Goal: Task Accomplishment & Management: Manage account settings

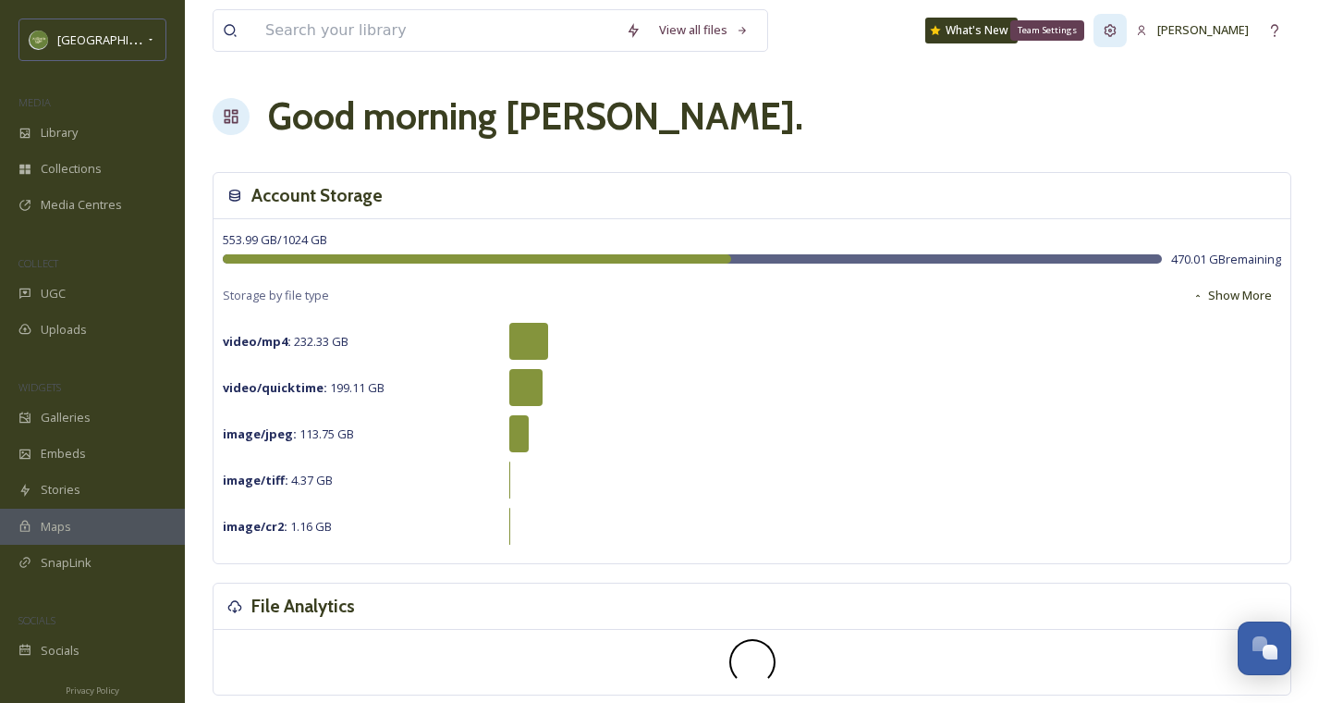
click at [1114, 31] on icon at bounding box center [1110, 30] width 15 height 15
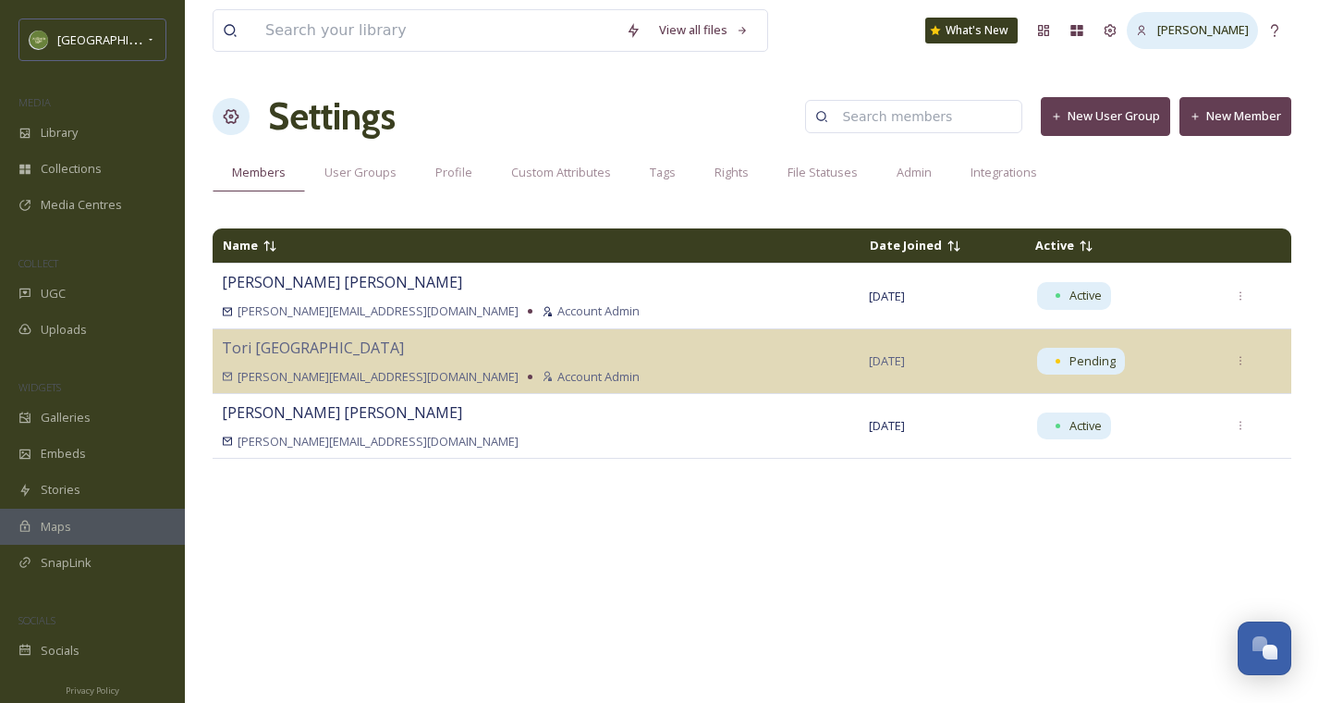
click at [1149, 41] on div "Melissa Sanchez" at bounding box center [1192, 30] width 131 height 36
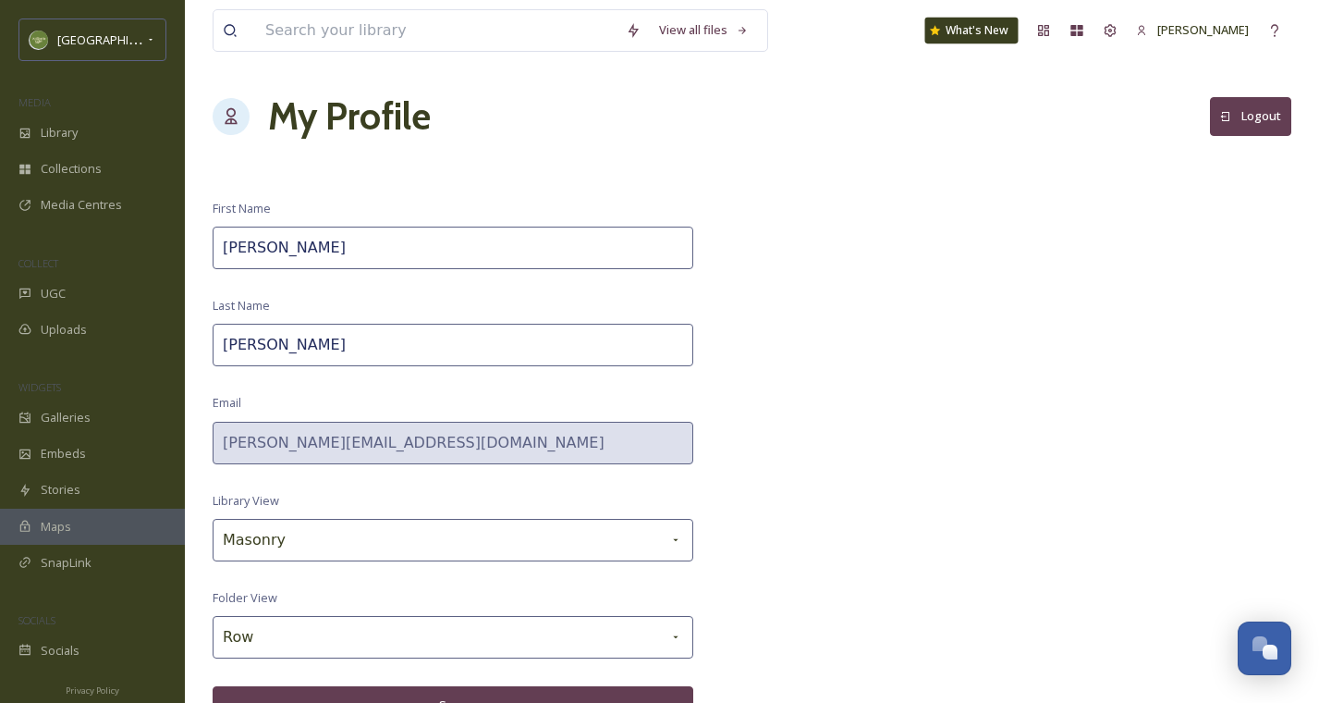
click at [1010, 36] on div "What's New" at bounding box center [971, 31] width 93 height 26
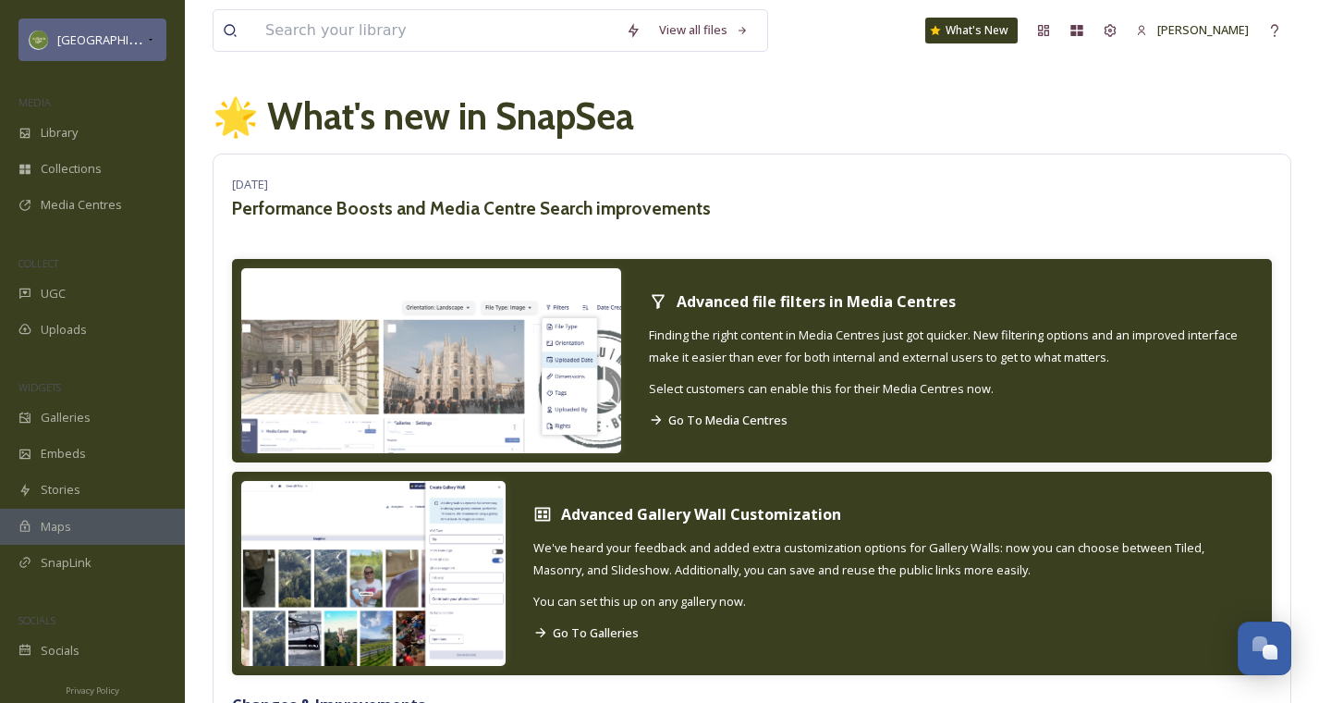
click at [90, 40] on span "Willamette Valley" at bounding box center [115, 40] width 117 height 18
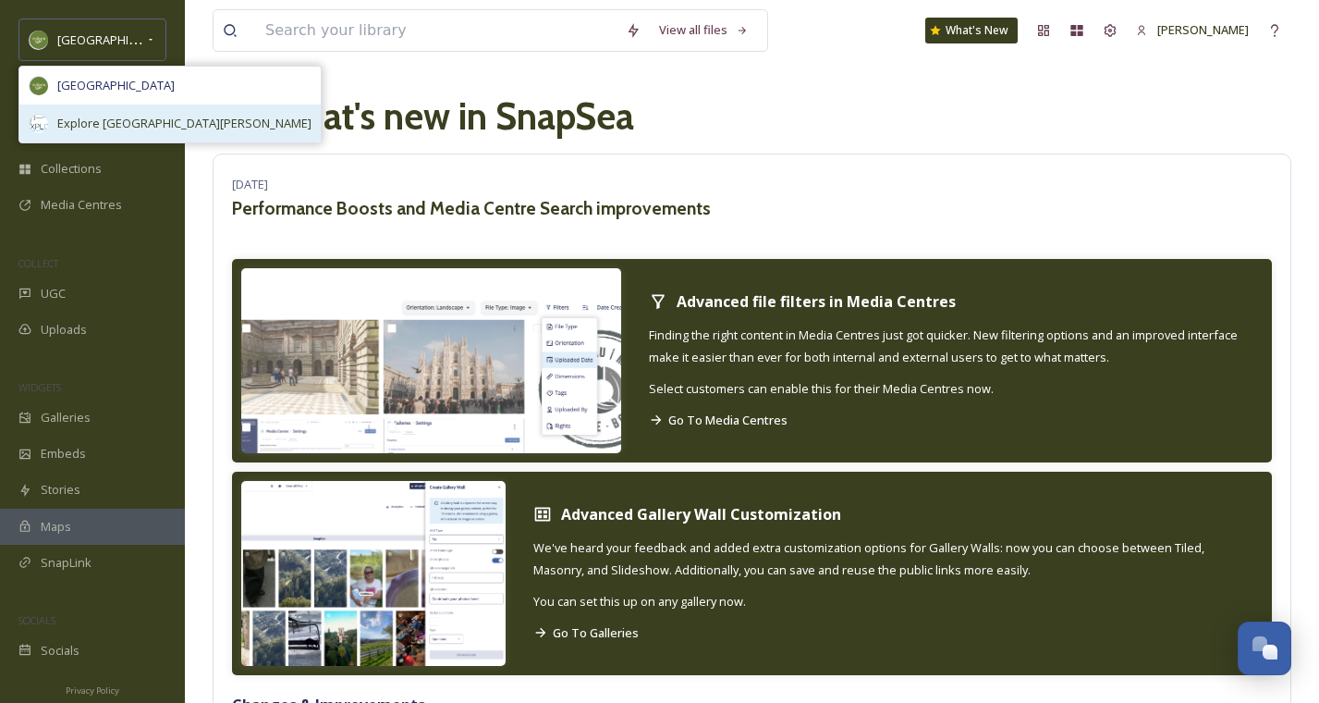
click at [87, 119] on span "Explore North Marion" at bounding box center [184, 124] width 254 height 18
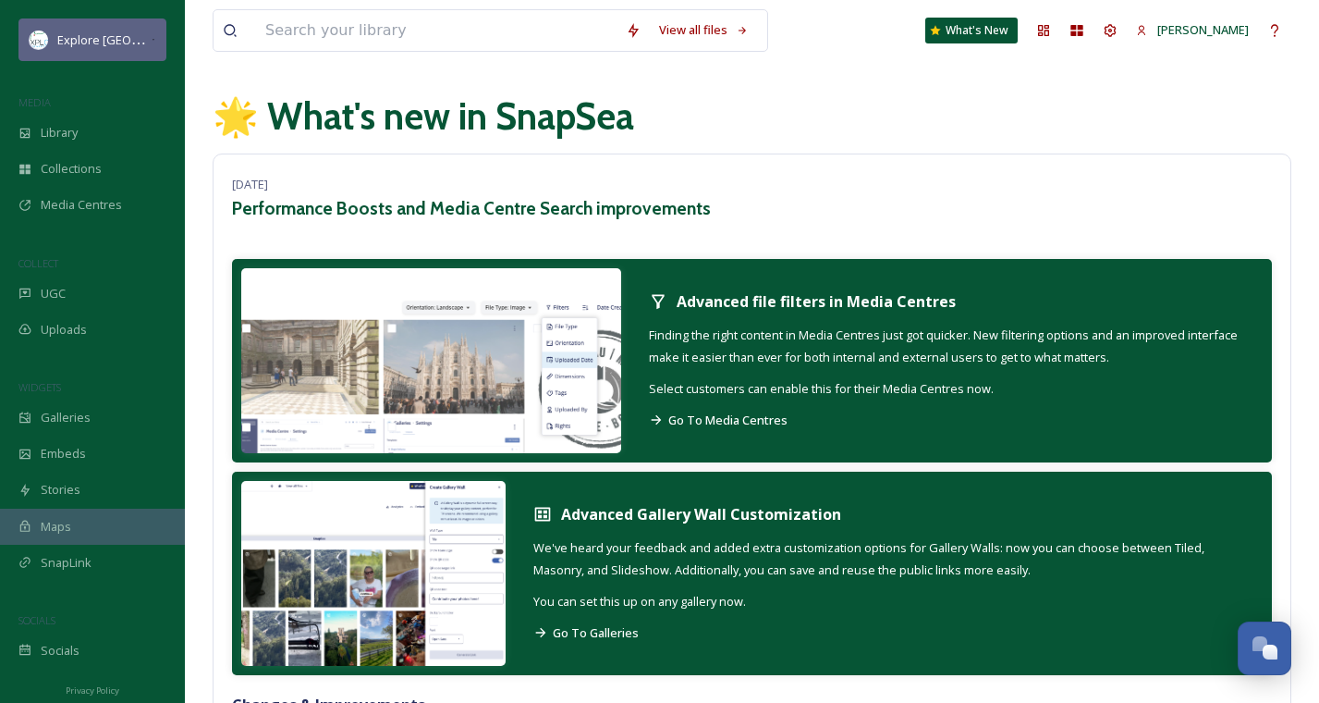
click at [153, 42] on icon at bounding box center [154, 39] width 6 height 15
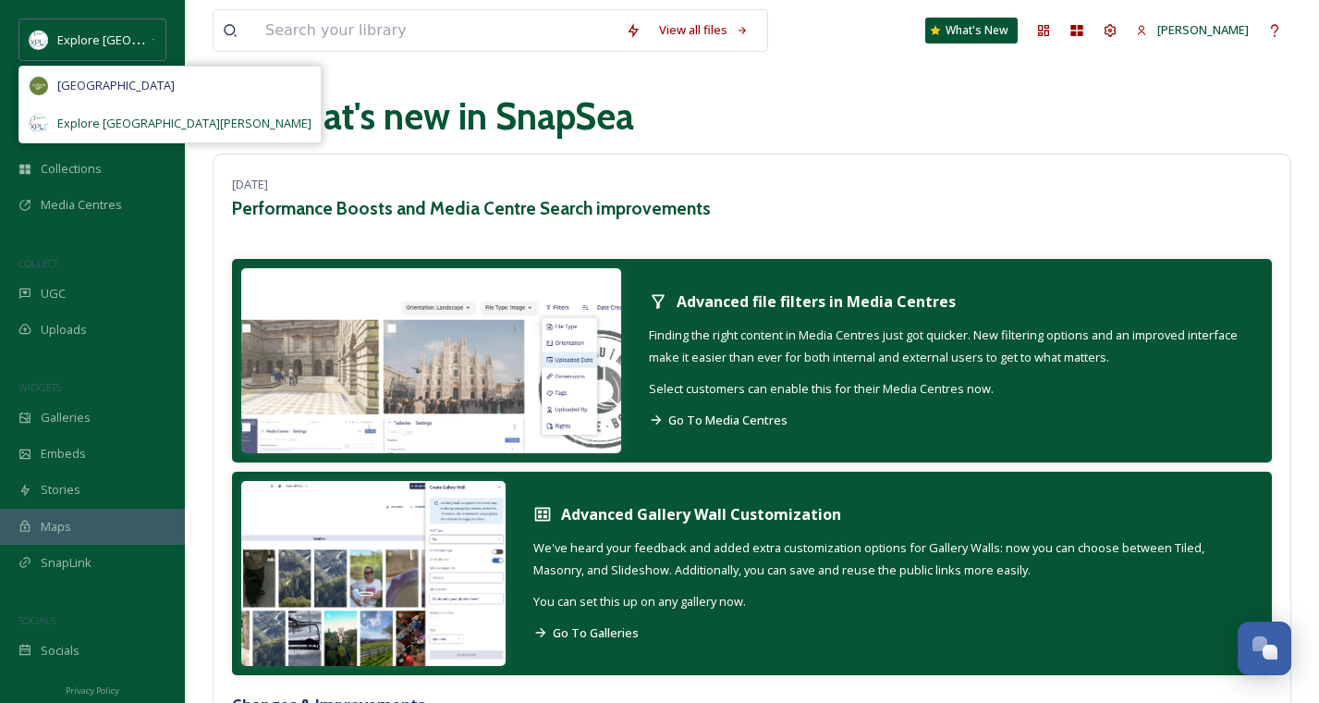
click at [151, 121] on span "Explore North Marion" at bounding box center [184, 124] width 254 height 18
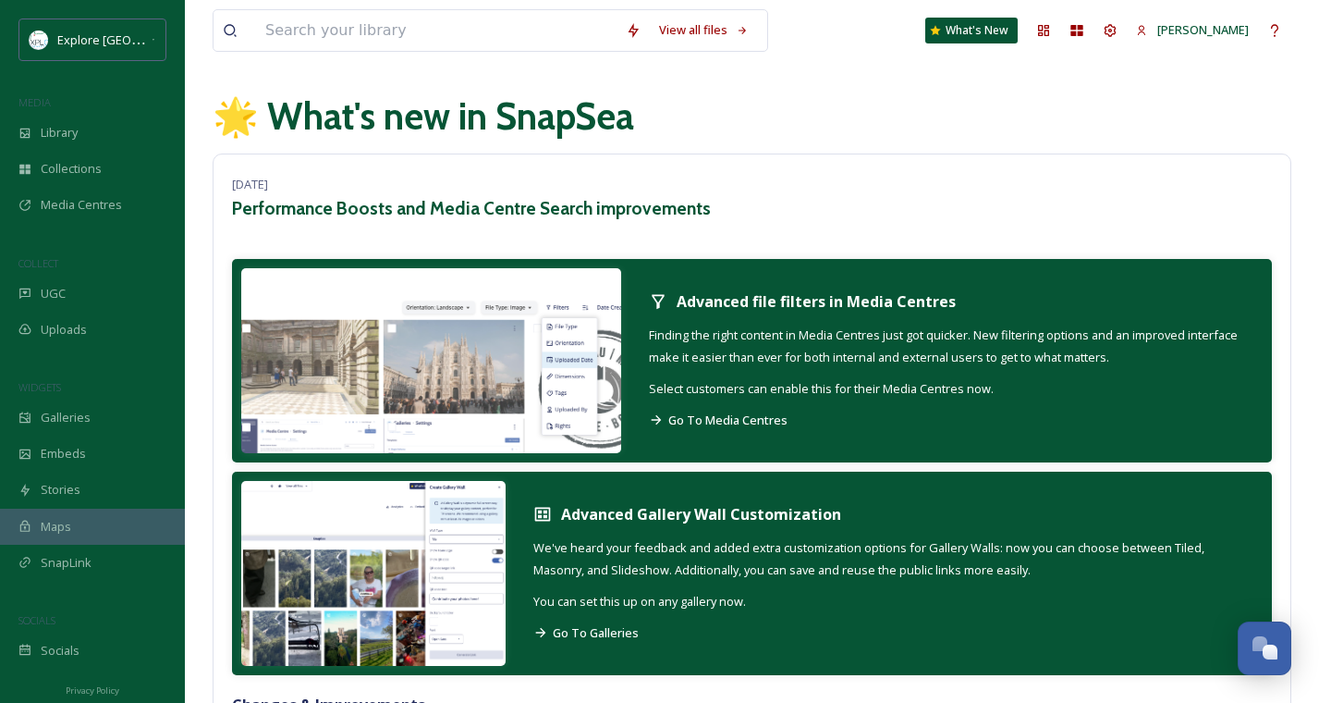
click at [162, 72] on div "Explore North Marion MEDIA Library Collections Media Centres COLLECT UGC Upload…" at bounding box center [92, 343] width 185 height 650
click at [73, 129] on span "Library" at bounding box center [59, 133] width 37 height 18
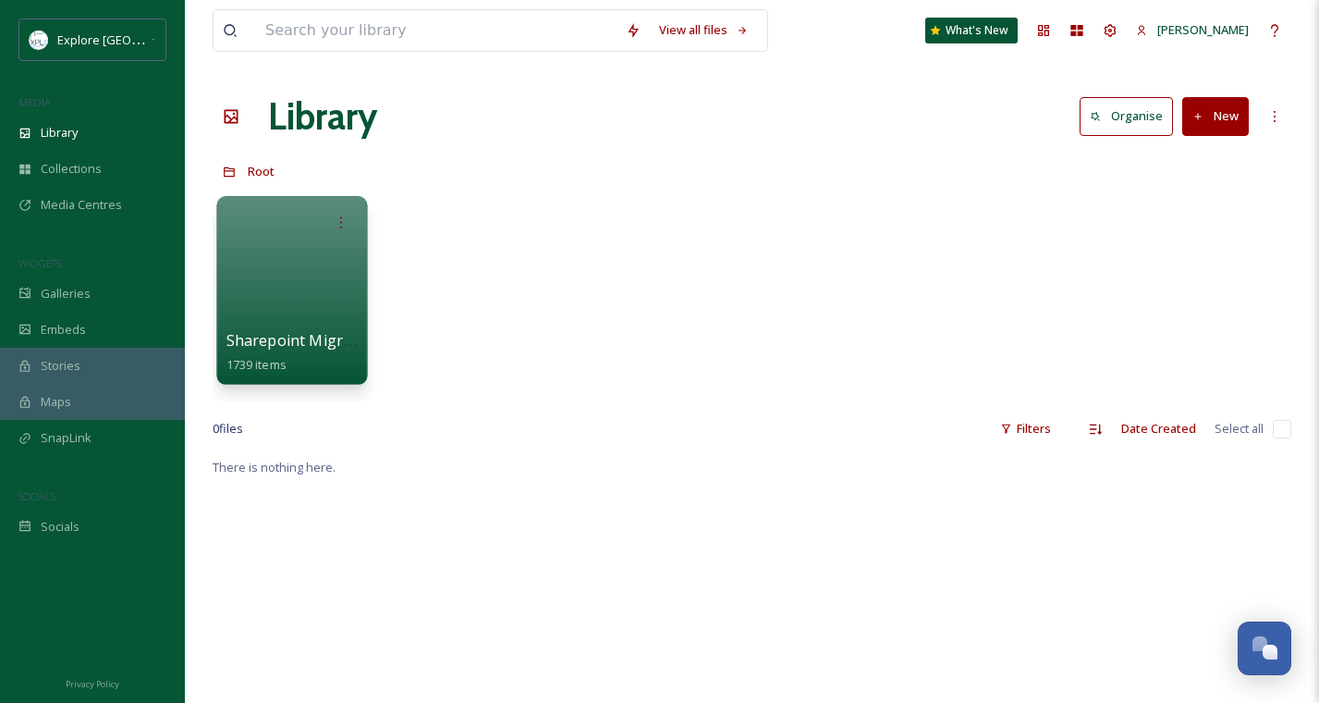
click at [326, 326] on div at bounding box center [291, 290] width 151 height 189
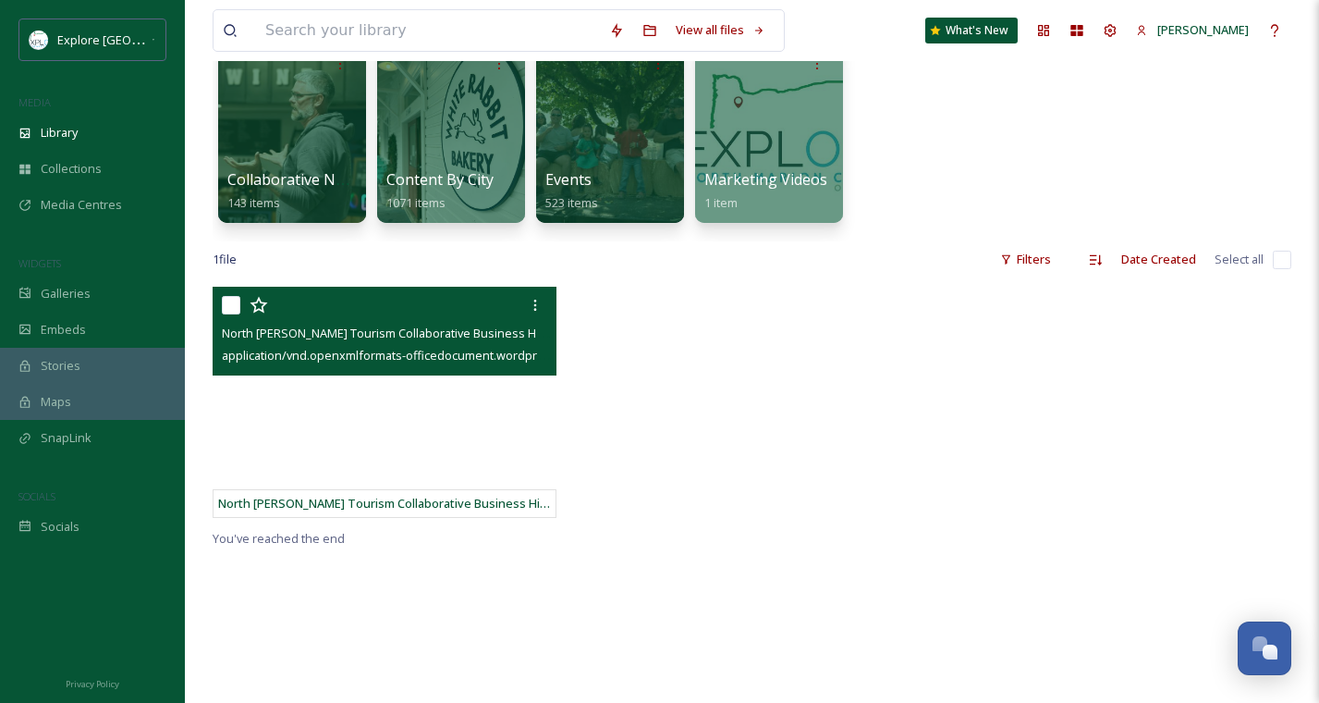
scroll to position [82, 0]
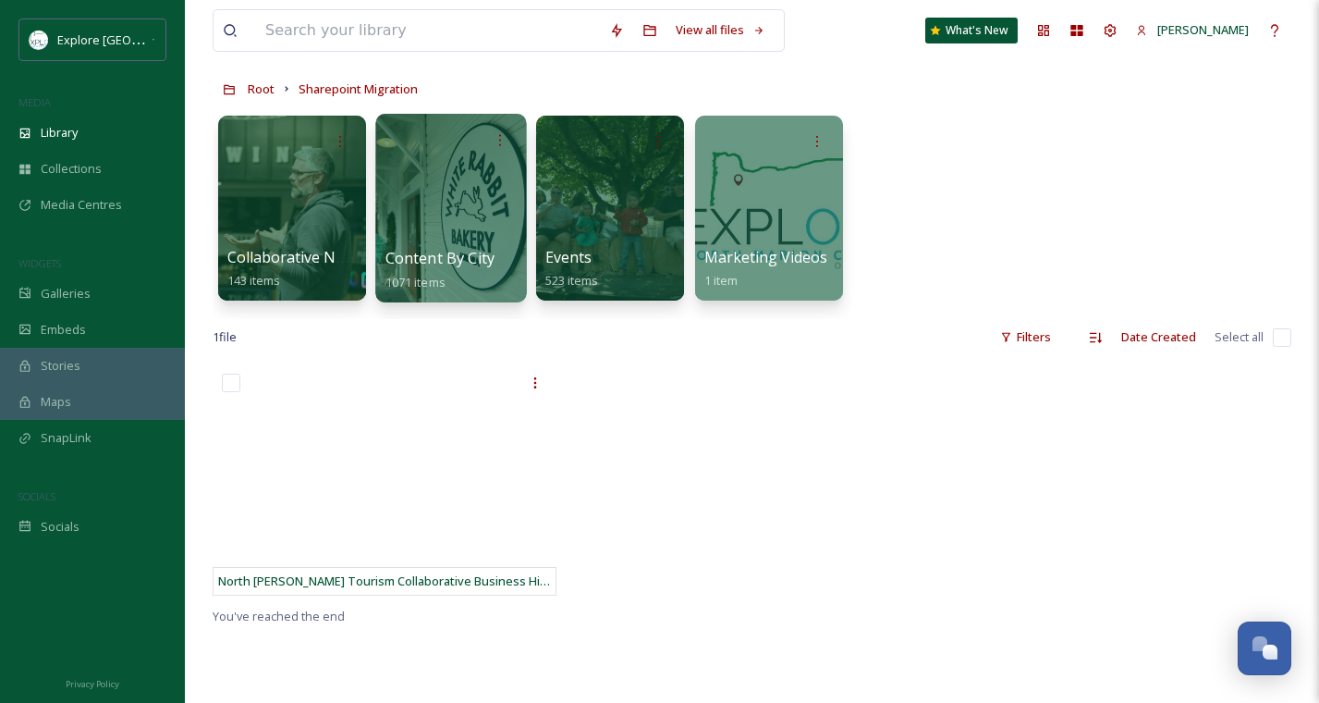
click at [471, 199] on div at bounding box center [450, 208] width 151 height 189
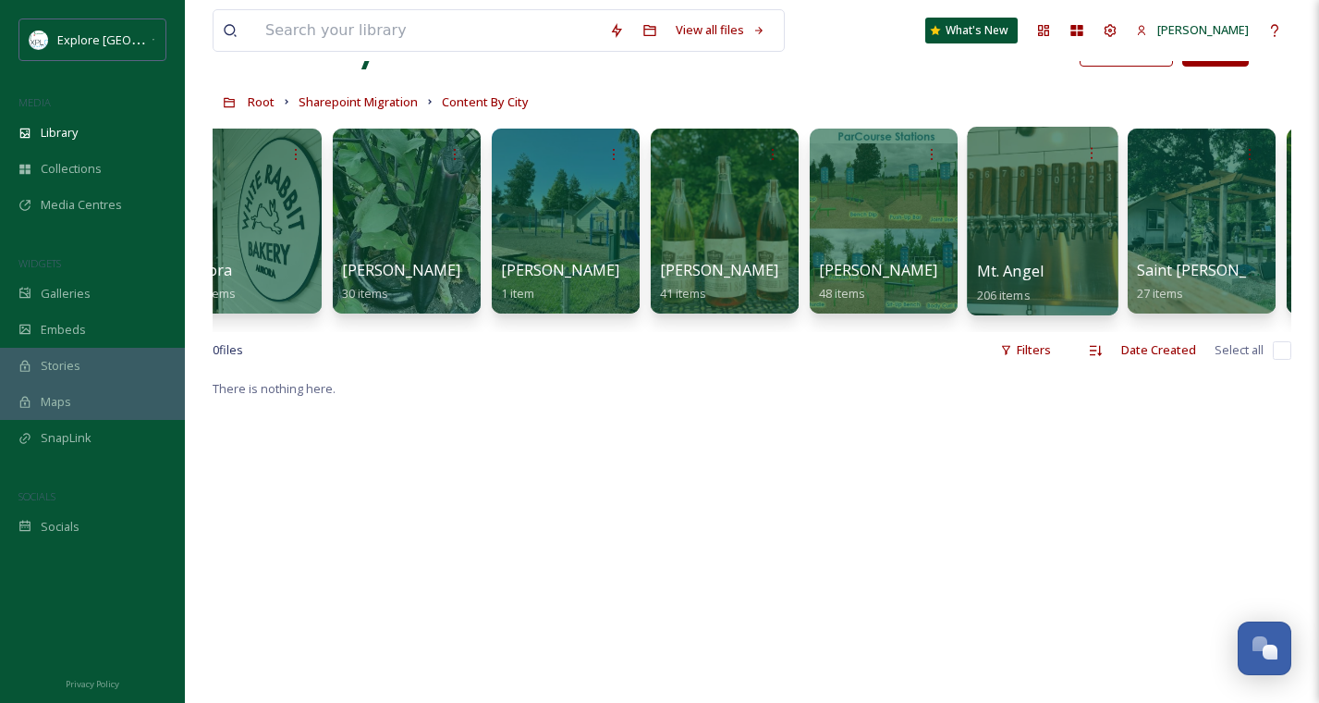
scroll to position [0, 63]
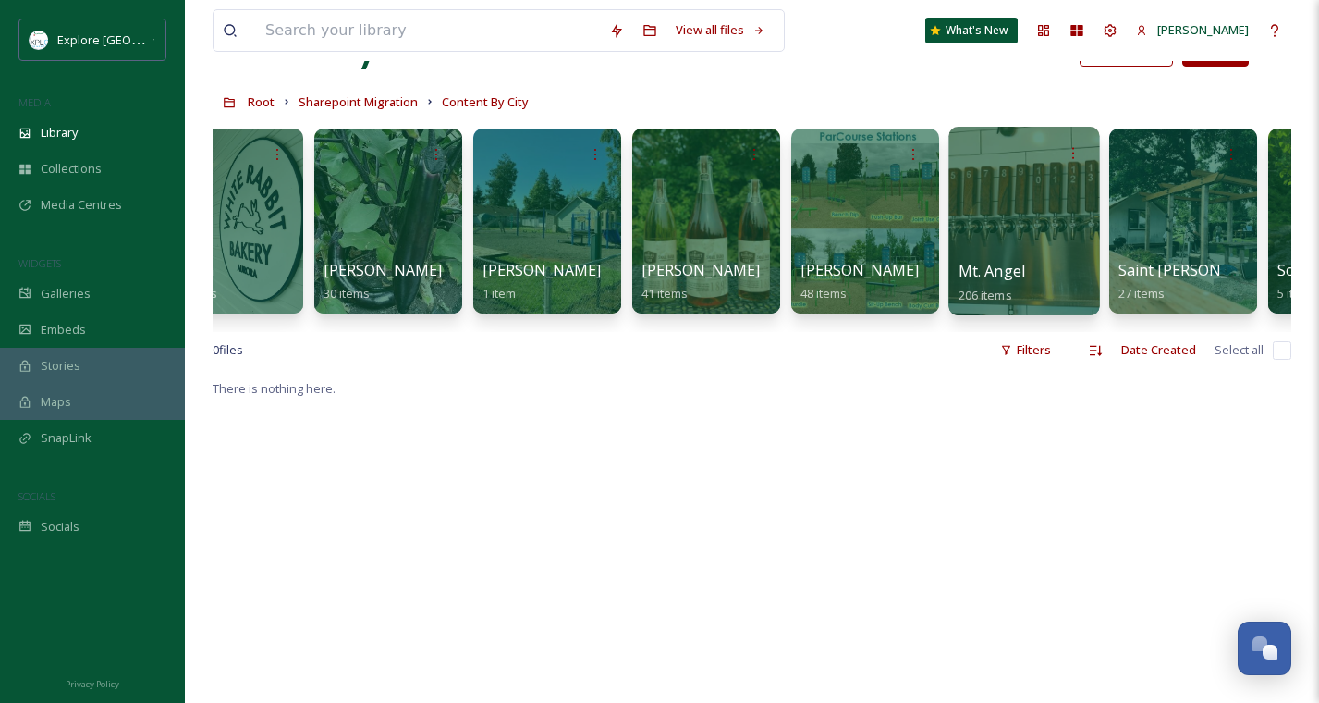
click at [997, 250] on div at bounding box center [1024, 221] width 151 height 189
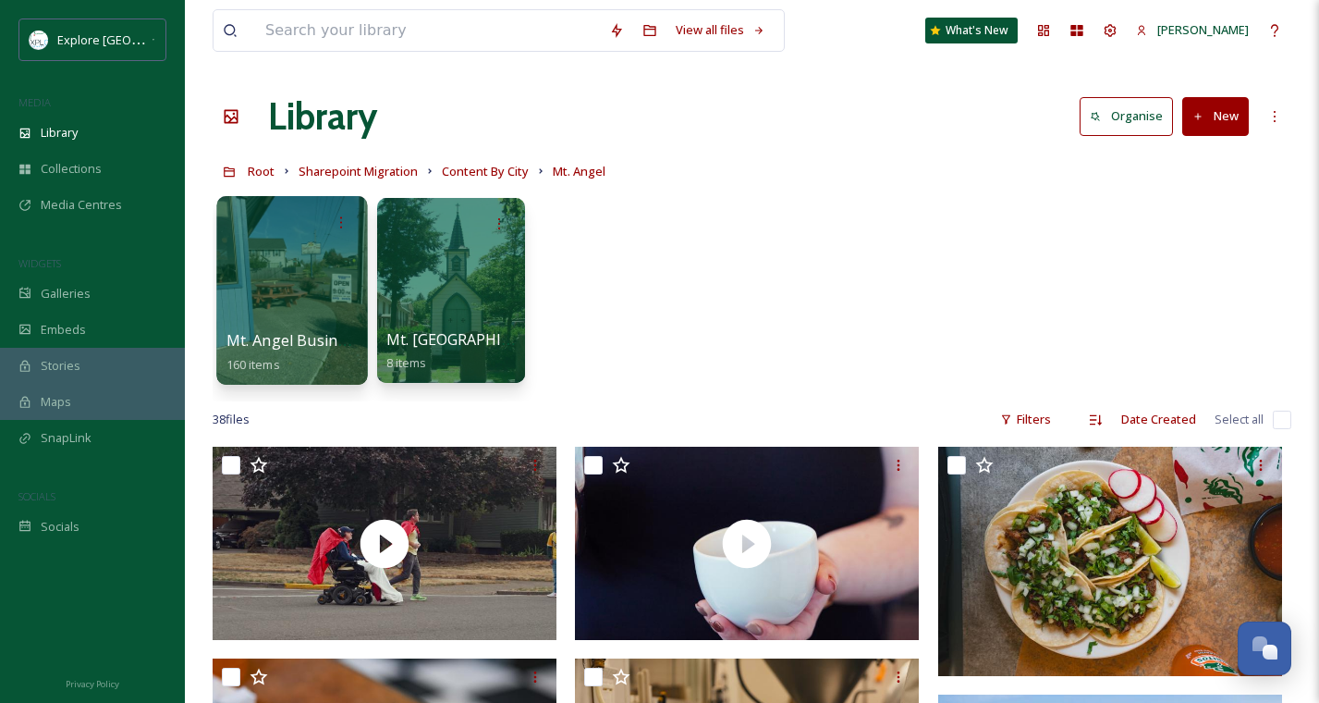
click at [309, 294] on div at bounding box center [291, 290] width 151 height 189
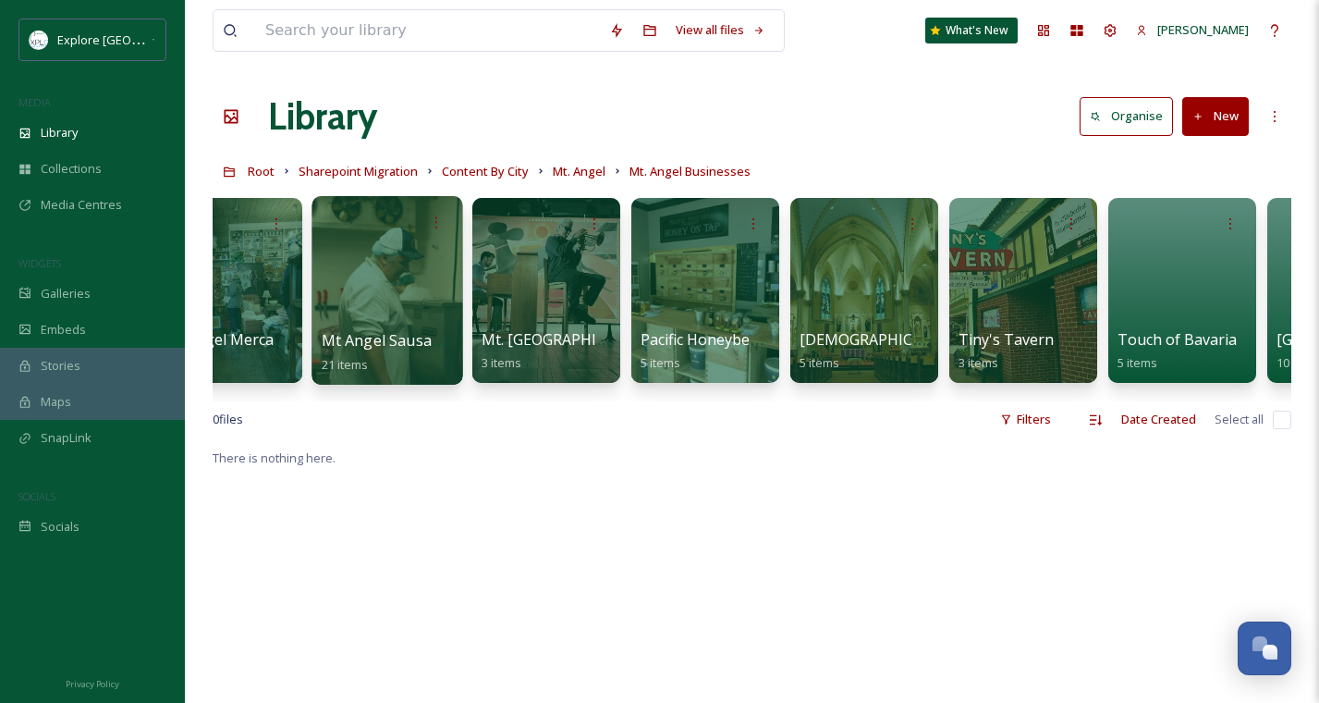
scroll to position [0, 2261]
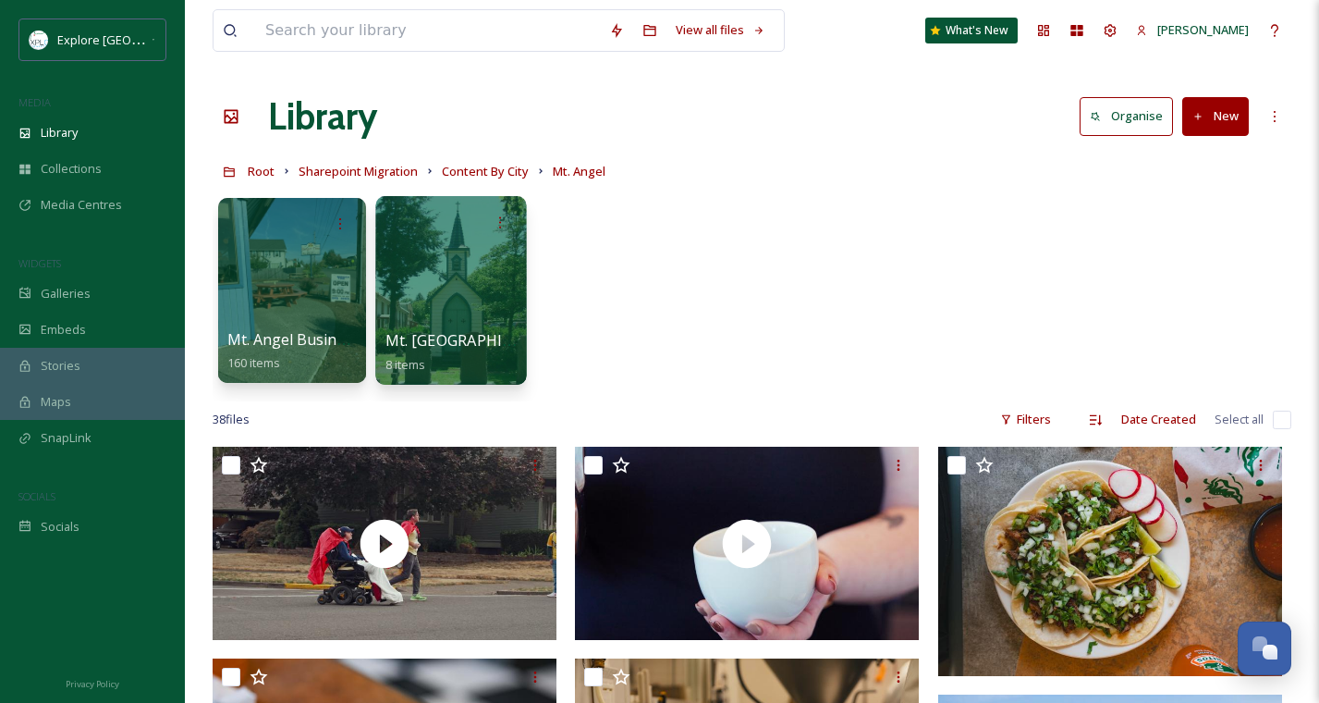
click at [431, 325] on div at bounding box center [450, 290] width 151 height 189
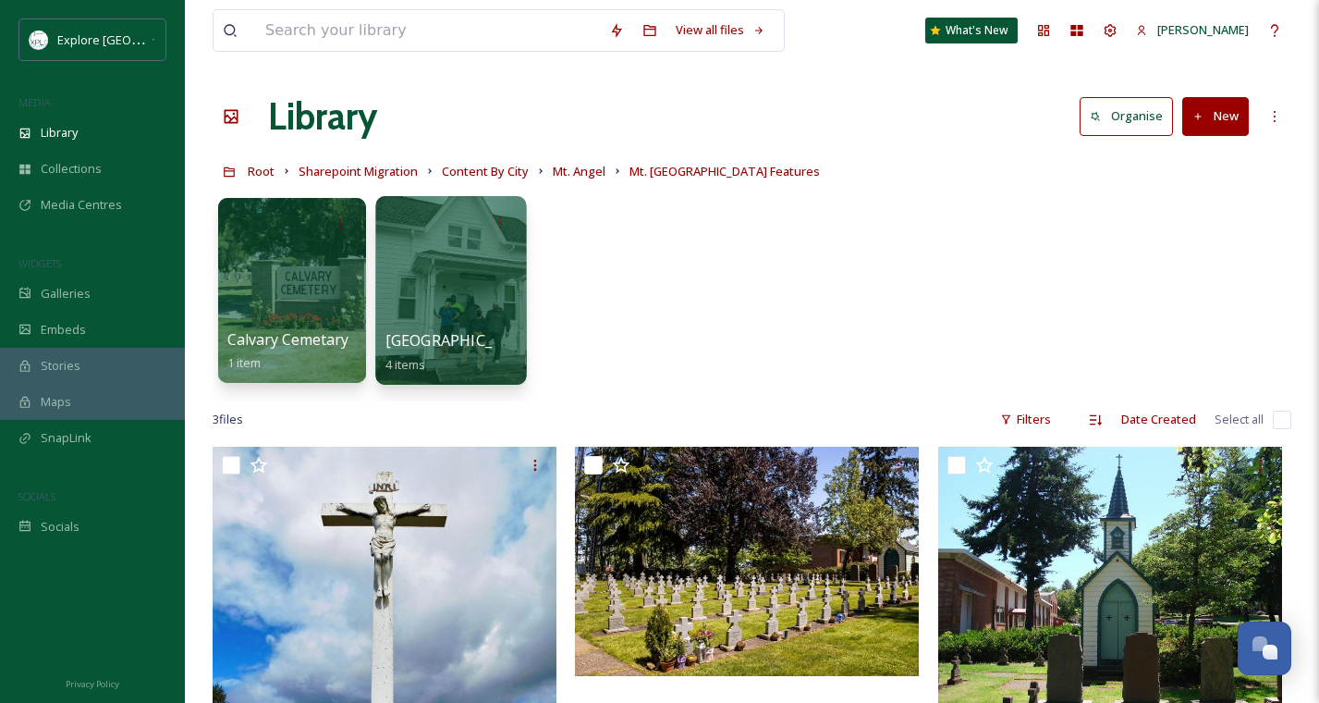
click at [463, 360] on div "Mt Angel City Parks 4 items" at bounding box center [452, 352] width 132 height 46
click at [476, 334] on span "Mt Angel City Parks" at bounding box center [462, 340] width 152 height 20
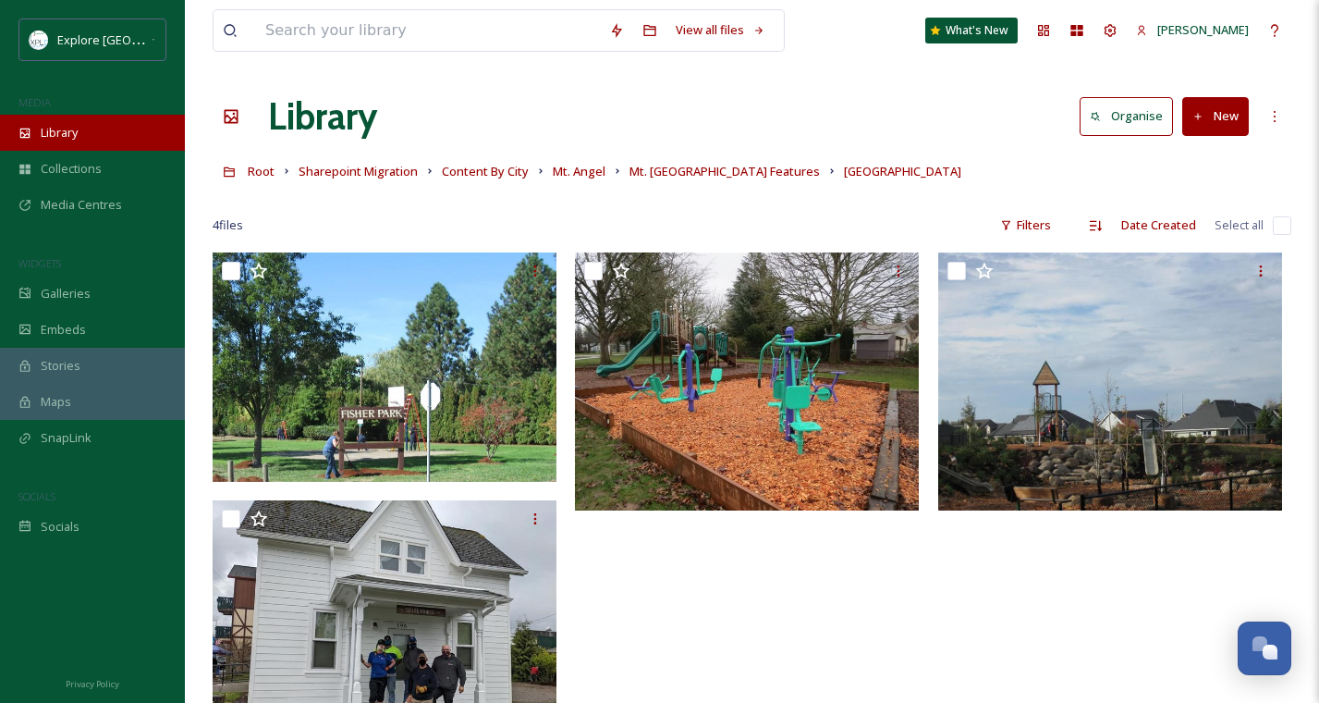
click at [82, 132] on div "Library" at bounding box center [92, 133] width 185 height 36
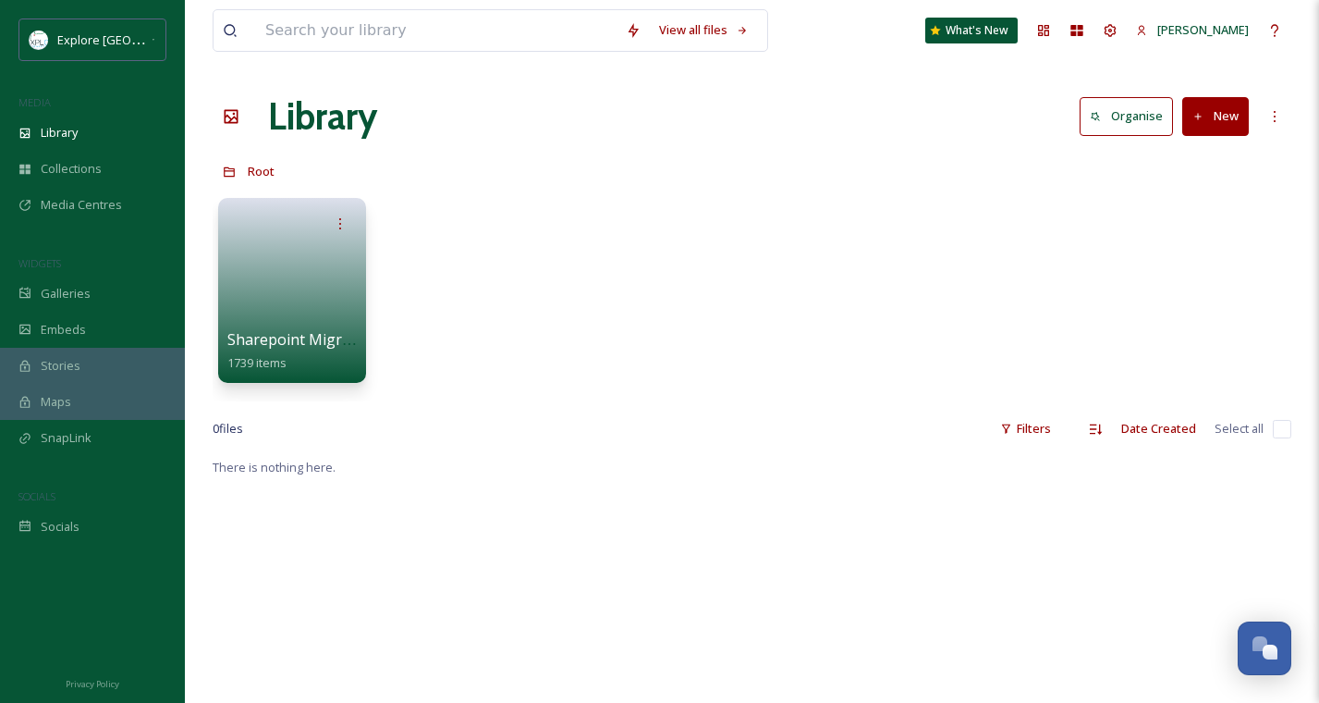
click at [305, 52] on div "View all files What's New Melissa Sanchez" at bounding box center [752, 30] width 1079 height 61
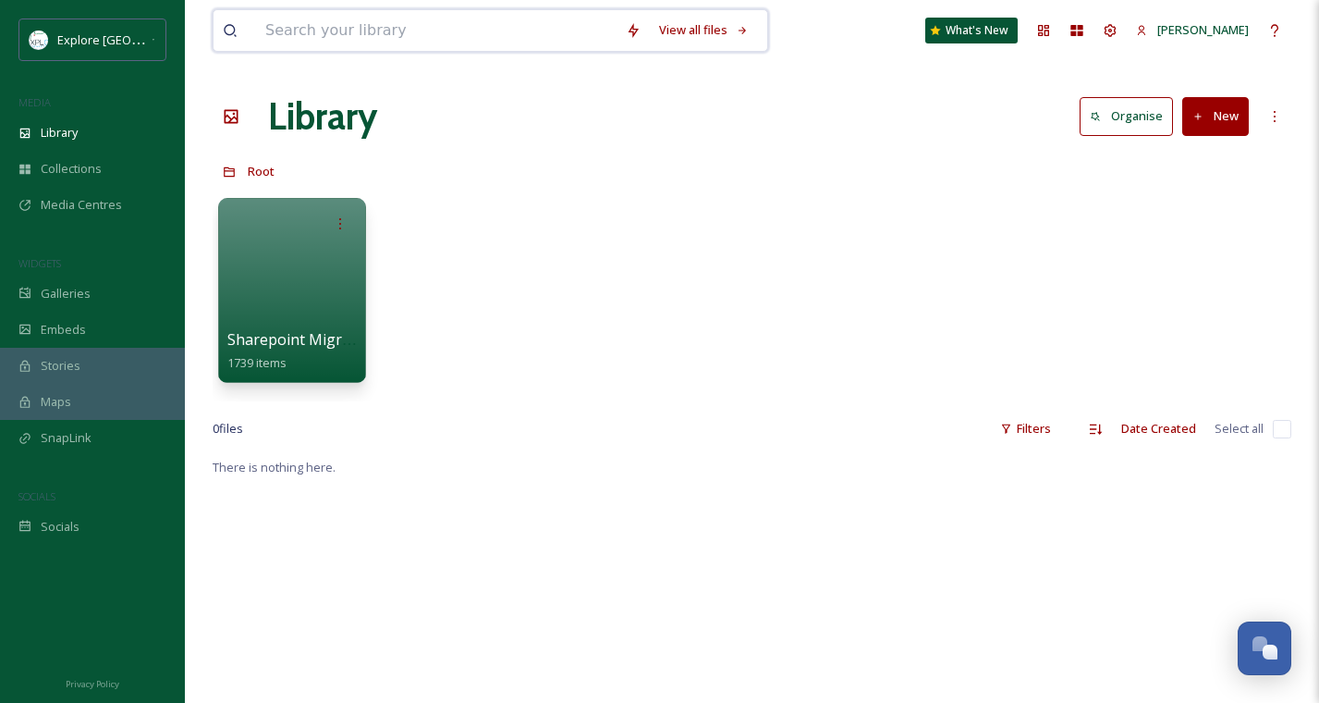
click at [309, 37] on input at bounding box center [436, 30] width 361 height 41
click at [336, 288] on div at bounding box center [291, 290] width 151 height 189
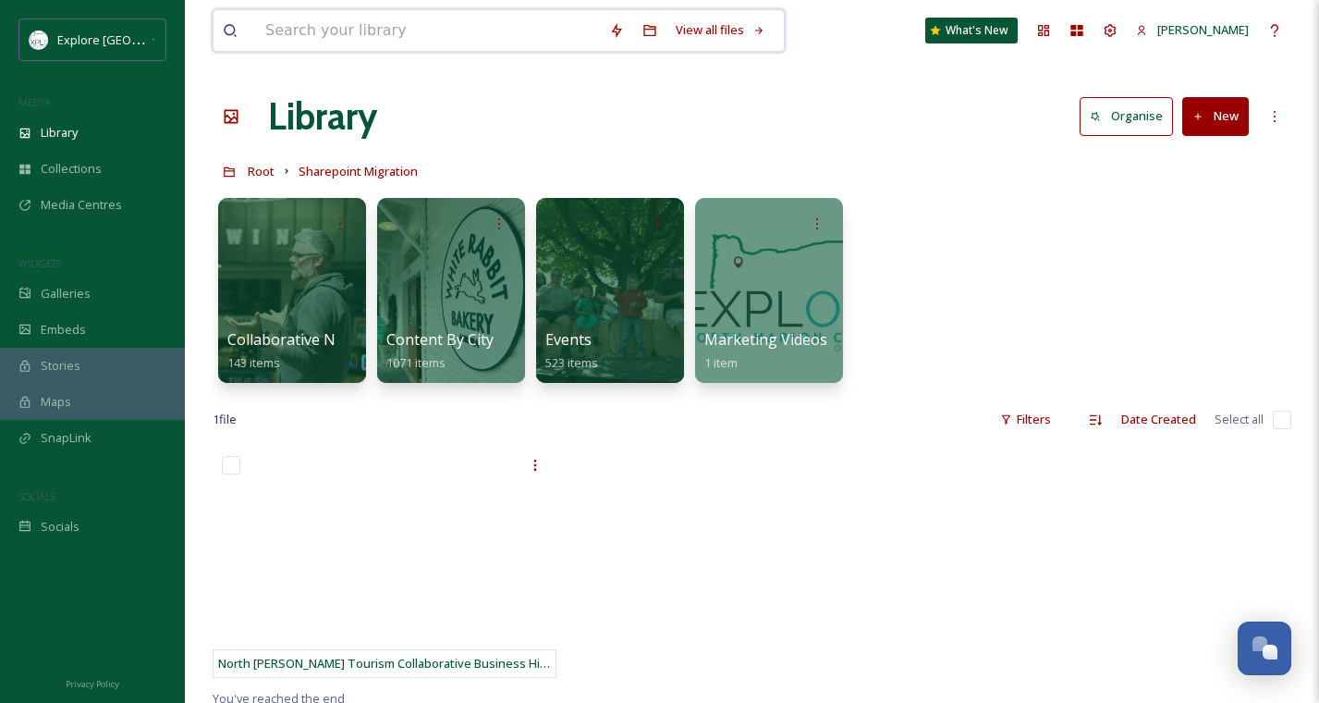
click at [541, 41] on input at bounding box center [428, 30] width 344 height 41
click at [293, 29] on input "the abbey" at bounding box center [441, 30] width 370 height 41
type input "abbey"
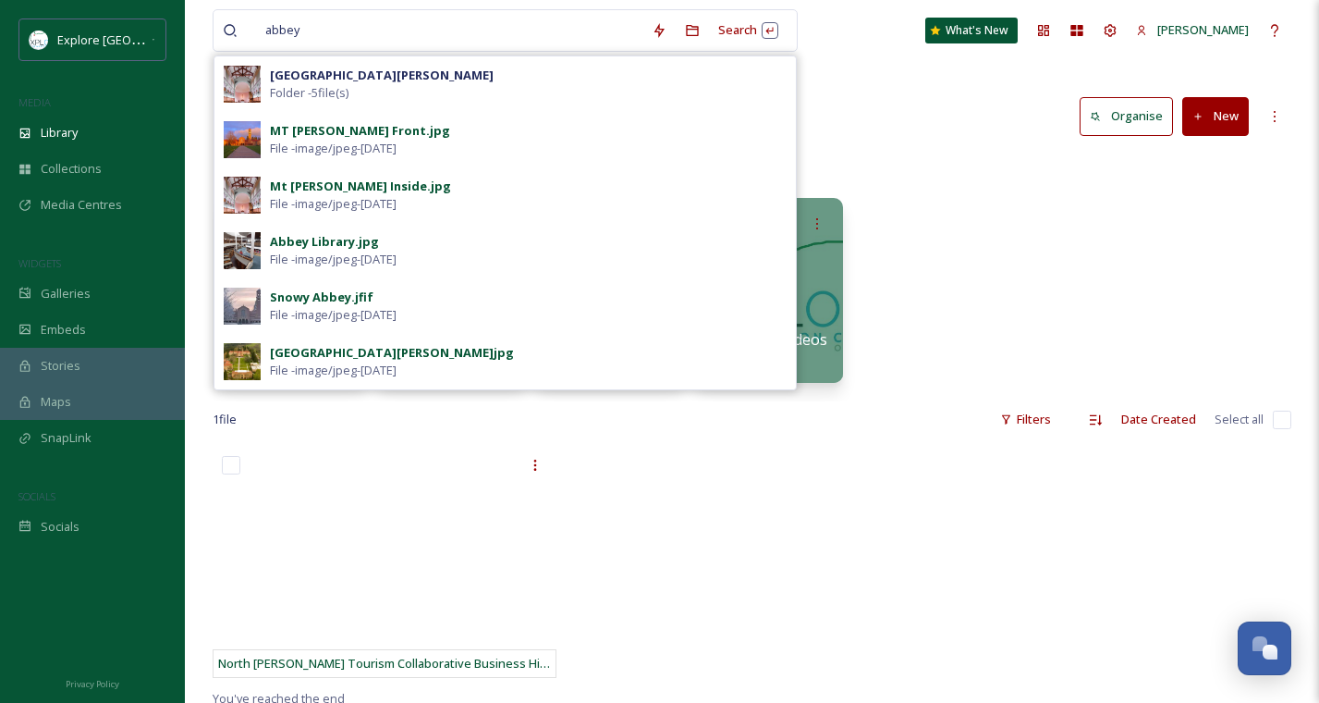
click at [315, 137] on div "MT Angel Abbey Front.jpg" at bounding box center [360, 131] width 180 height 18
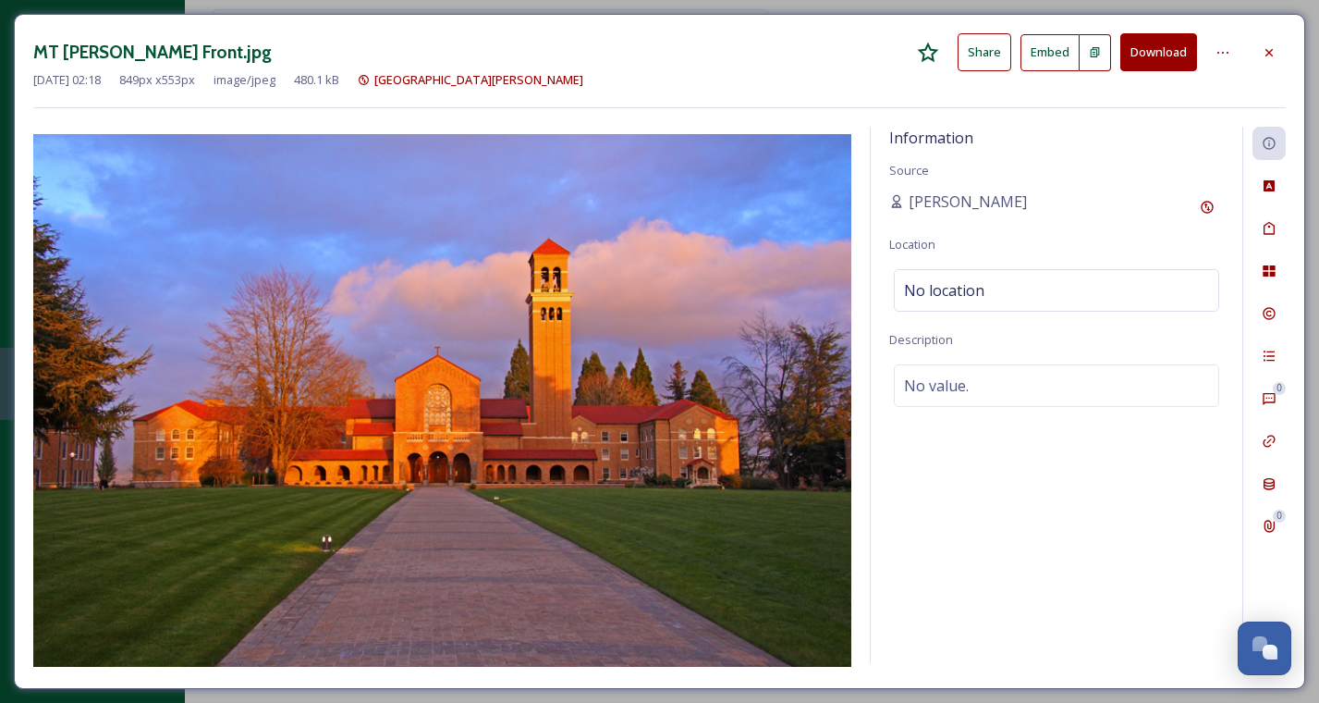
click at [1185, 48] on button "Download" at bounding box center [1159, 52] width 77 height 38
click at [1264, 60] on div at bounding box center [1269, 52] width 33 height 33
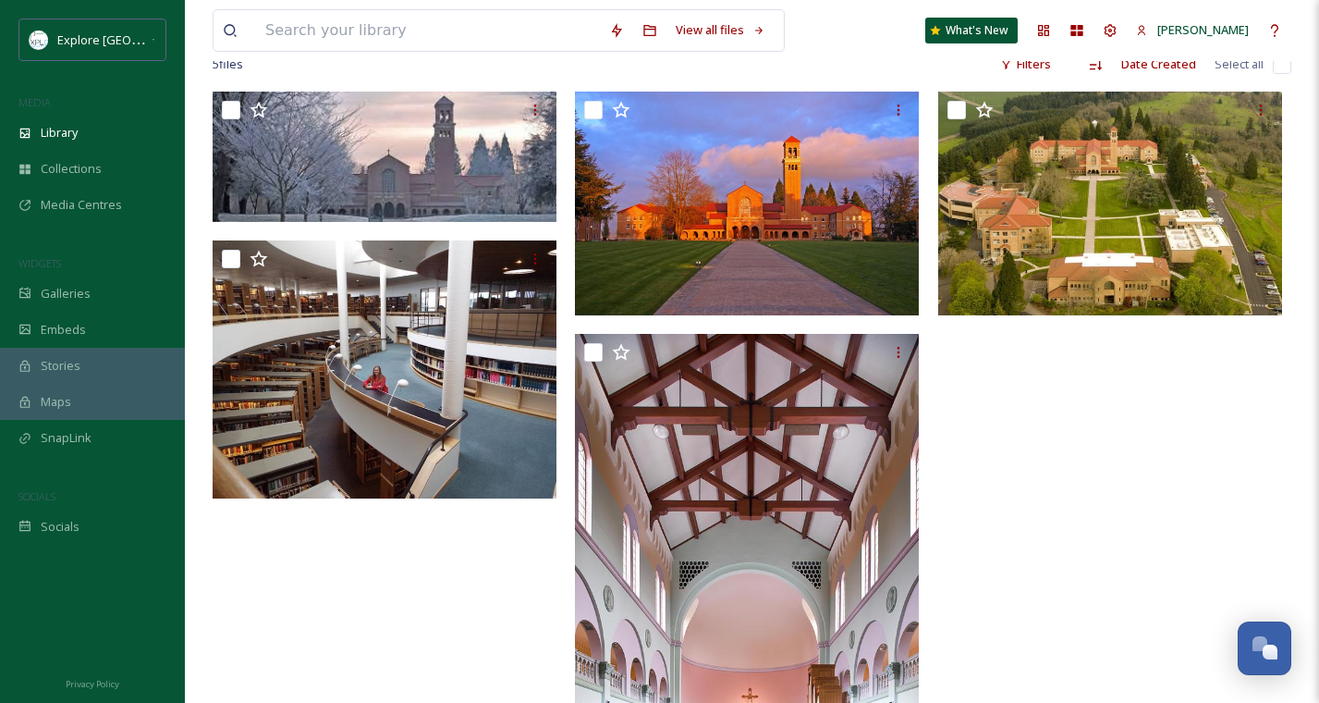
scroll to position [118, 0]
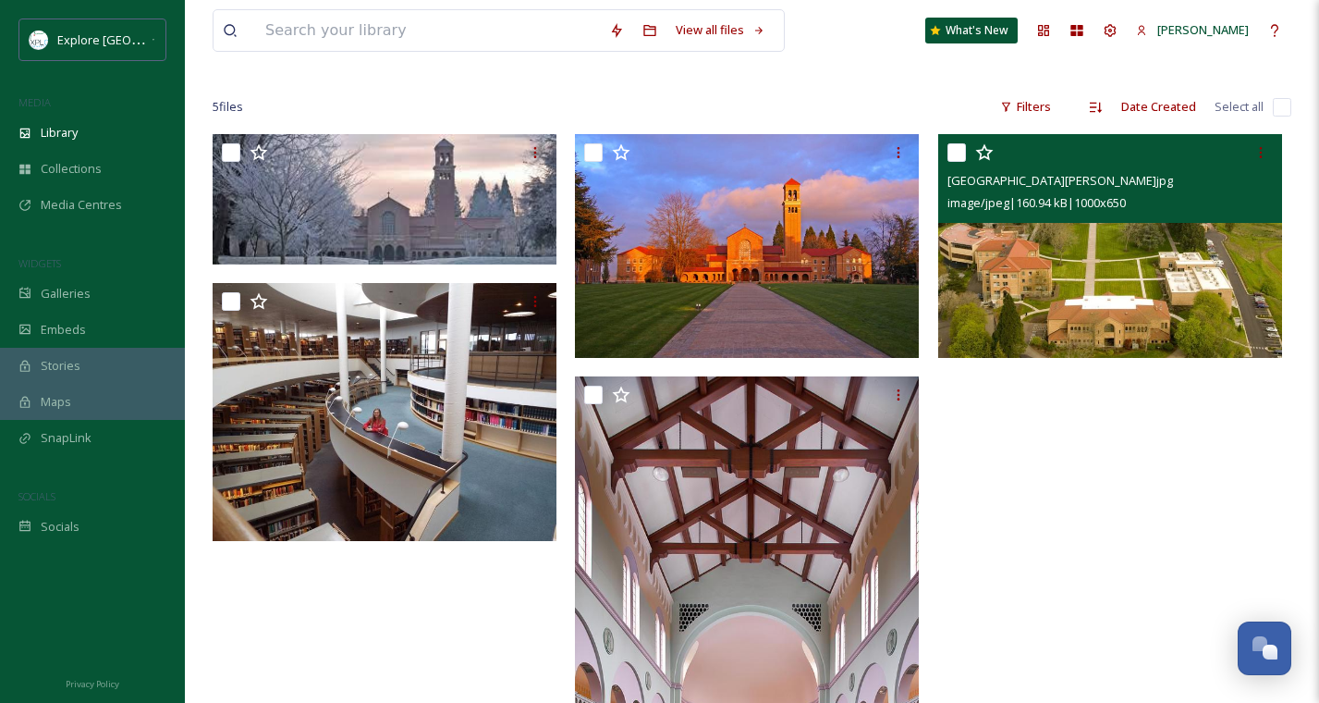
click at [1258, 151] on icon at bounding box center [1261, 152] width 15 height 15
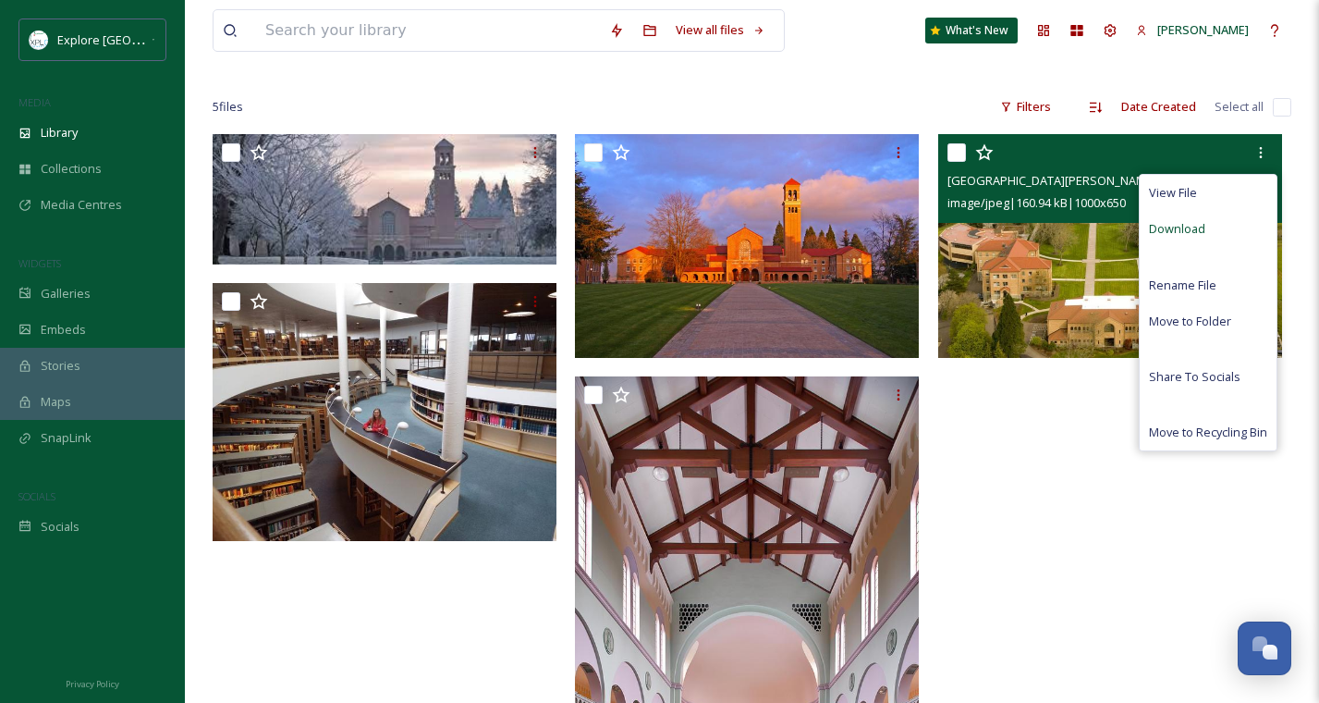
click at [1205, 227] on div "Download" at bounding box center [1208, 229] width 137 height 36
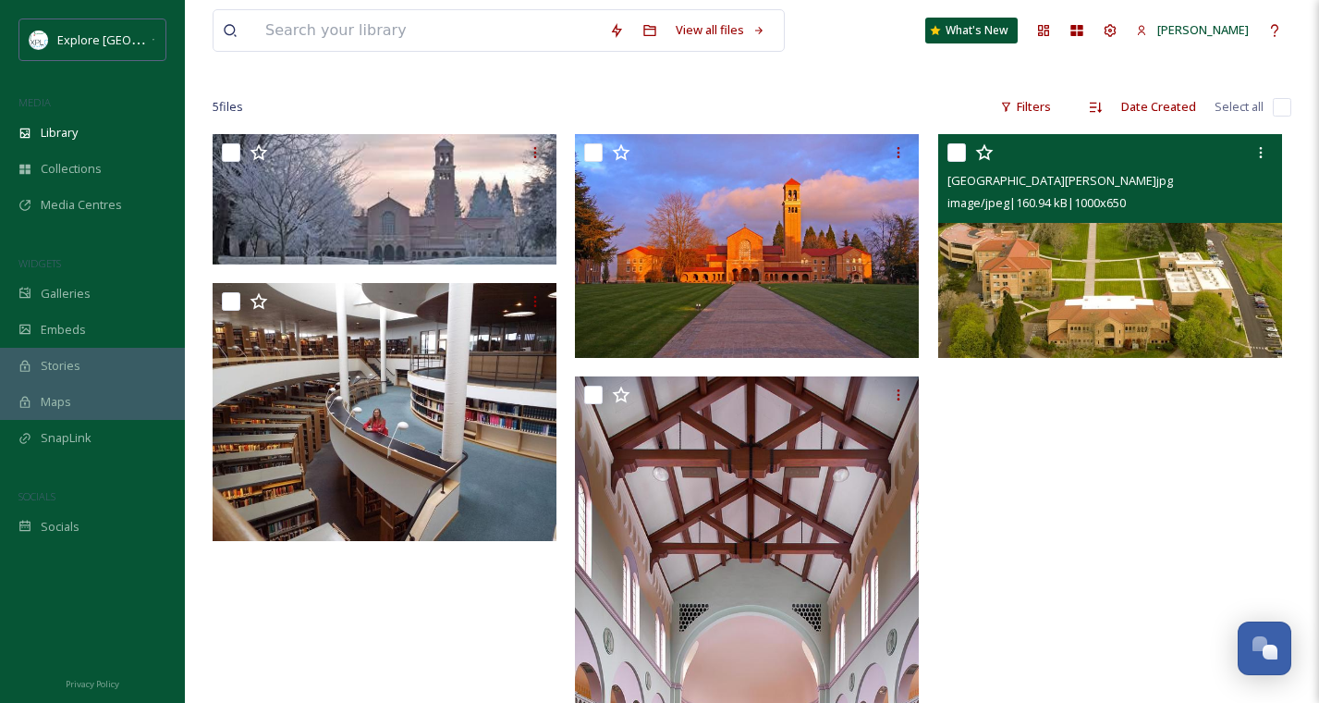
click at [1034, 235] on img at bounding box center [1110, 246] width 344 height 224
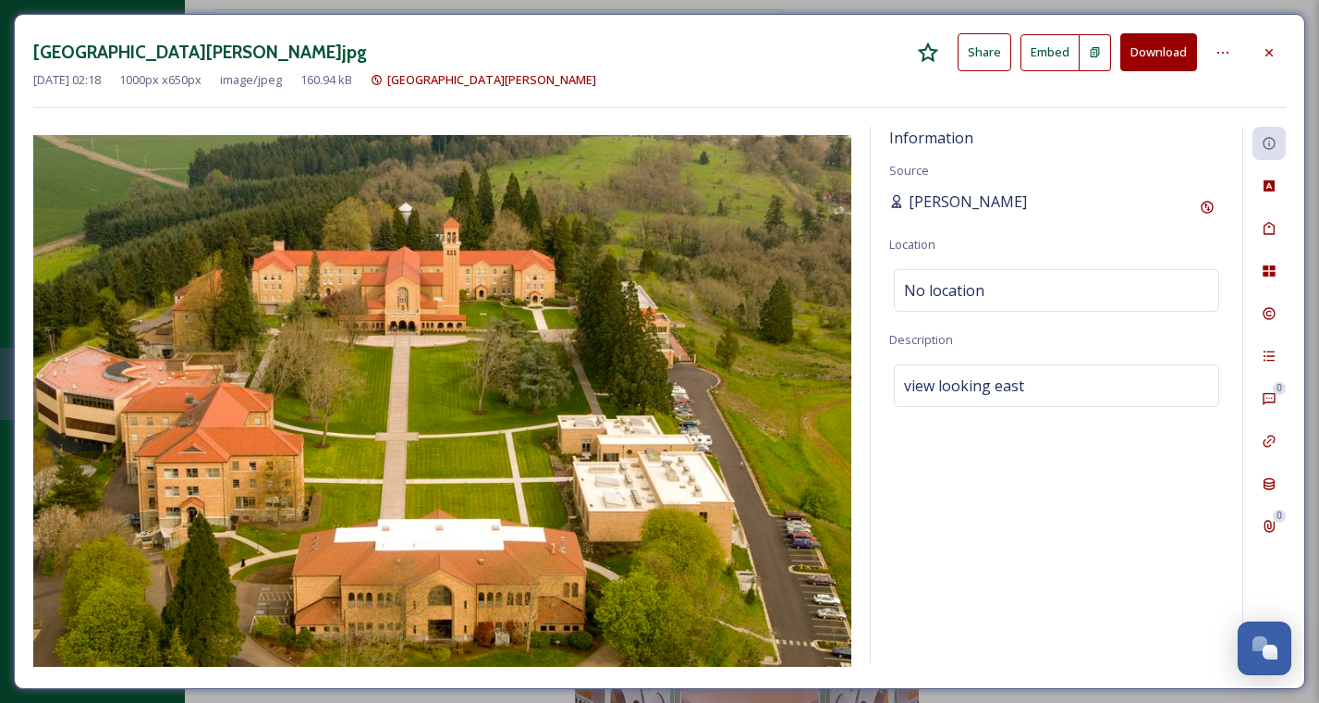
click at [1003, 203] on span "Adham Elsawaf" at bounding box center [968, 201] width 118 height 22
click at [1012, 177] on div "Information Source Adham Elsawaf Location No location Description view looking …" at bounding box center [1057, 395] width 372 height 536
click at [996, 197] on span "Adham Elsawaf" at bounding box center [968, 201] width 118 height 22
click at [1265, 198] on div at bounding box center [1269, 185] width 33 height 33
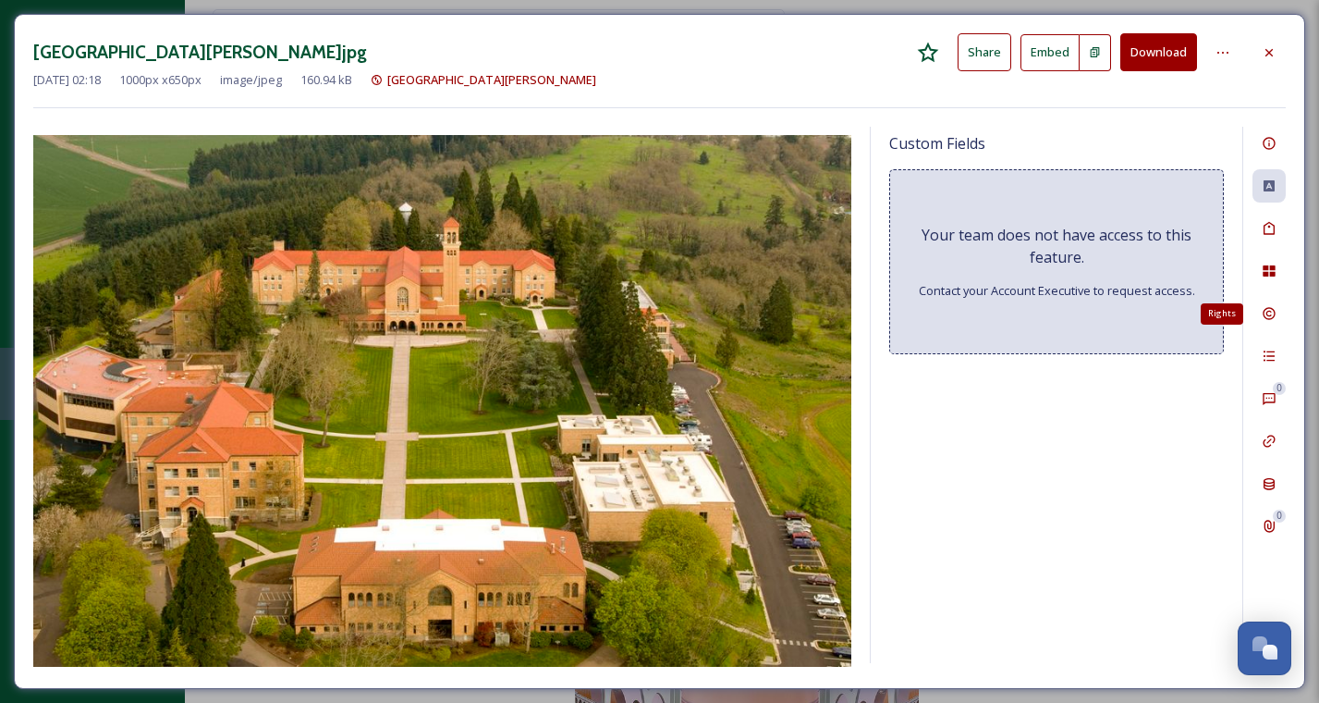
click at [1272, 316] on icon at bounding box center [1269, 314] width 12 height 12
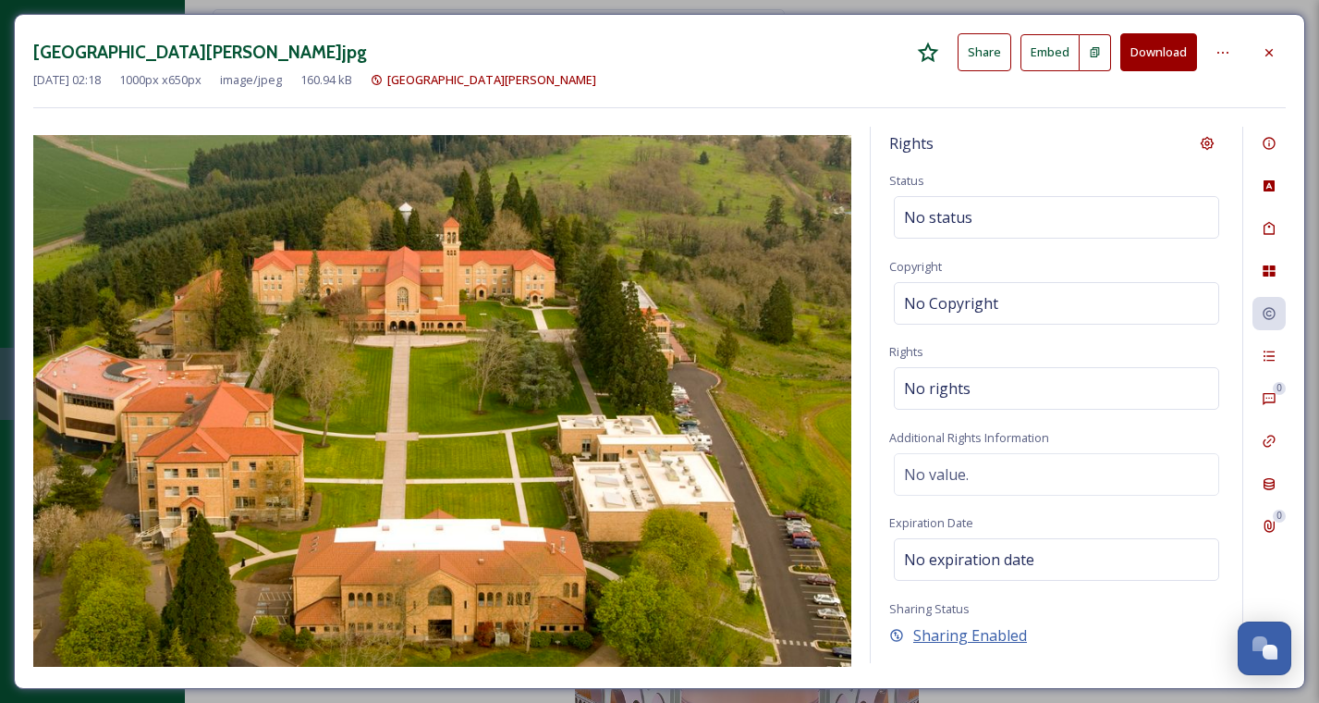
scroll to position [29, 0]
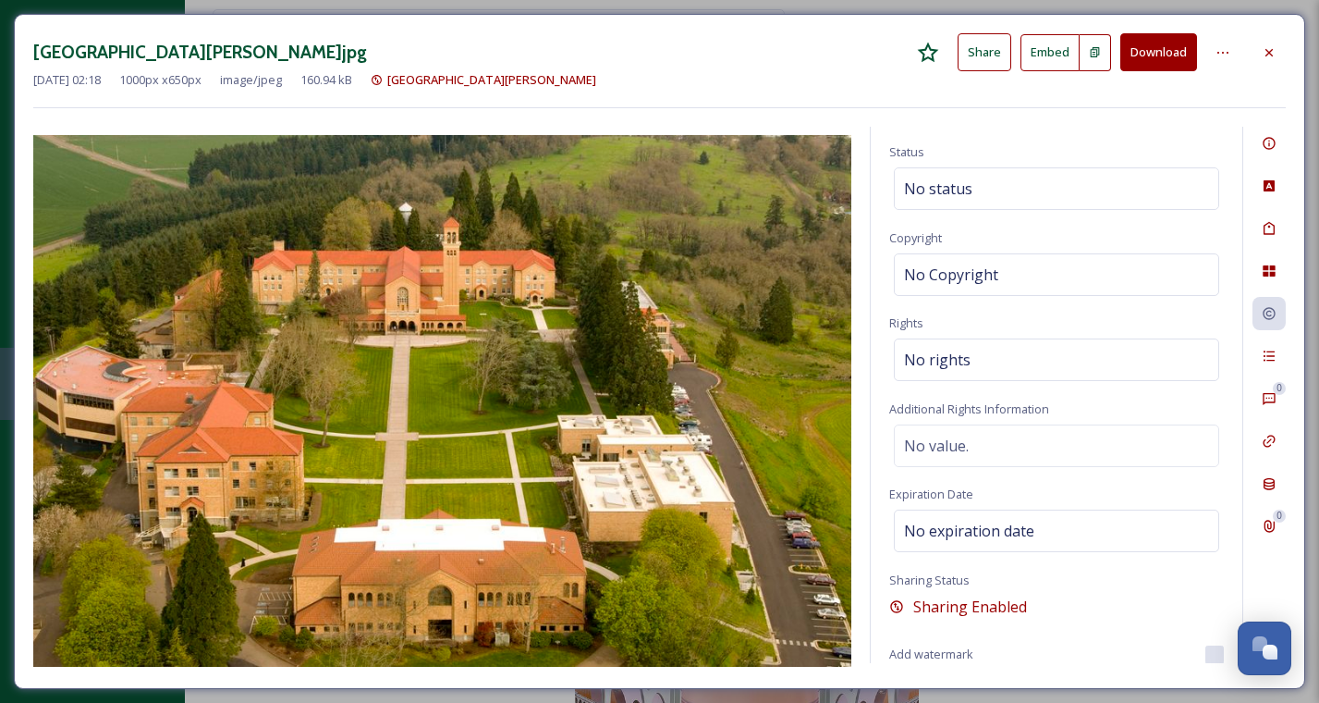
click at [1270, 39] on div at bounding box center [1269, 52] width 33 height 33
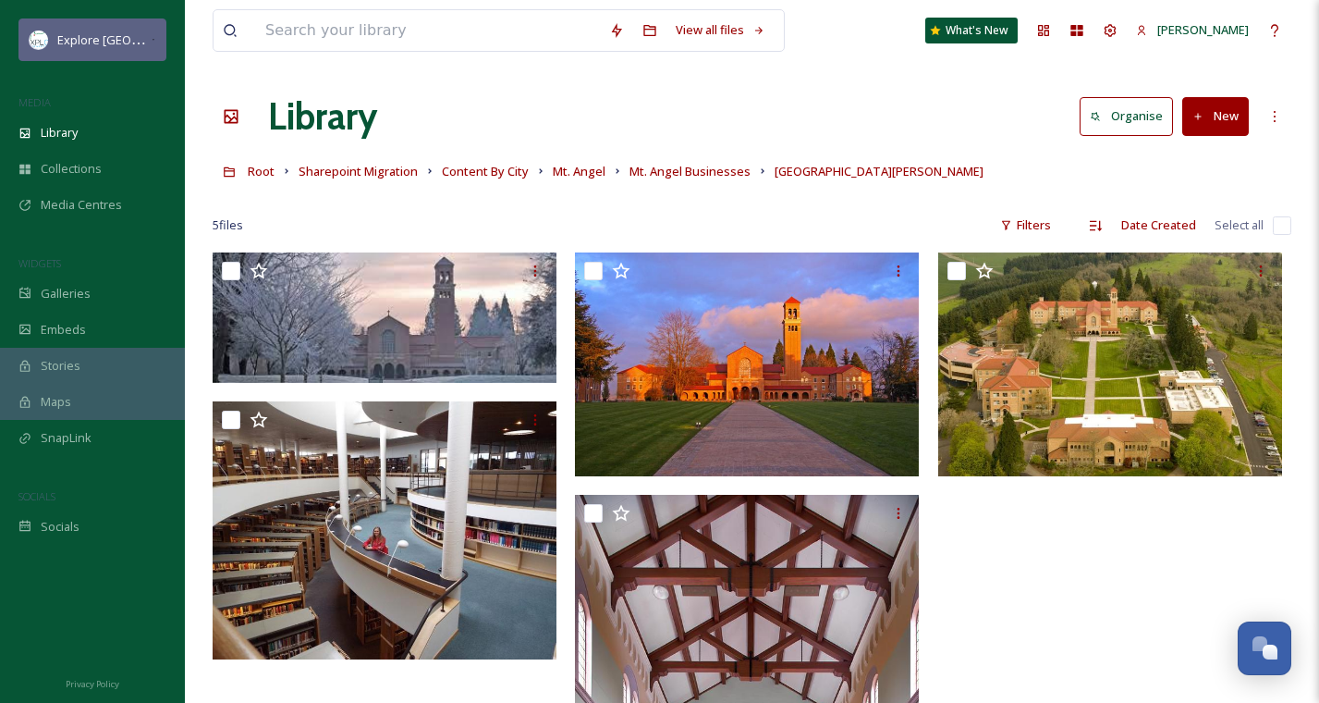
click at [93, 53] on div "Explore North Marion" at bounding box center [92, 39] width 148 height 43
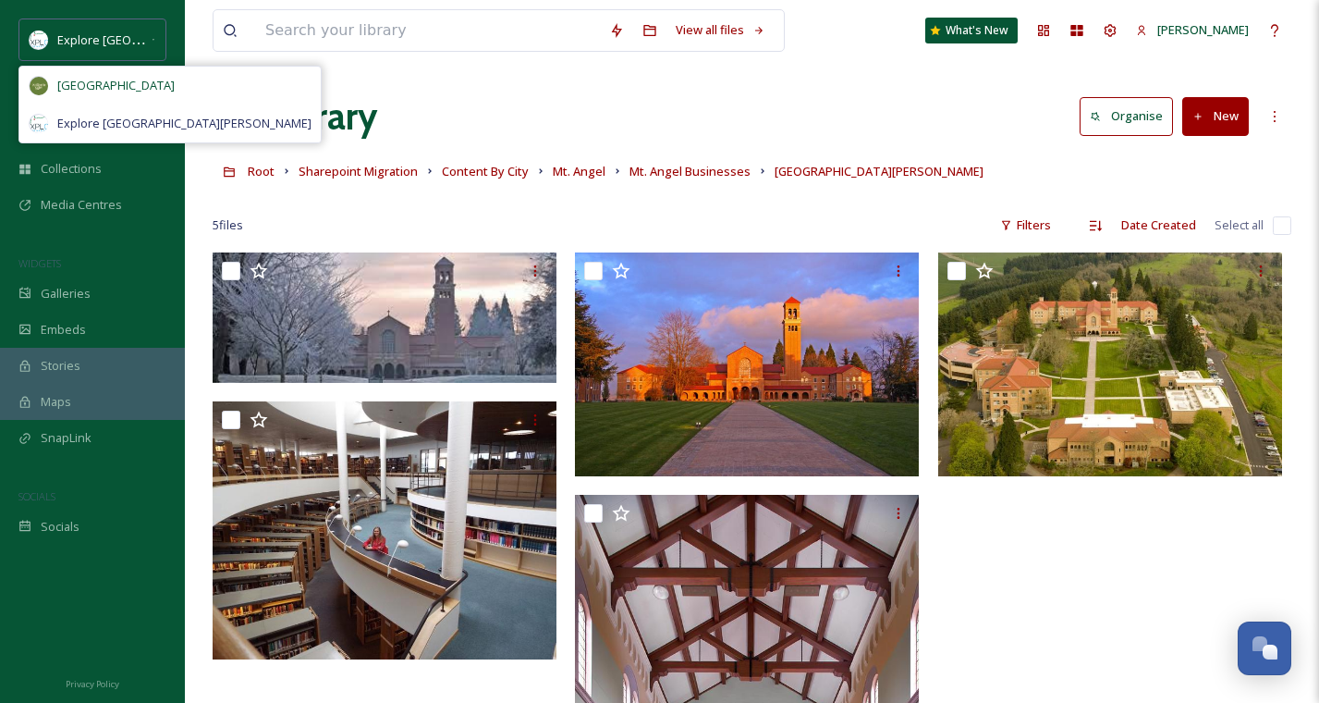
click at [93, 86] on span "Willamette Valley" at bounding box center [115, 86] width 117 height 18
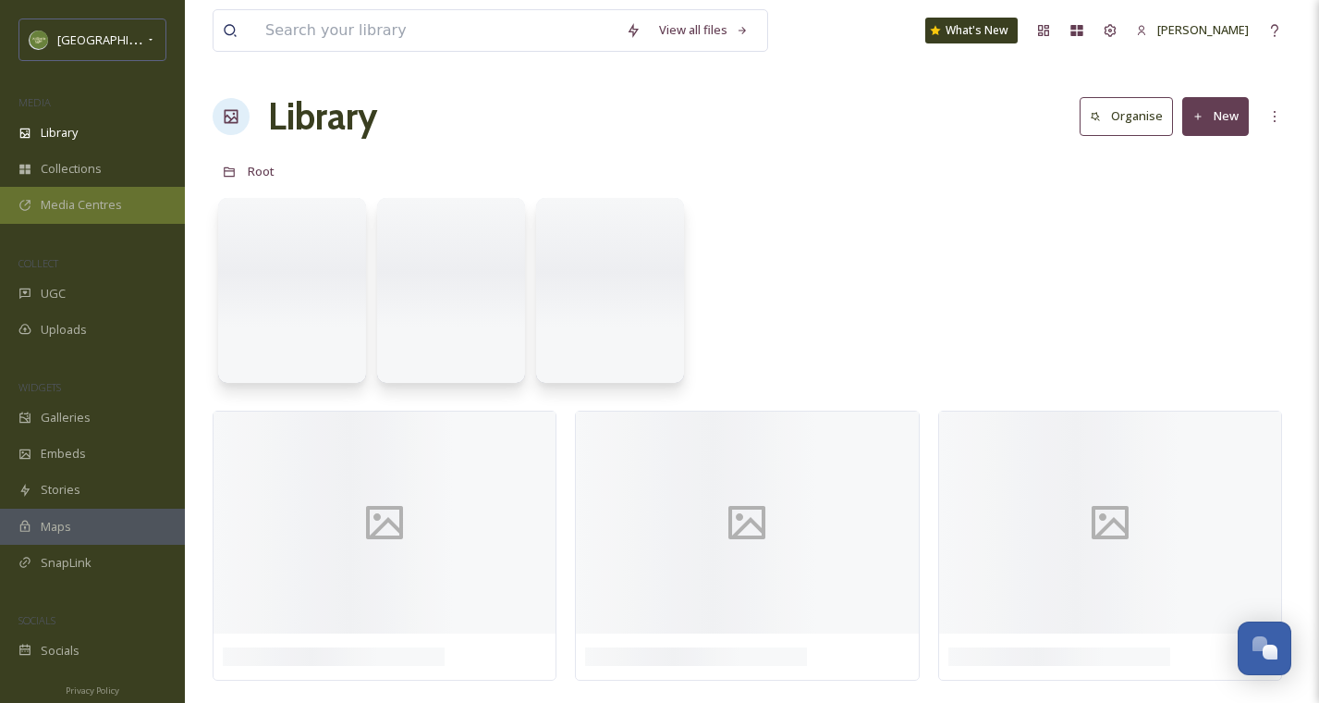
click at [108, 209] on span "Media Centres" at bounding box center [81, 205] width 81 height 18
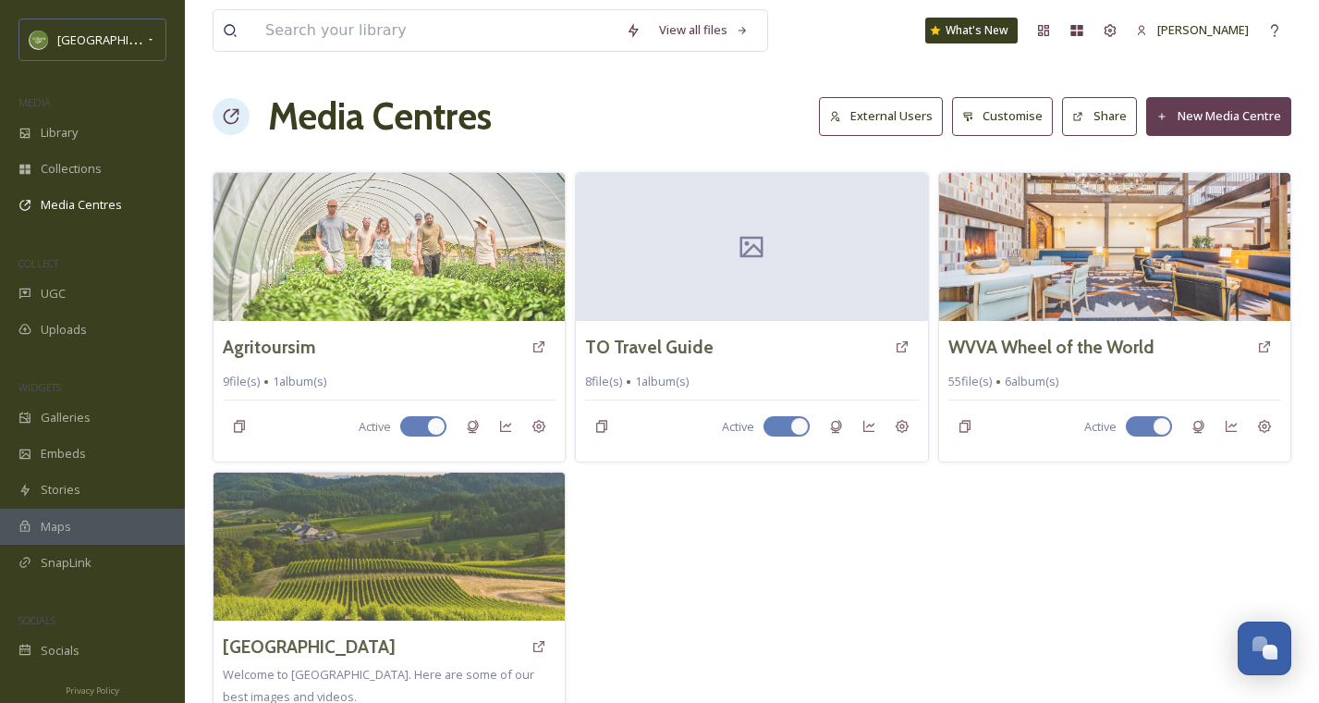
click at [1201, 117] on button "New Media Centre" at bounding box center [1218, 116] width 145 height 38
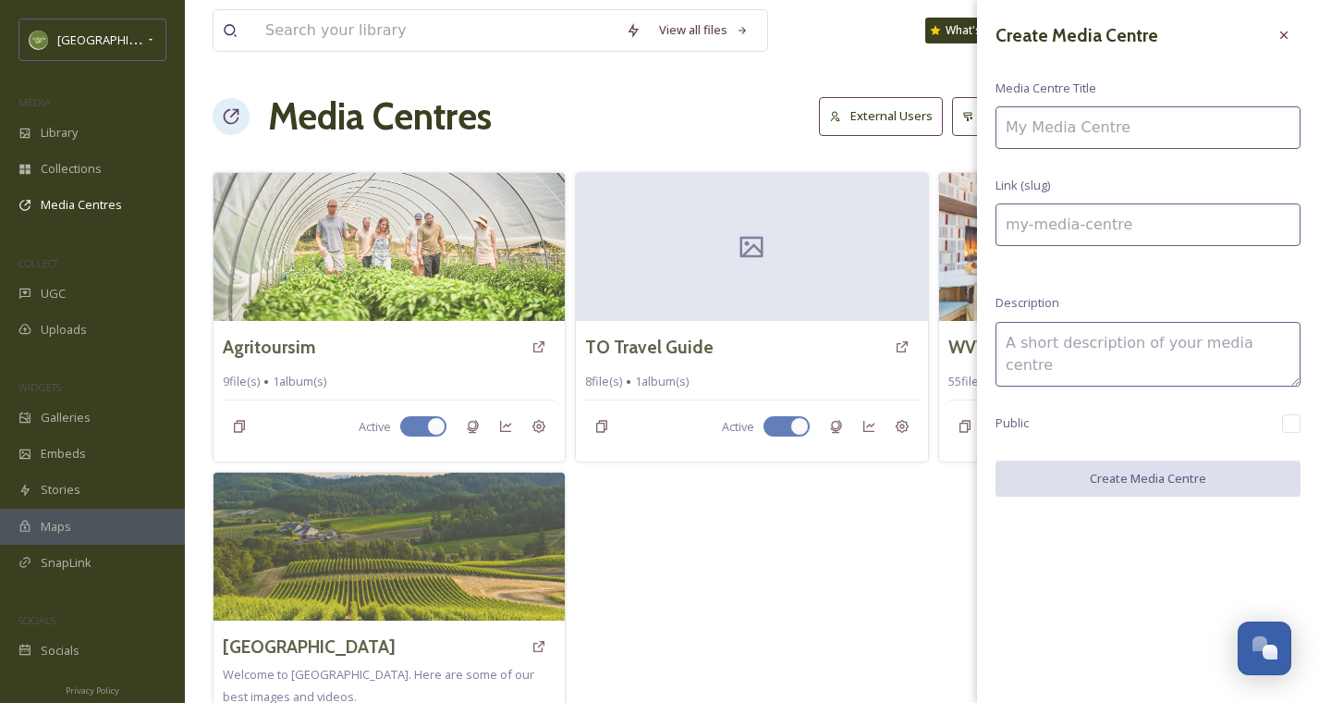
click at [1163, 128] on input at bounding box center [1148, 127] width 305 height 43
type input "T"
type input "t"
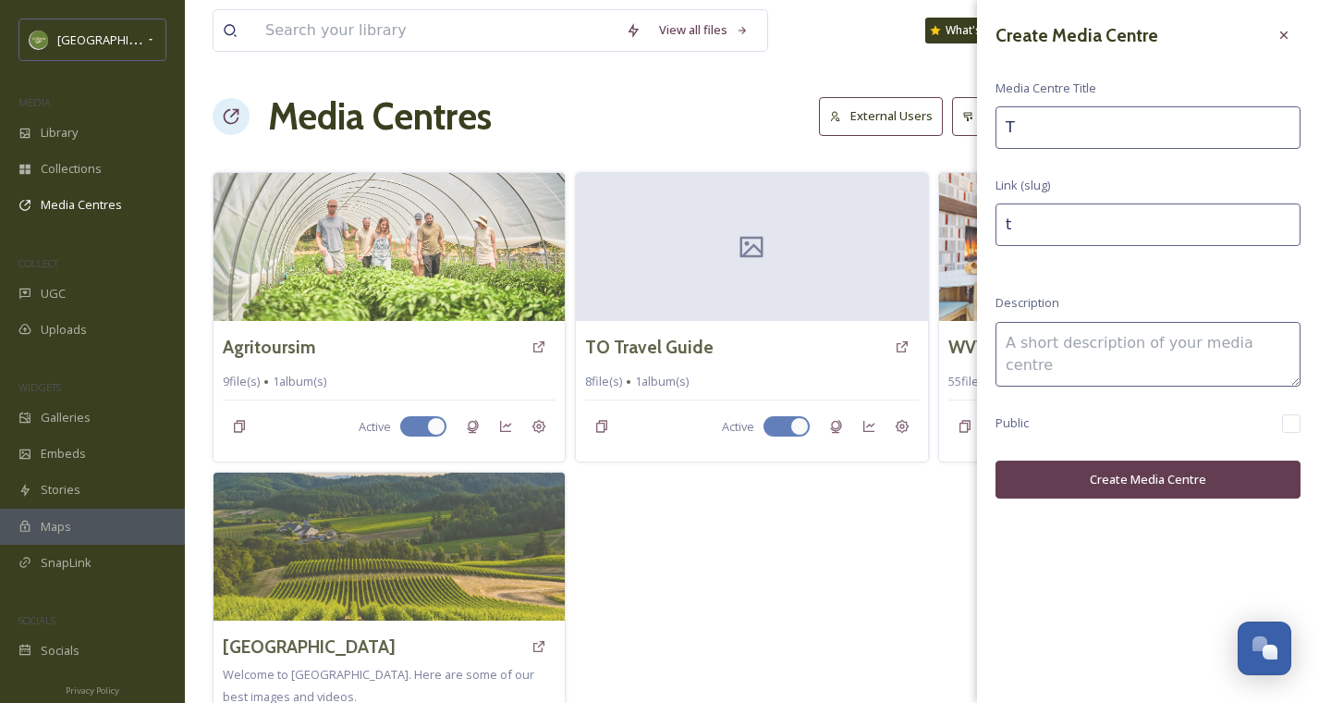
type input "TO"
type input "to"
type input "TO"
type input "to-"
type input "TO F"
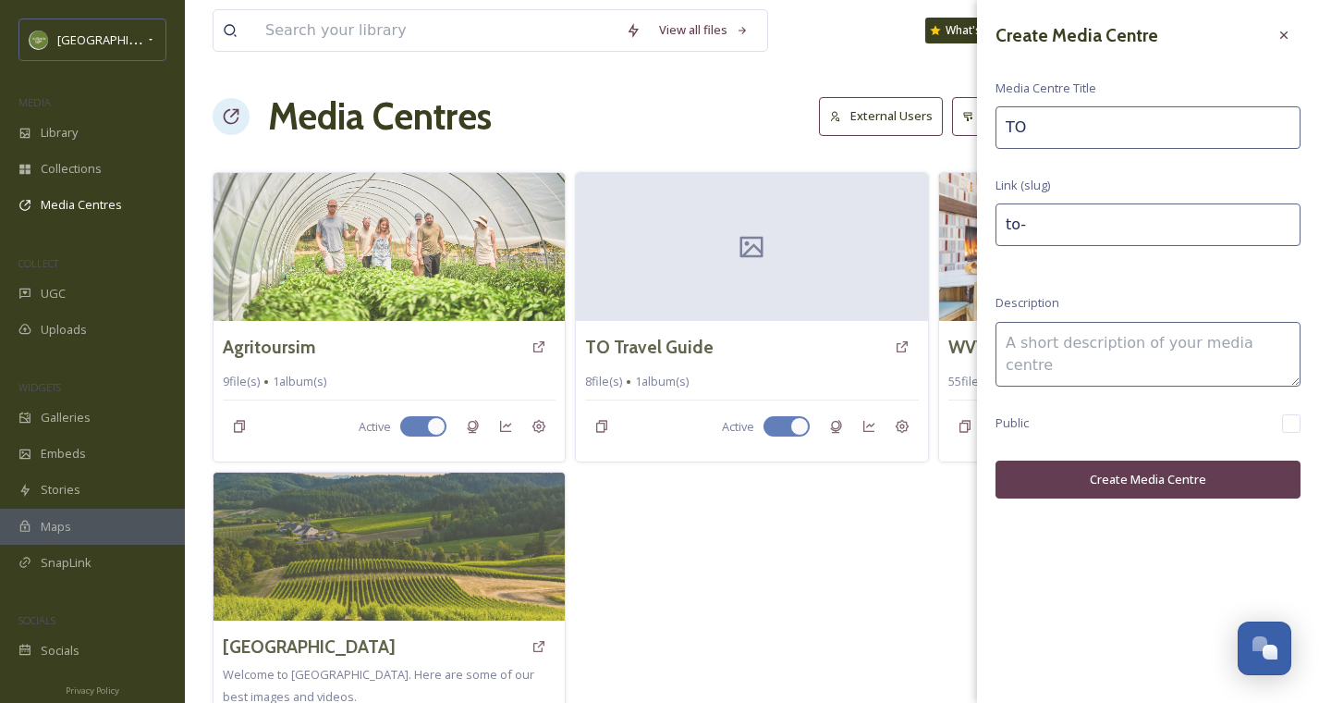
type input "to-f"
type input "TO FA"
type input "to-fa"
type input "TO FAM"
type input "to-fam"
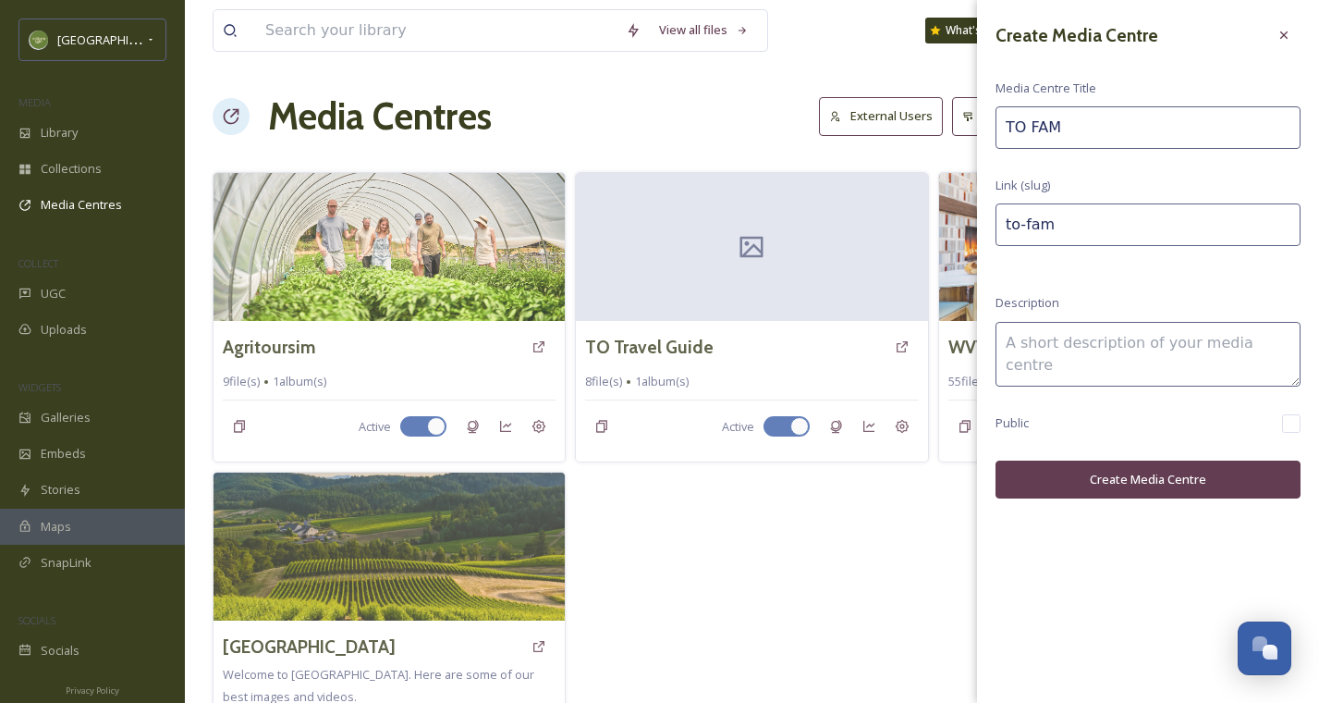
type input "TO FAM"
type input "to-fam-"
type input "TO FAM -"
type input "to-fam--"
type input "TO FAM -"
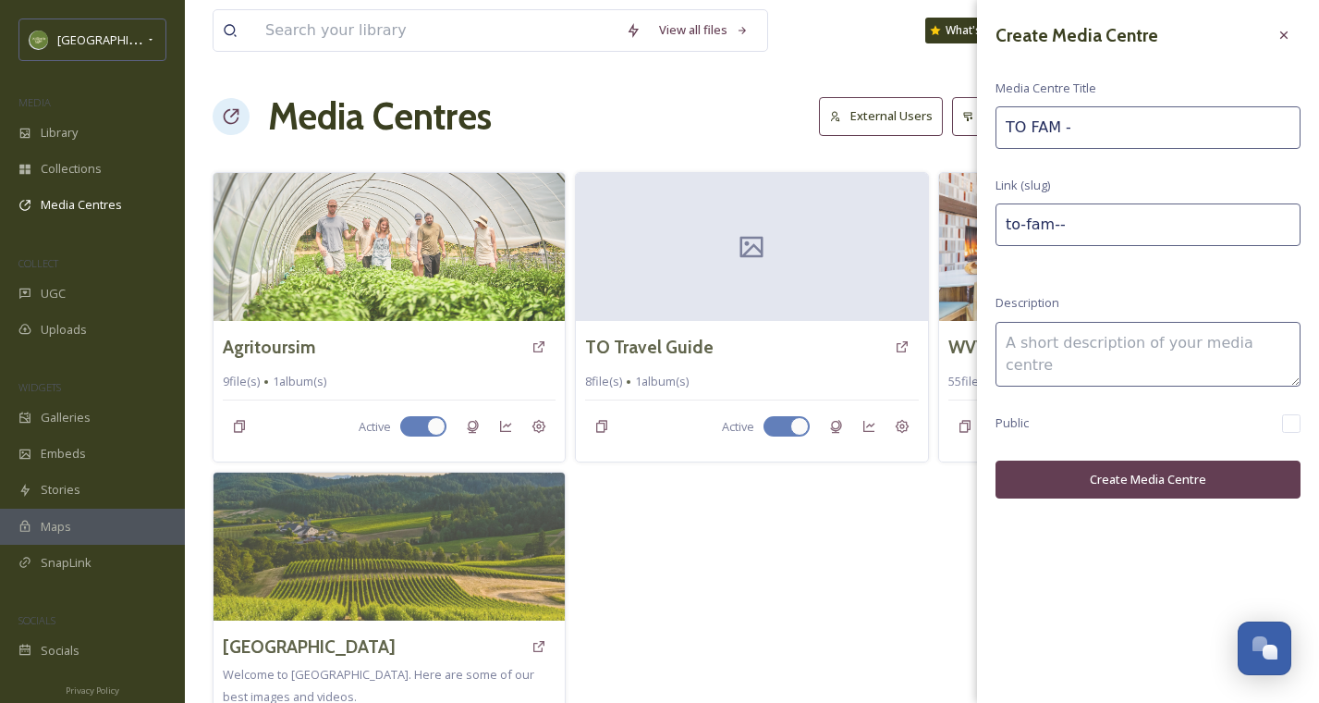
type input "to-fam---"
type input "TO FAM - L"
type input "to-fam---l"
type input "TO FAM - LA"
type input "to-fam---la"
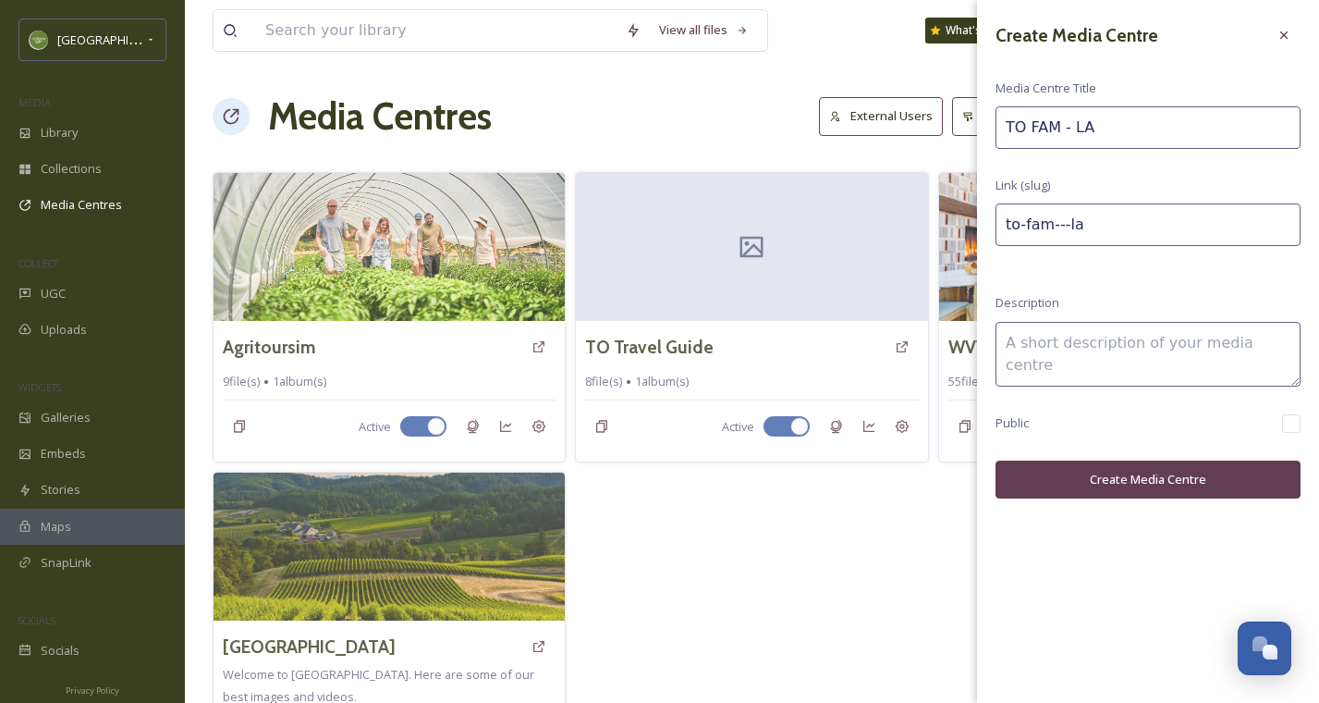
type input "TO FAM - L"
type input "to-fam---l"
type input "TO FAM - La"
type input "to-fam---la"
type input "TO FAM - Lau"
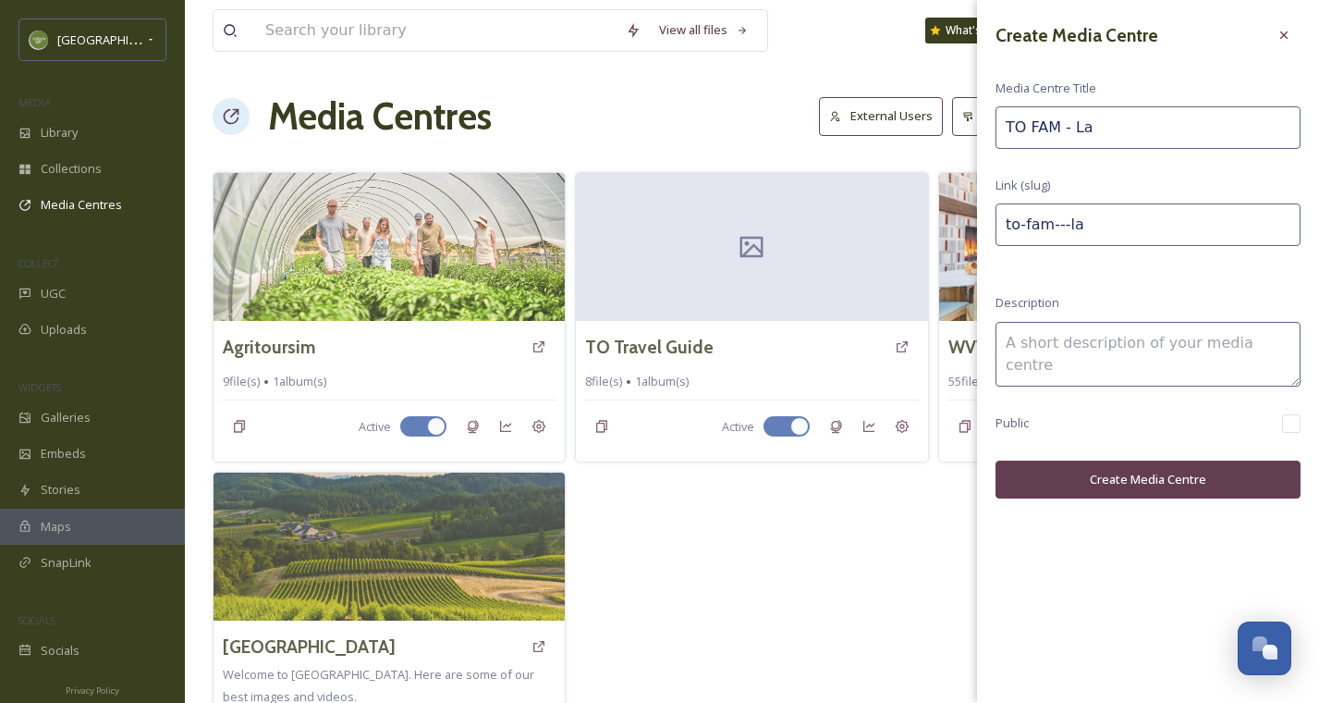
type input "to-fam---lau"
type input "TO FAM - Laur"
type input "to-fam---laur"
type input "TO FAM - Laure"
type input "to-fam---laure"
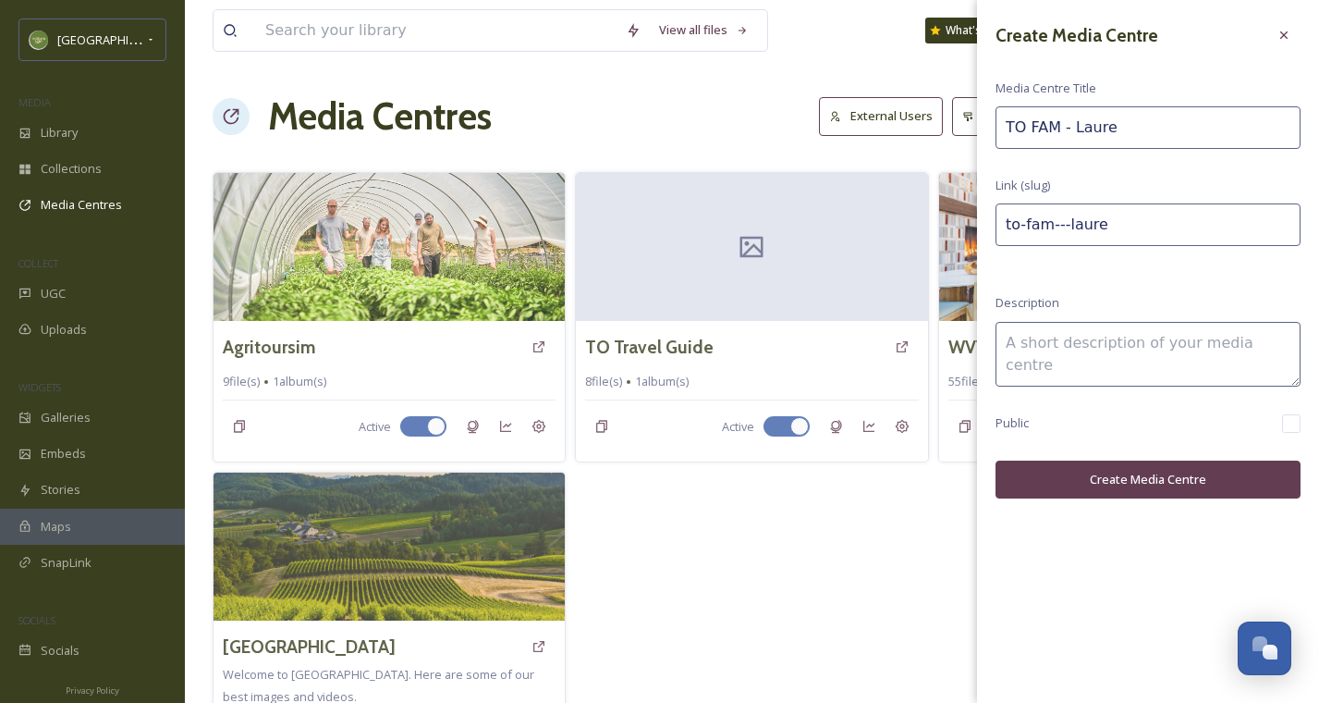
type input "TO FAM - Lauren"
type input "to-fam---lauren"
type input "TO FAM - Lauren"
type input "to-fam---lauren-"
type input "TO FAM - Lauren K"
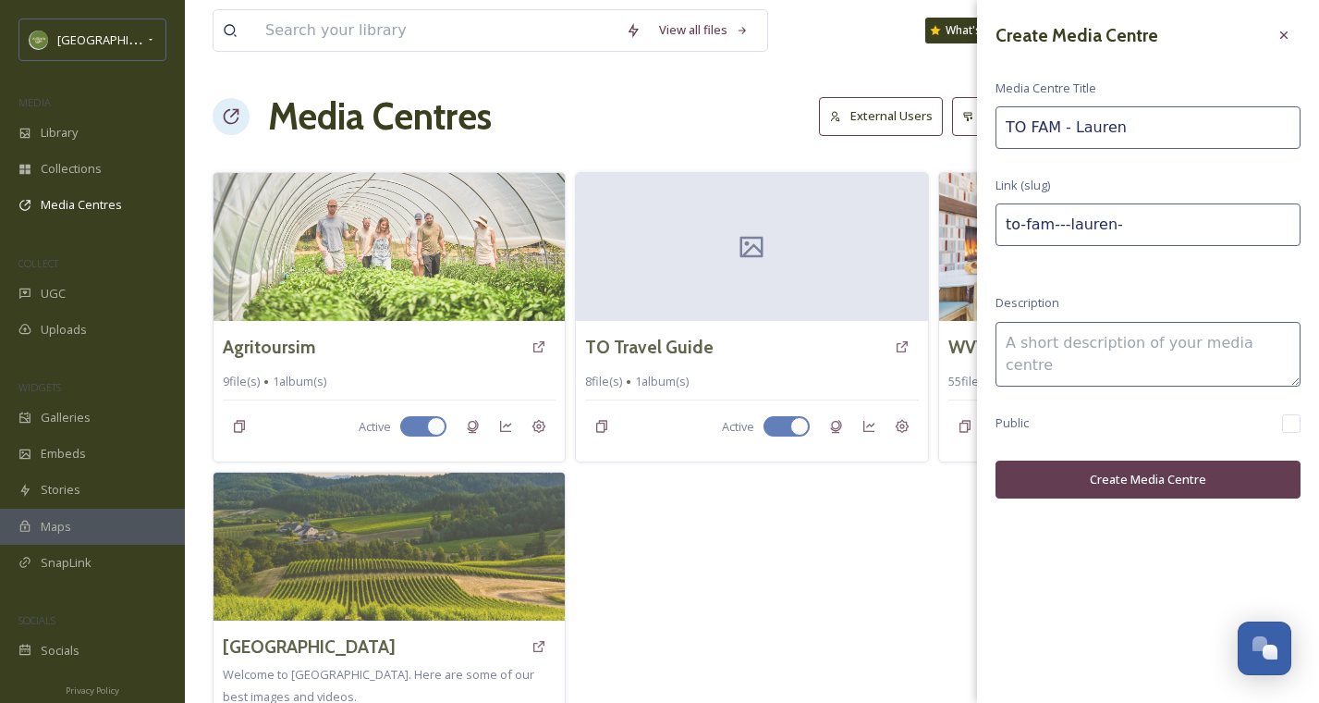
type input "to-fam---lauren-k"
type input "TO FAM - Lauren"
type input "to-fam---lauren-"
type input "TO FAM - Lauren K"
type input "to-fam---lauren-k"
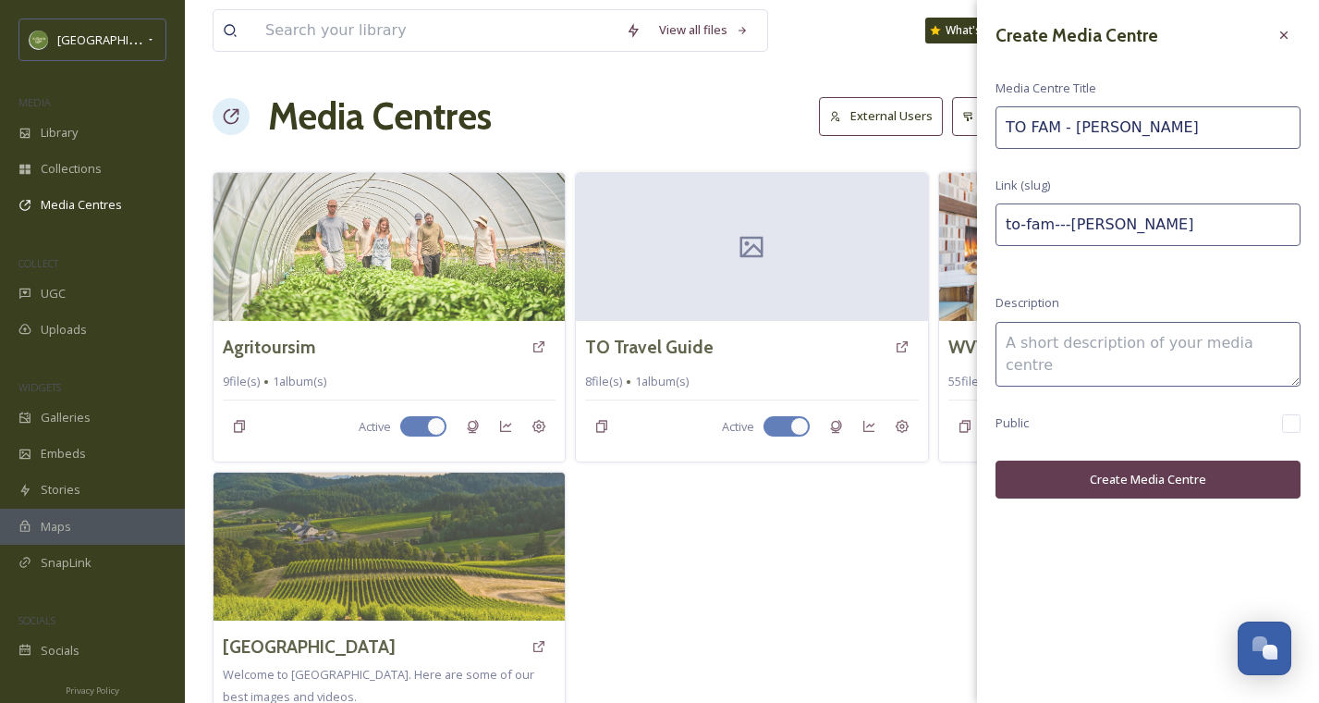
type input "TO FAM - Lauren Kr"
type input "to-fam---lauren-kr"
type input "TO FAM - Lauren Kra"
type input "to-fam---lauren-kra"
type input "TO FAM - Lauren Kram"
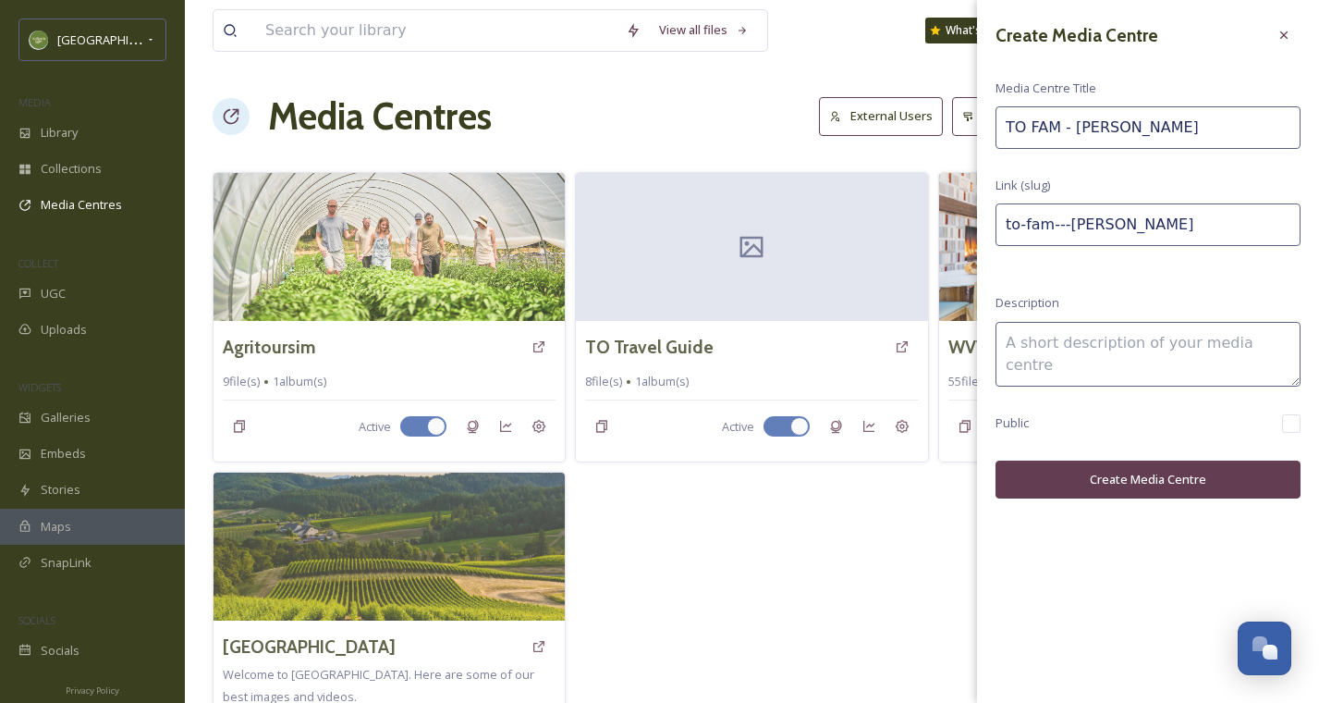
type input "to-fam---lauren-kram"
type input "TO FAM - Lauren Krame"
type input "to-fam---lauren-krame"
type input "TO FAM - Lauren Kramer"
type input "to-fam---lauren-kramer"
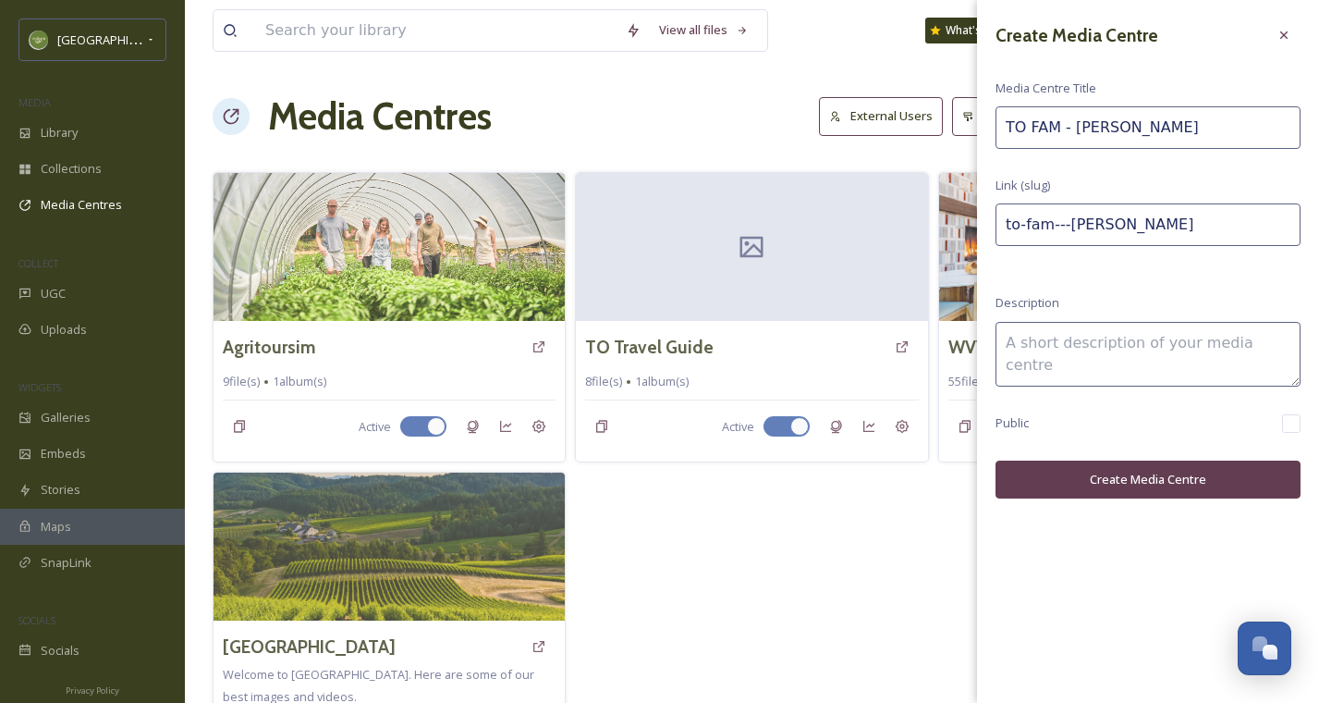
type input "TO FAM - Lauren Kramer"
click at [1040, 470] on button "Create Media Centre" at bounding box center [1148, 479] width 305 height 38
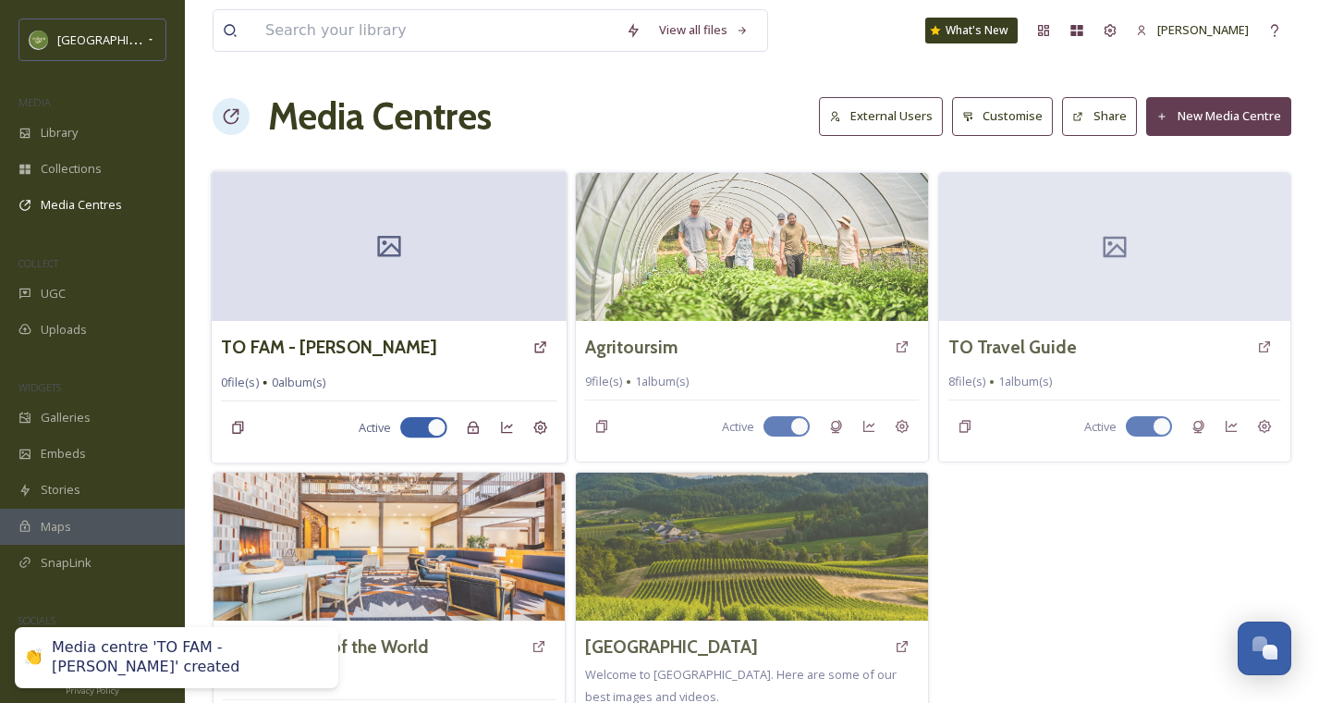
click at [463, 320] on div at bounding box center [389, 246] width 355 height 150
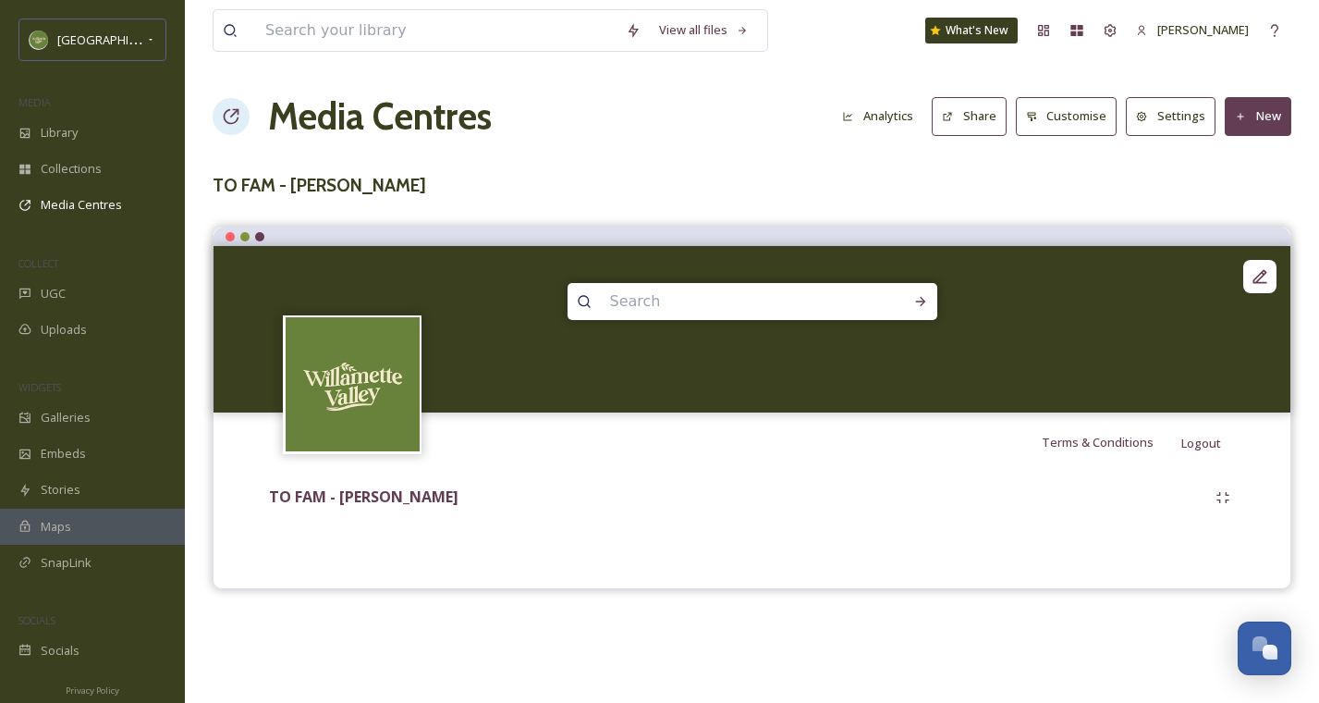
click at [1271, 110] on button "New" at bounding box center [1258, 116] width 67 height 38
click at [1232, 196] on span "Add Album" at bounding box center [1251, 196] width 60 height 18
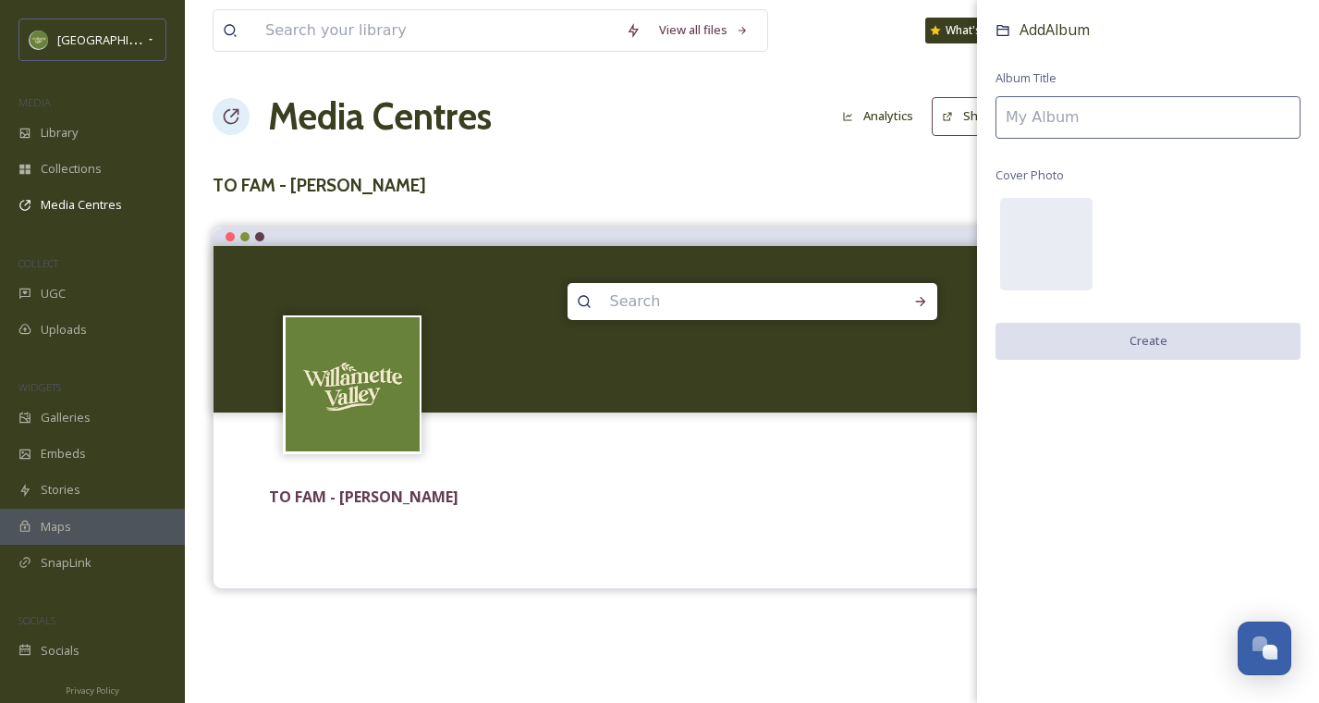
click at [1132, 109] on input at bounding box center [1148, 117] width 305 height 43
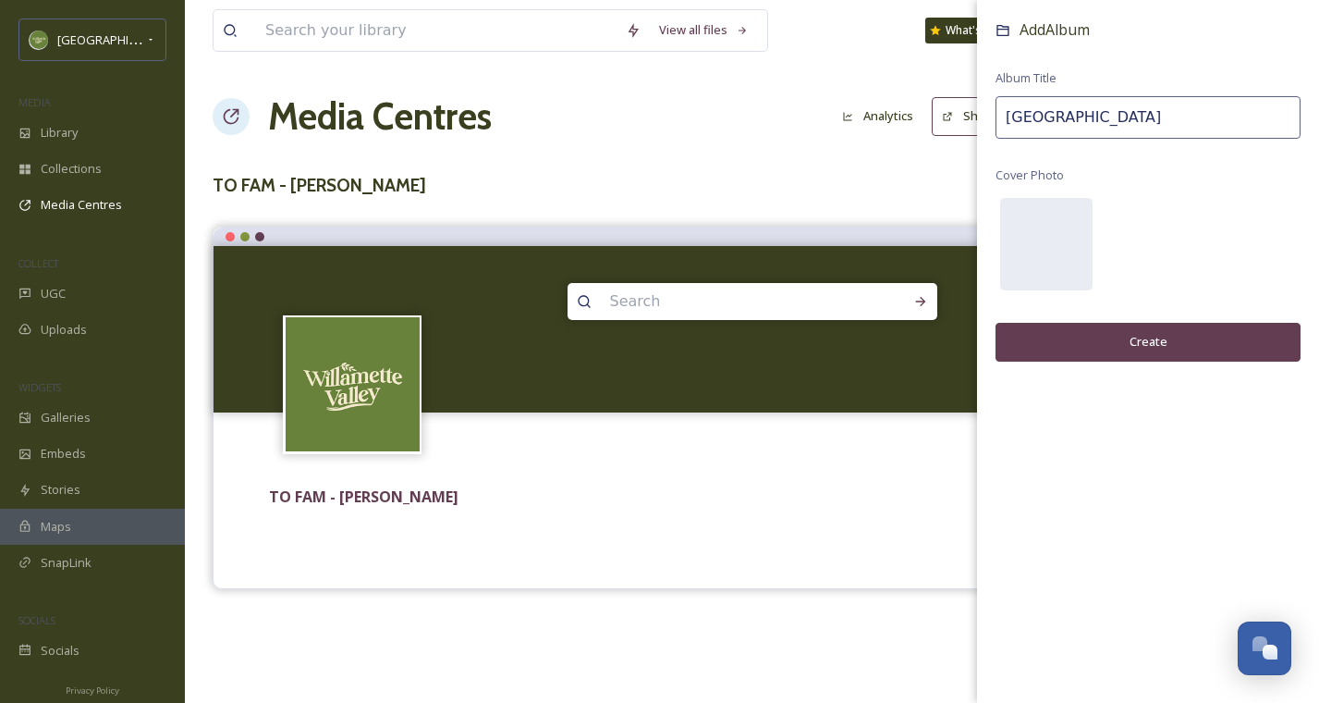
type input "Willamette Valley"
click at [1117, 352] on button "Create" at bounding box center [1148, 342] width 305 height 38
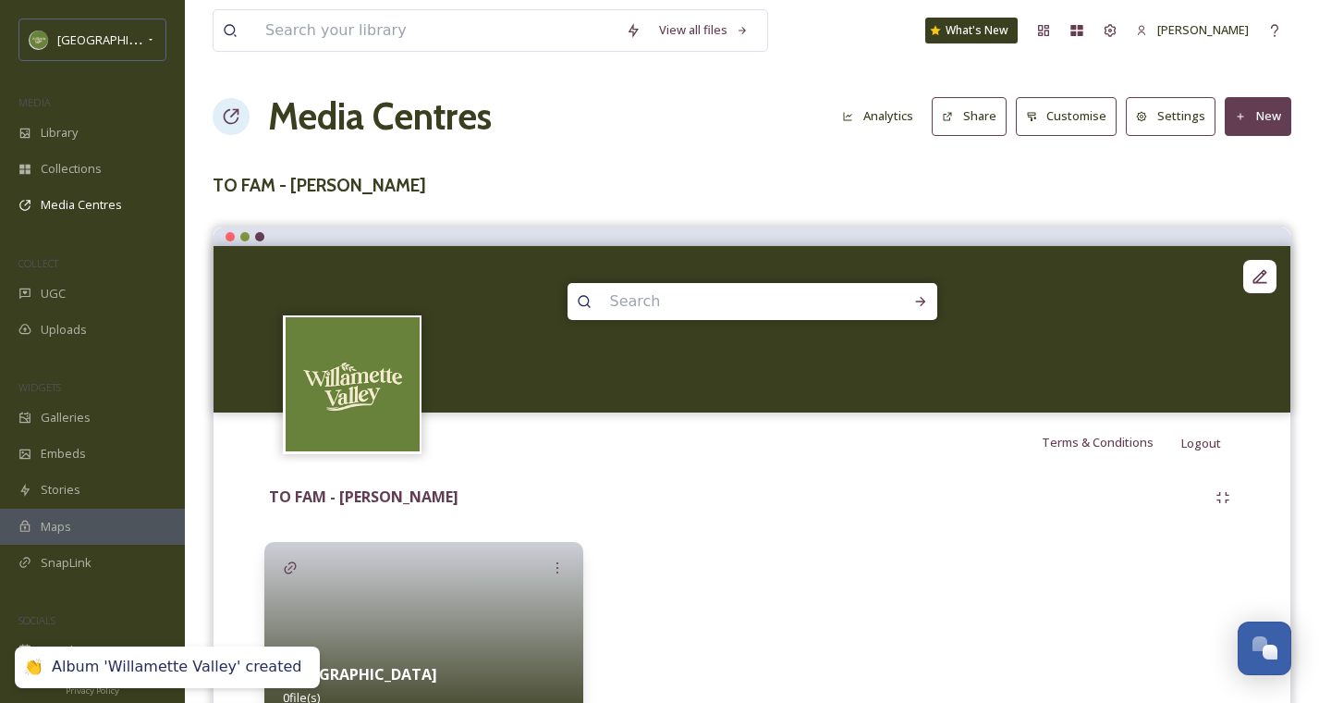
scroll to position [99, 0]
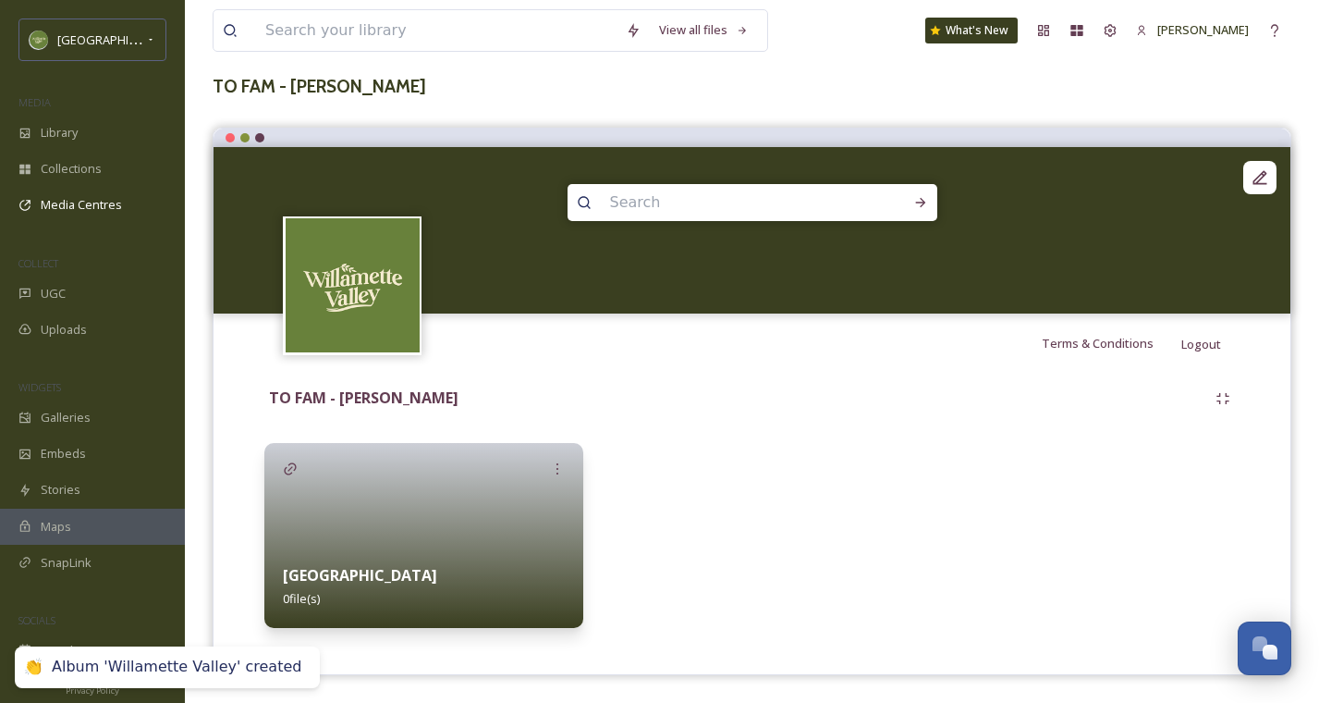
click at [518, 516] on div at bounding box center [423, 535] width 319 height 185
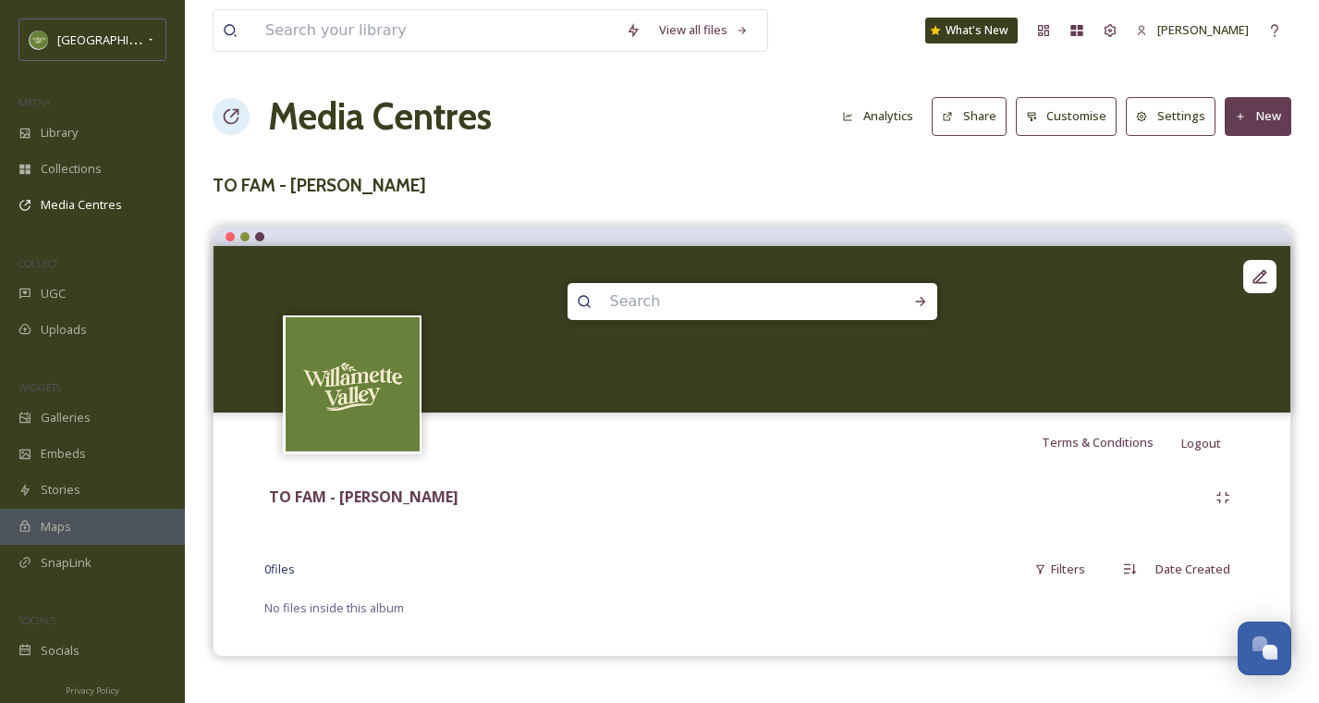
click at [1244, 116] on icon at bounding box center [1241, 116] width 6 height 6
click at [1225, 159] on span "Add Files" at bounding box center [1246, 160] width 50 height 18
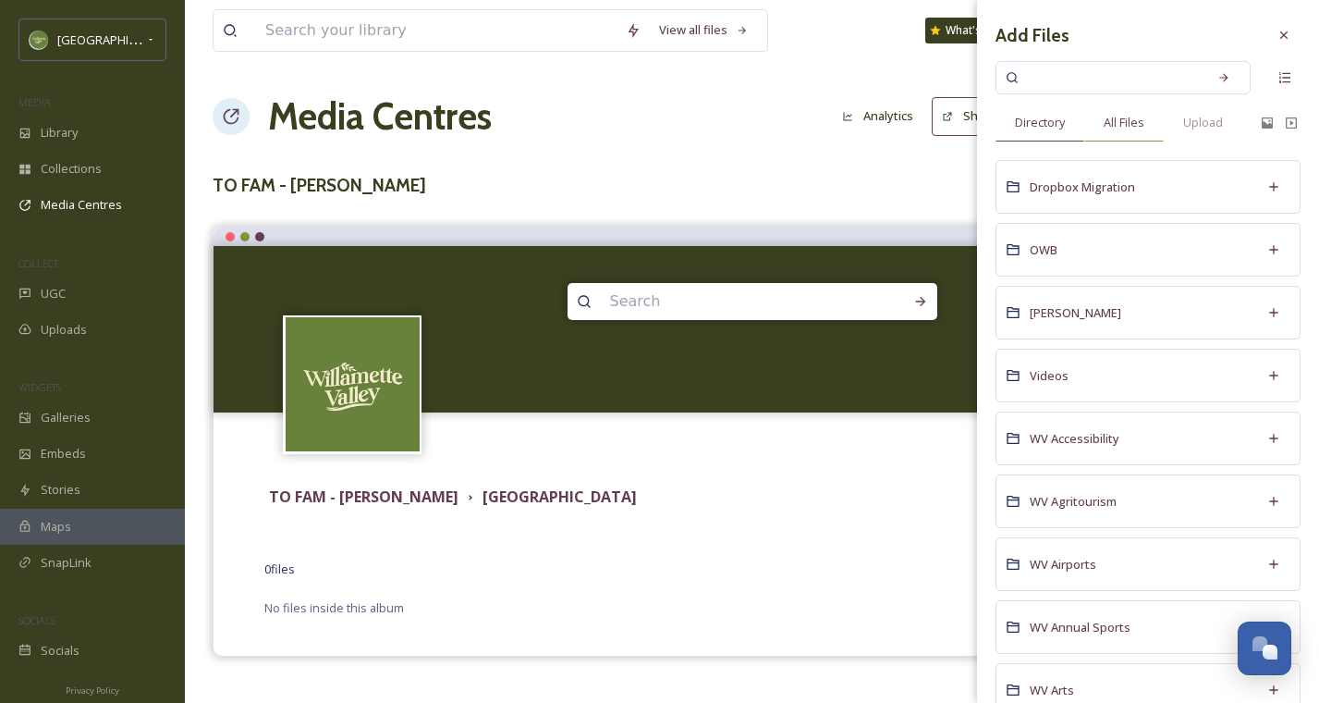
click at [1134, 131] on div "All Files" at bounding box center [1125, 123] width 80 height 38
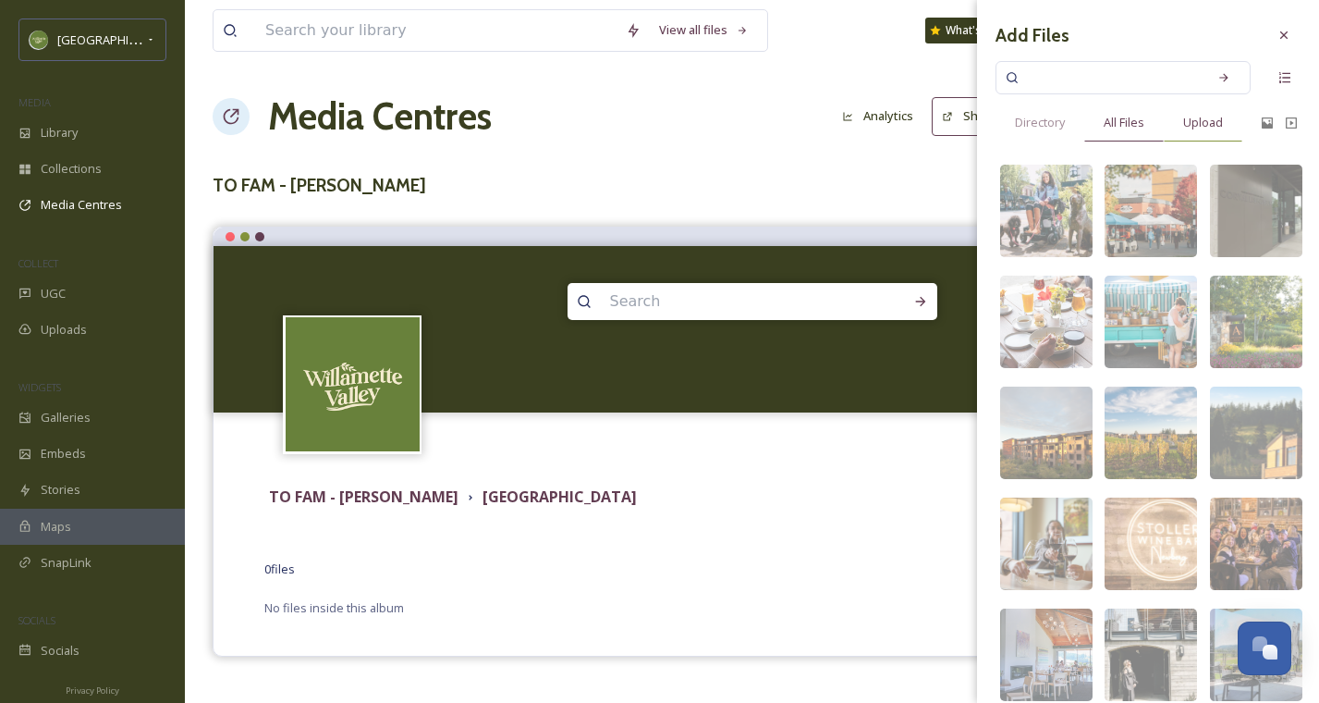
click at [1208, 110] on div "Upload" at bounding box center [1203, 123] width 79 height 38
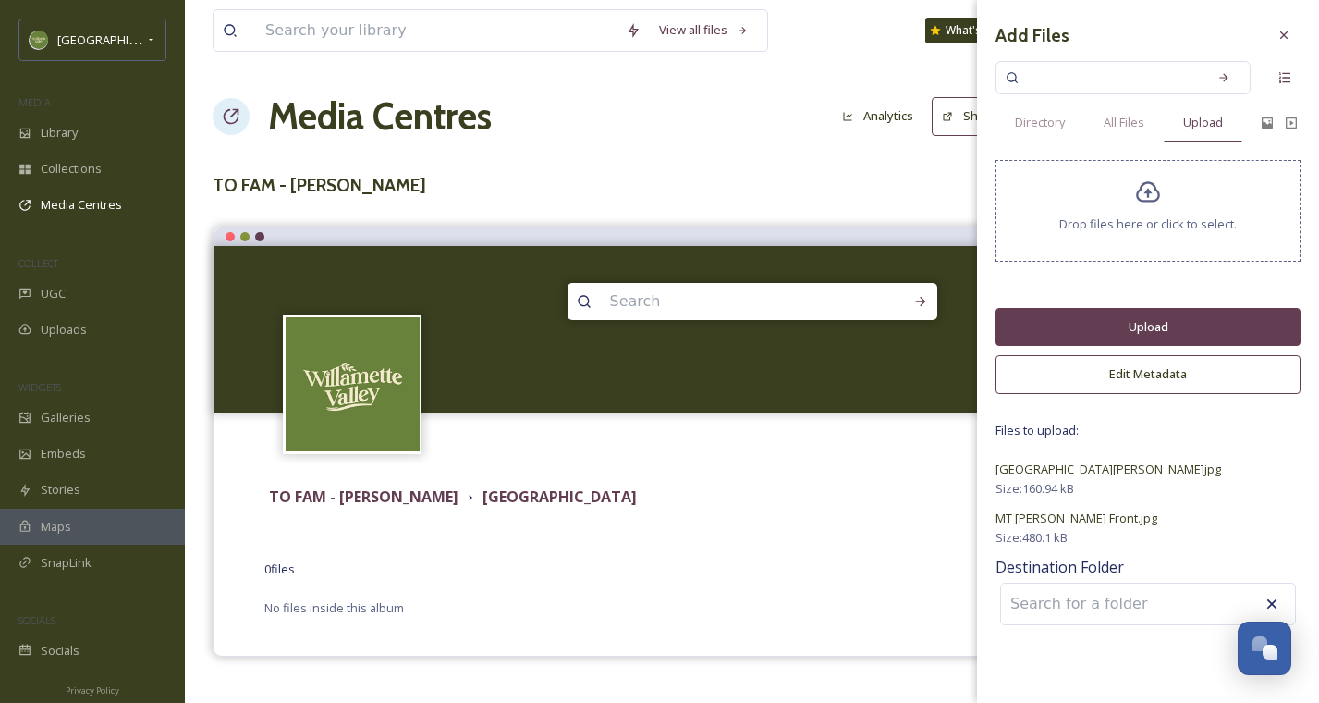
click at [1097, 326] on button "Upload" at bounding box center [1148, 327] width 305 height 38
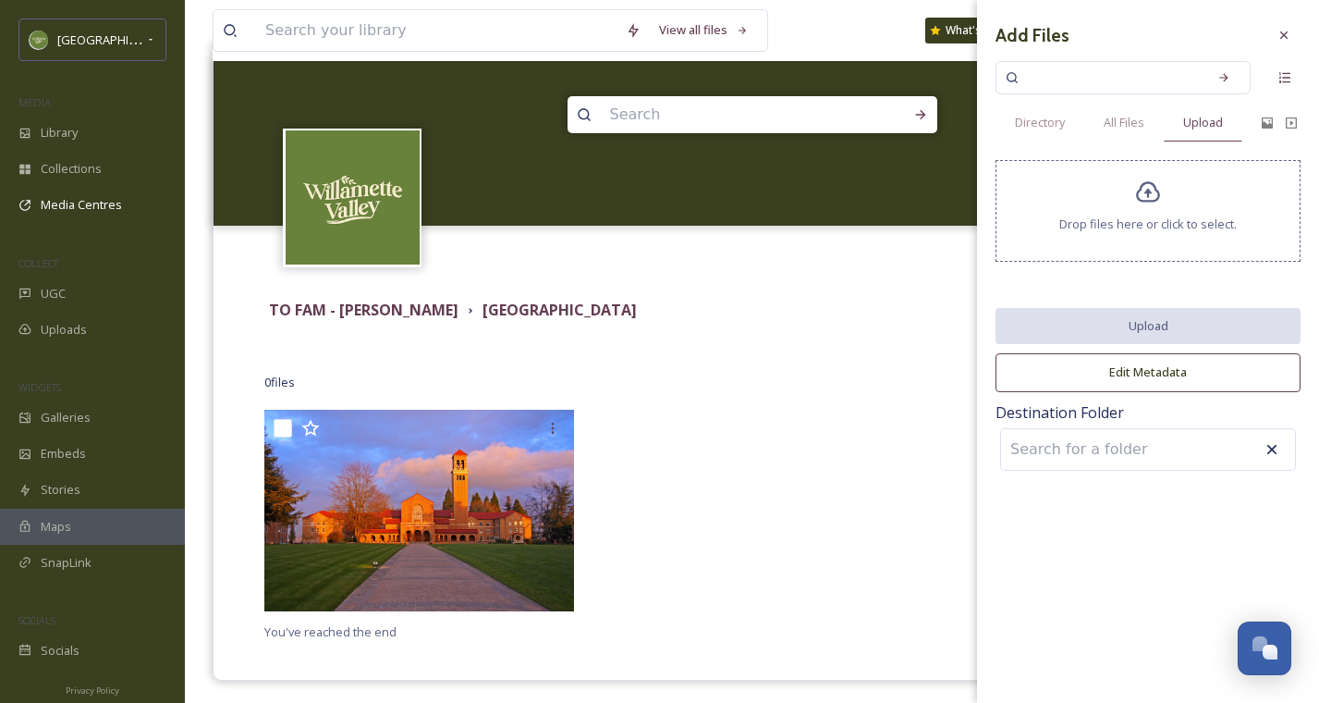
scroll to position [192, 0]
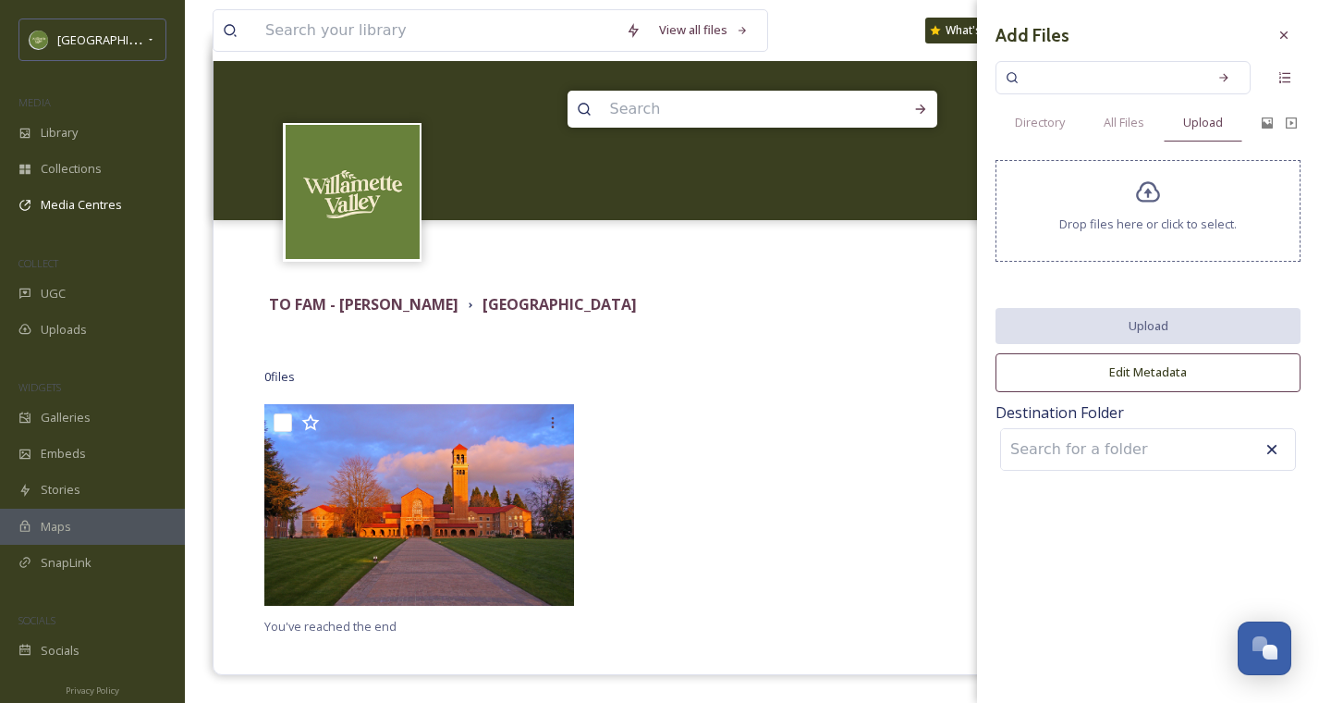
click at [1044, 590] on div "Add Files Directory All Files Upload Drop files here or click to select. Upload…" at bounding box center [1148, 351] width 342 height 703
click at [765, 233] on div "Terms & Conditions Logout" at bounding box center [752, 249] width 1077 height 59
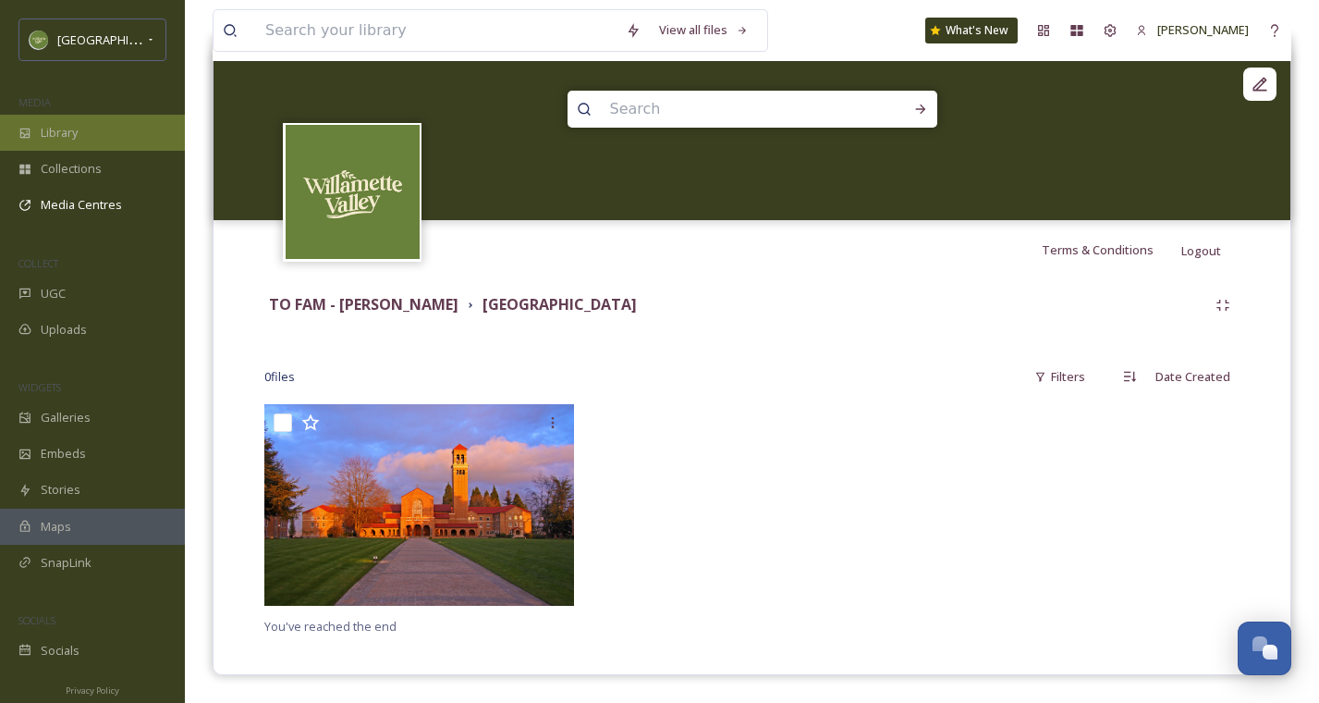
click at [130, 143] on div "Library" at bounding box center [92, 133] width 185 height 36
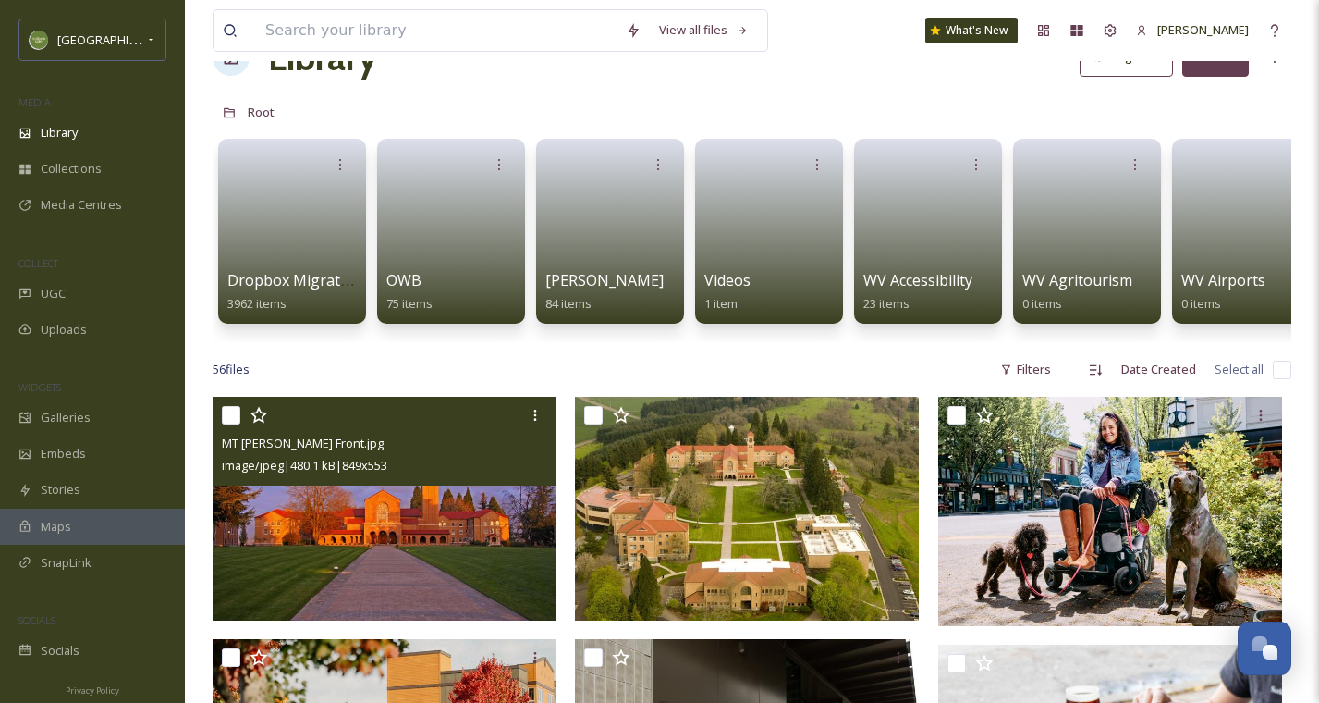
scroll to position [87, 0]
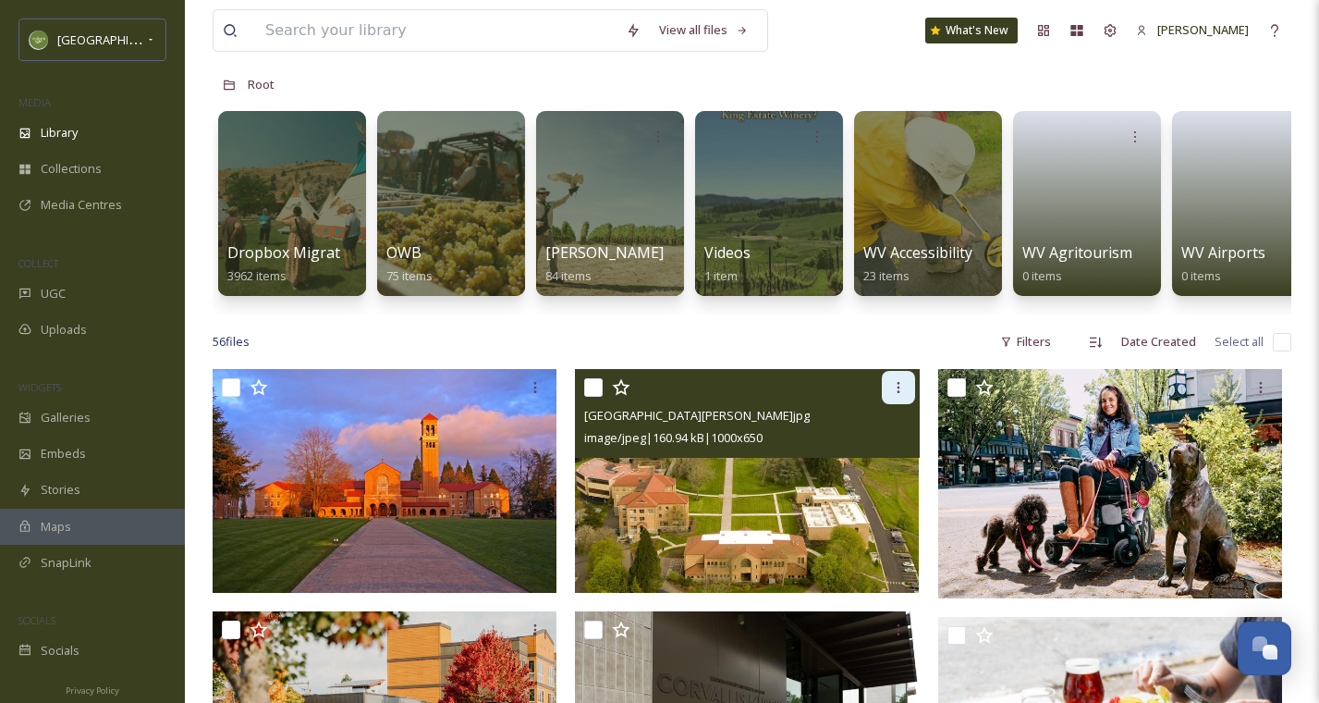
click at [896, 395] on div at bounding box center [898, 387] width 33 height 33
click at [594, 389] on input "checkbox" at bounding box center [593, 387] width 18 height 18
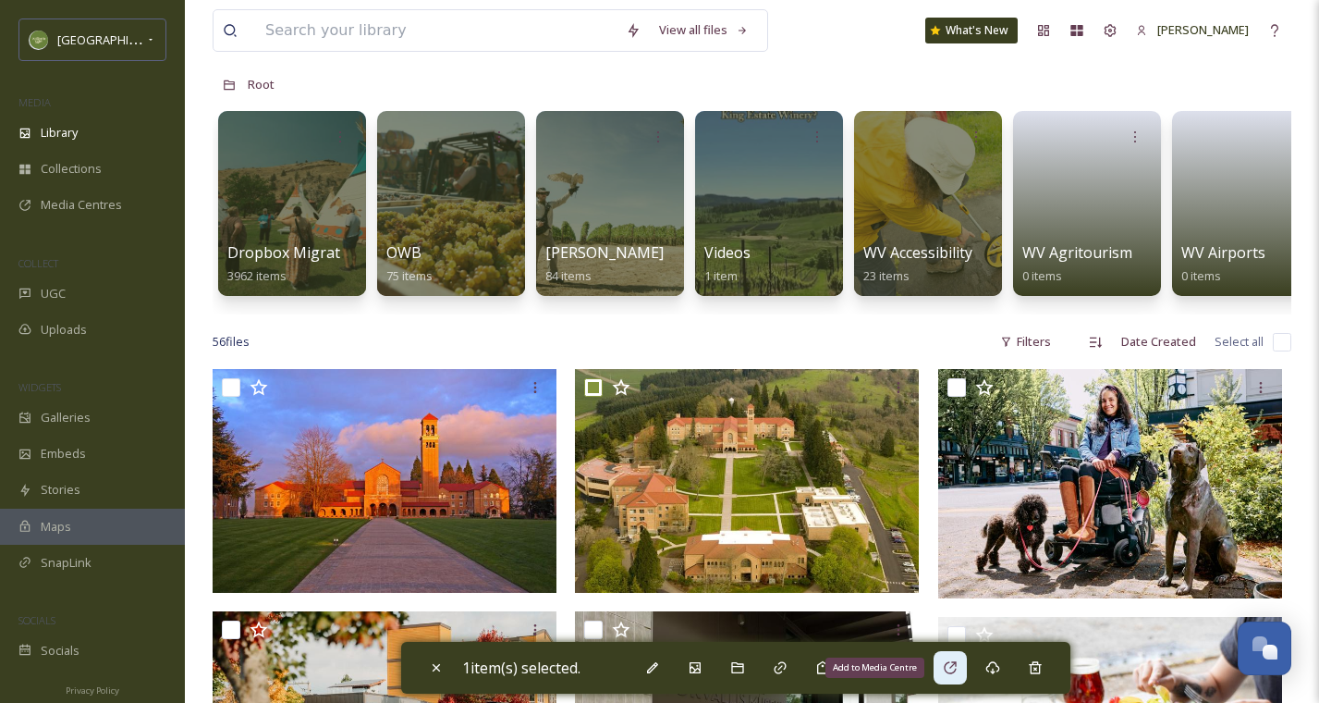
click at [944, 672] on div "Add to Media Centre" at bounding box center [950, 667] width 33 height 33
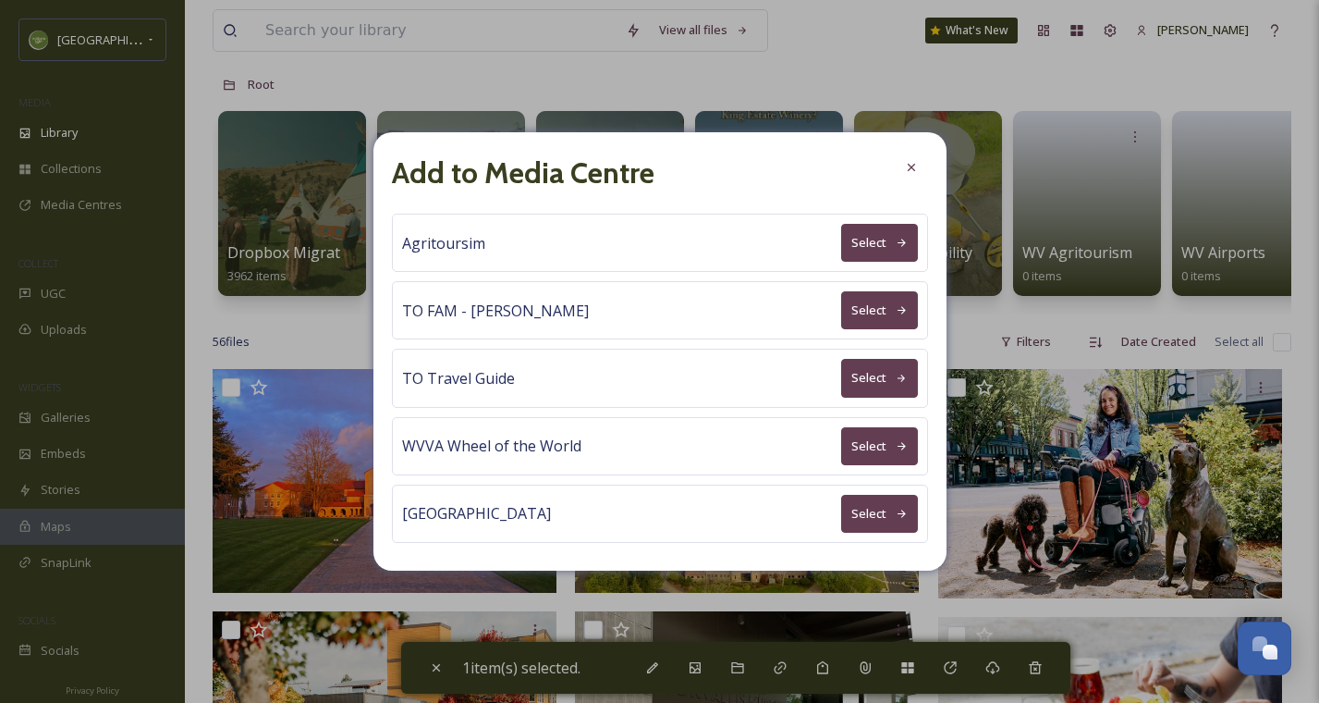
click at [908, 306] on button "Select" at bounding box center [879, 310] width 77 height 38
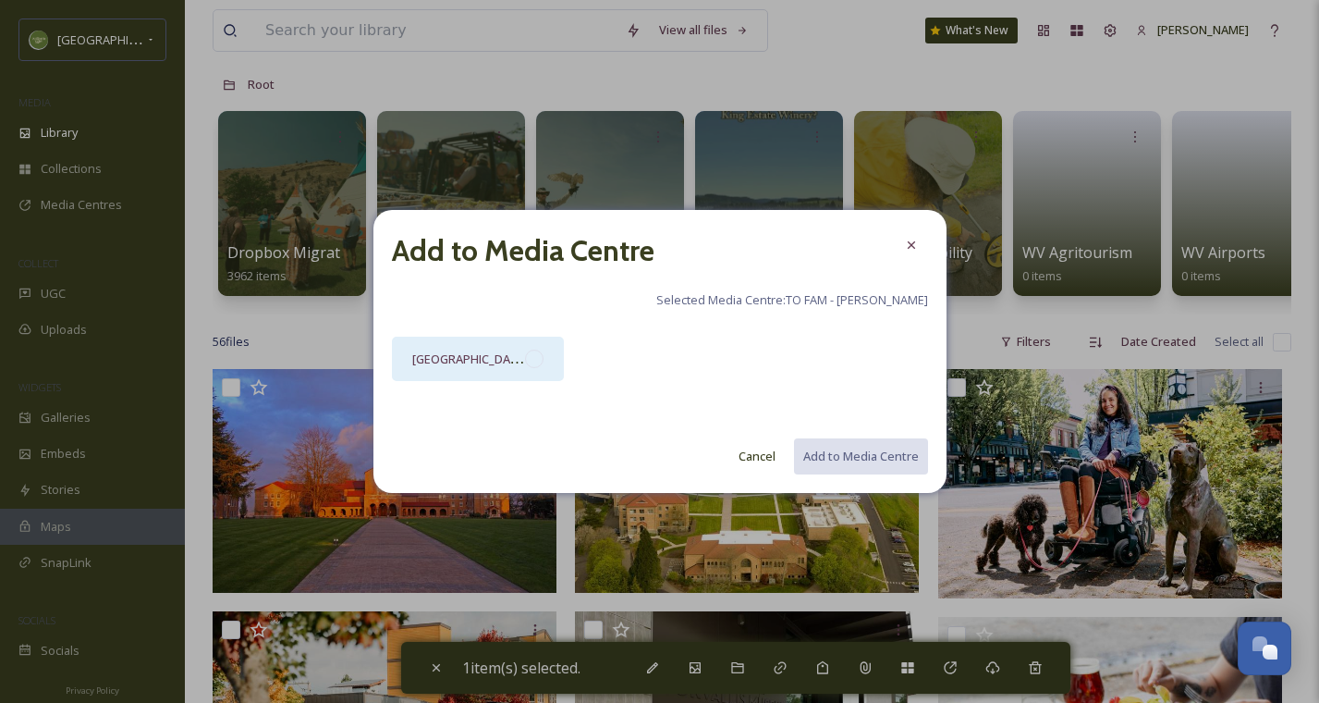
click at [527, 361] on div at bounding box center [534, 358] width 18 height 18
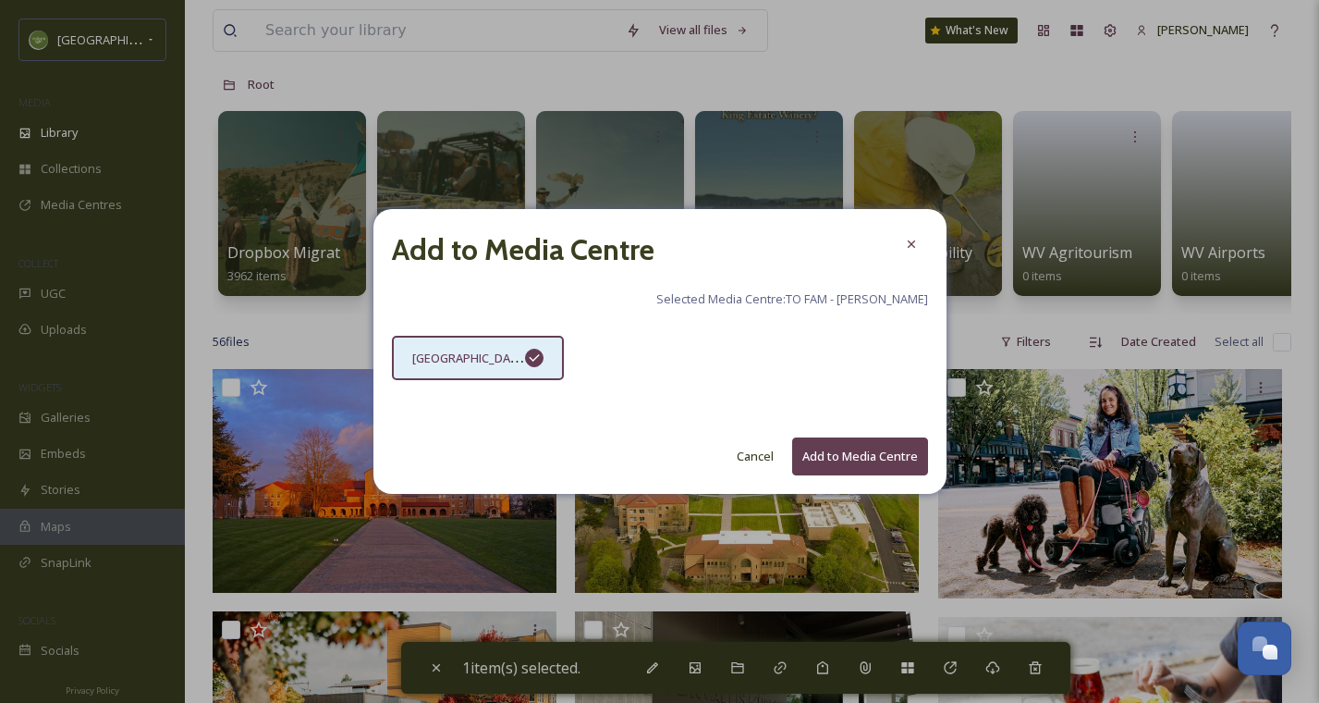
click at [894, 444] on button "Add to Media Centre" at bounding box center [860, 456] width 136 height 38
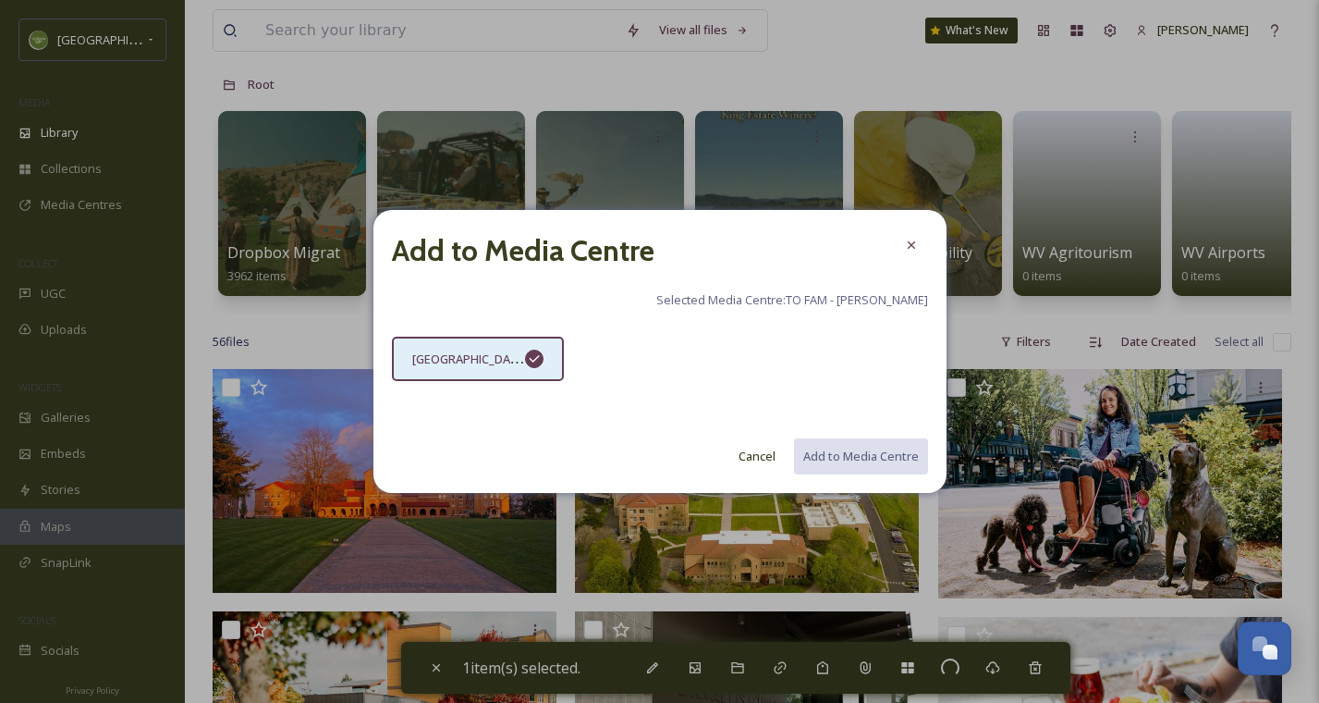
checkbox input "false"
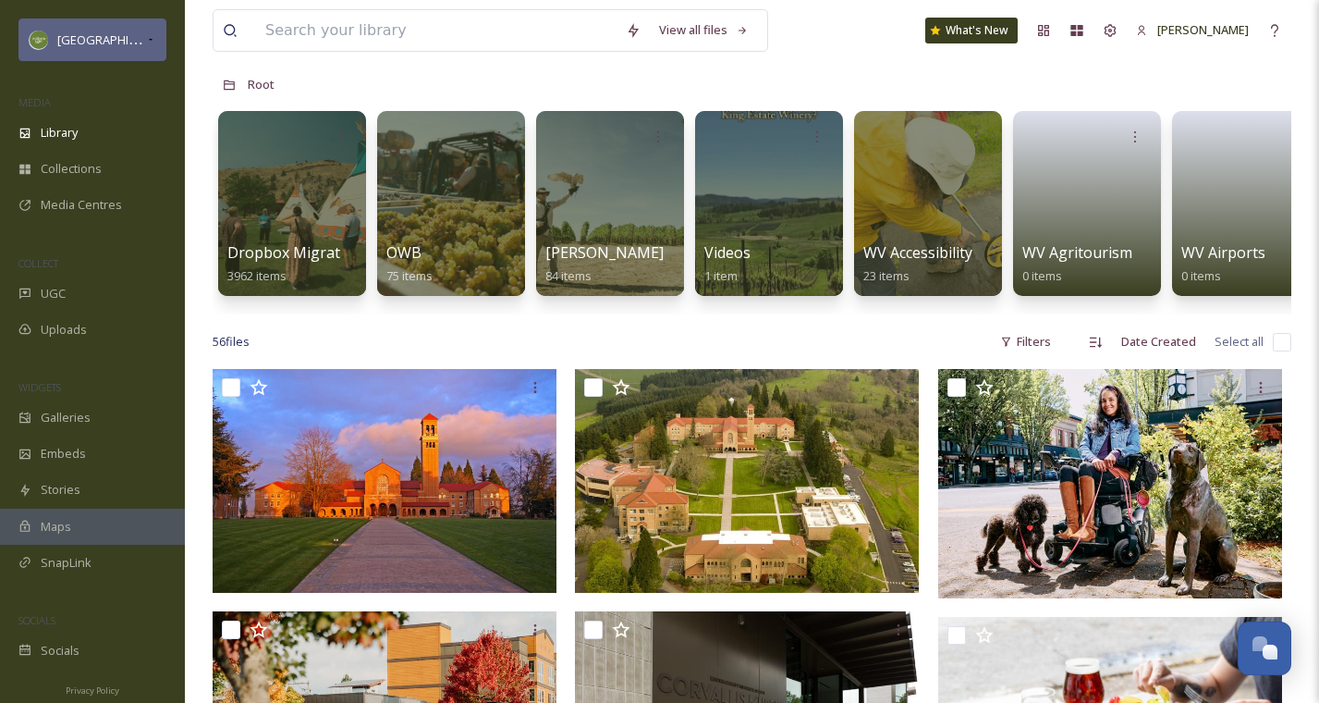
click at [136, 32] on span "Willamette Valley" at bounding box center [115, 40] width 117 height 18
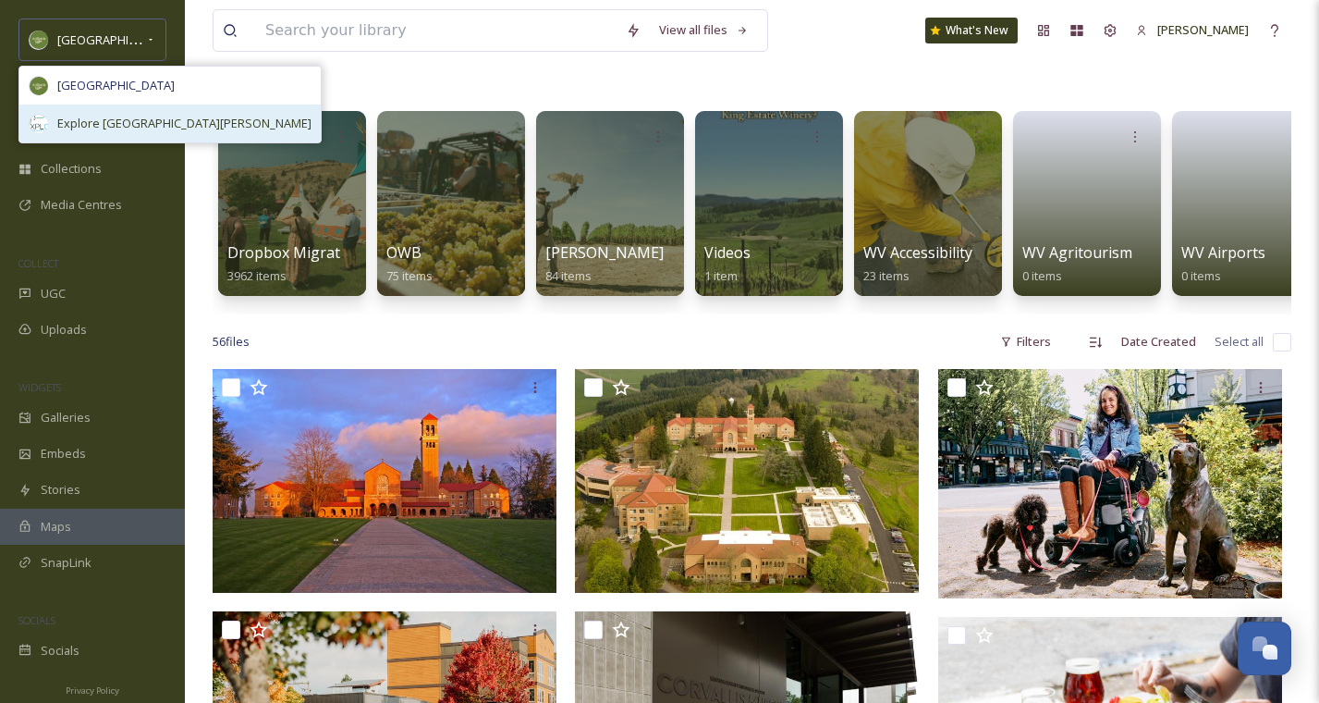
click at [97, 119] on span "Explore North Marion" at bounding box center [184, 124] width 254 height 18
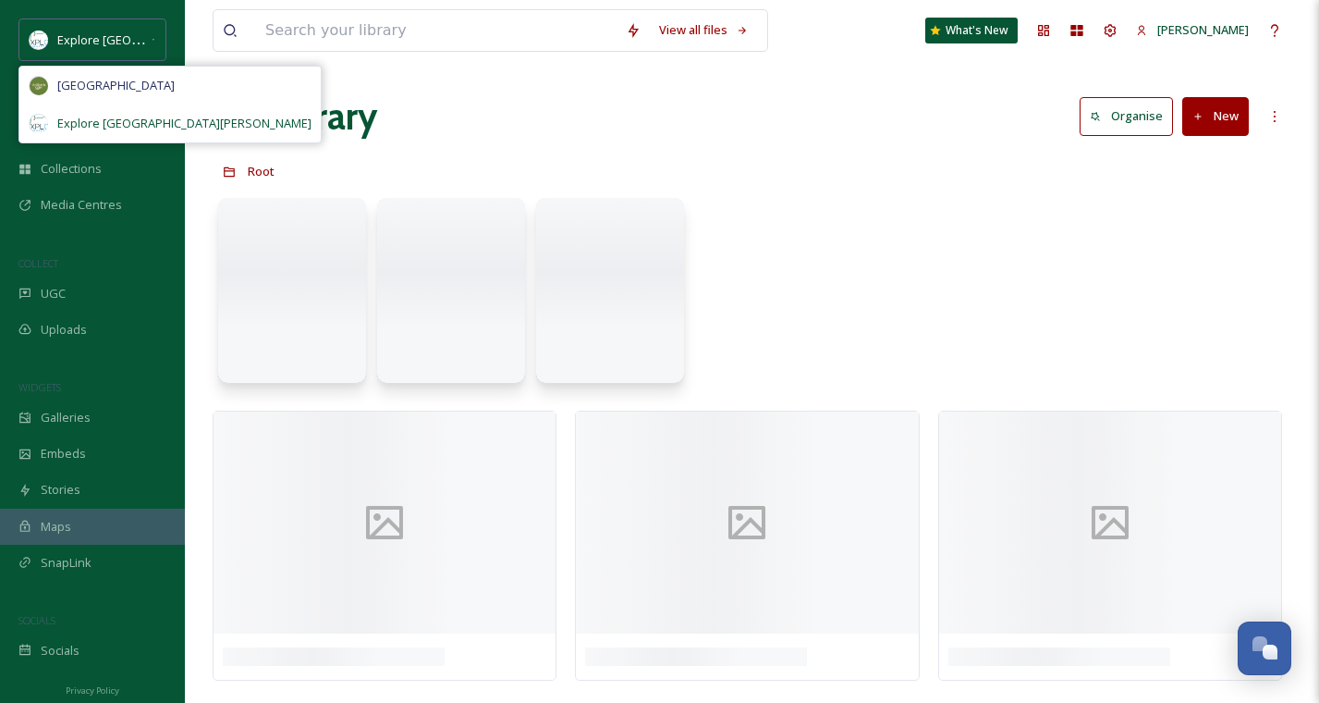
scroll to position [0, 0]
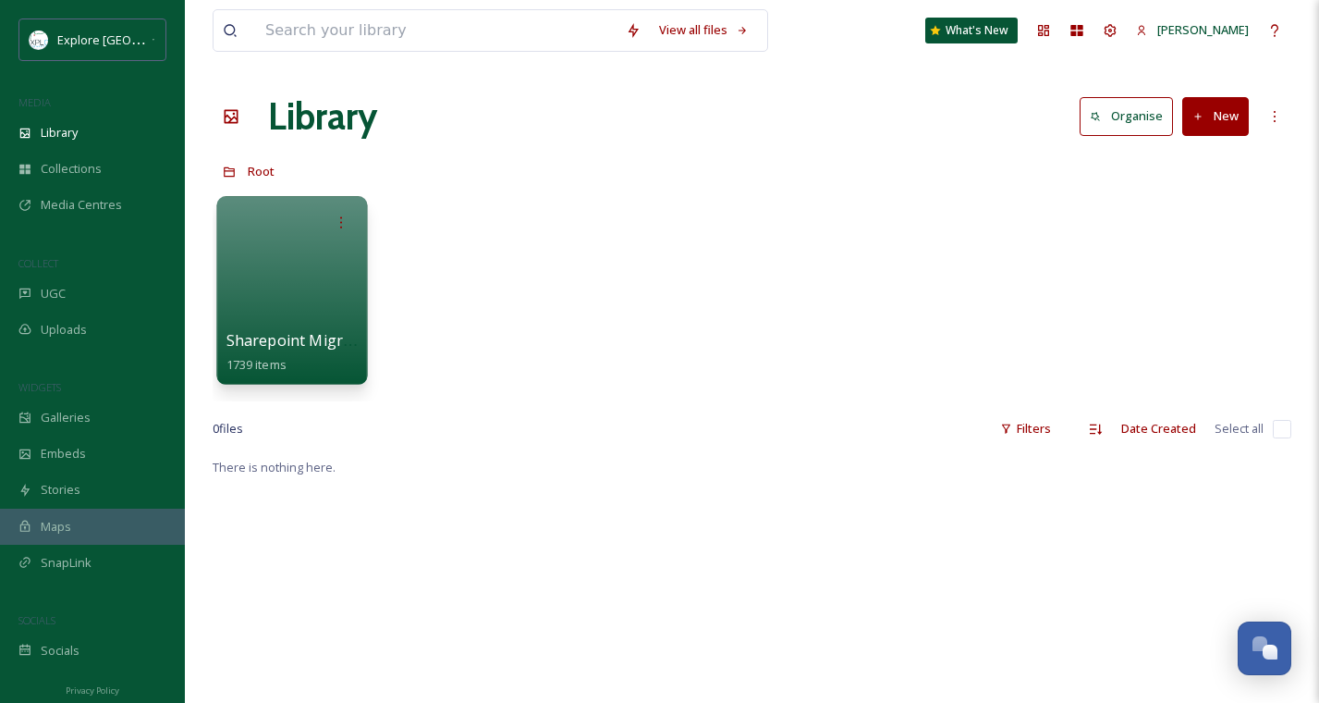
click at [317, 313] on div at bounding box center [291, 290] width 151 height 189
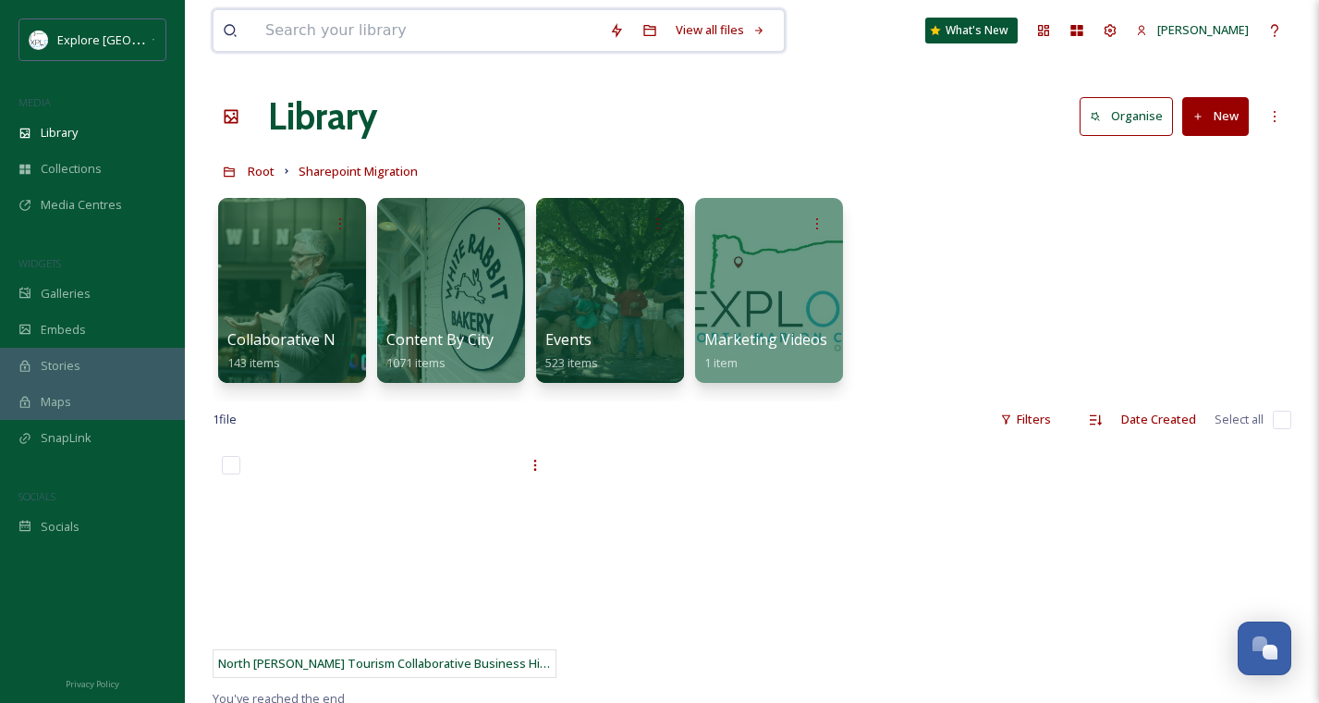
click at [414, 27] on input at bounding box center [428, 30] width 344 height 41
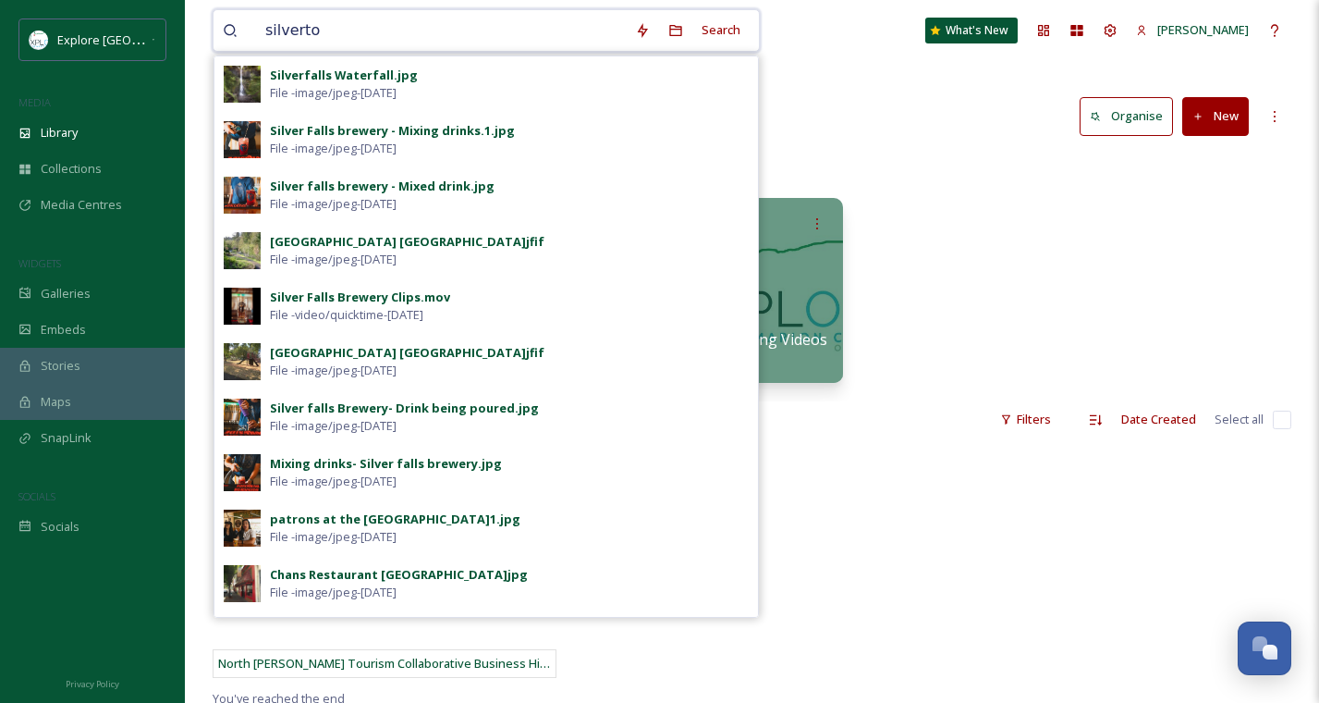
type input "silverton"
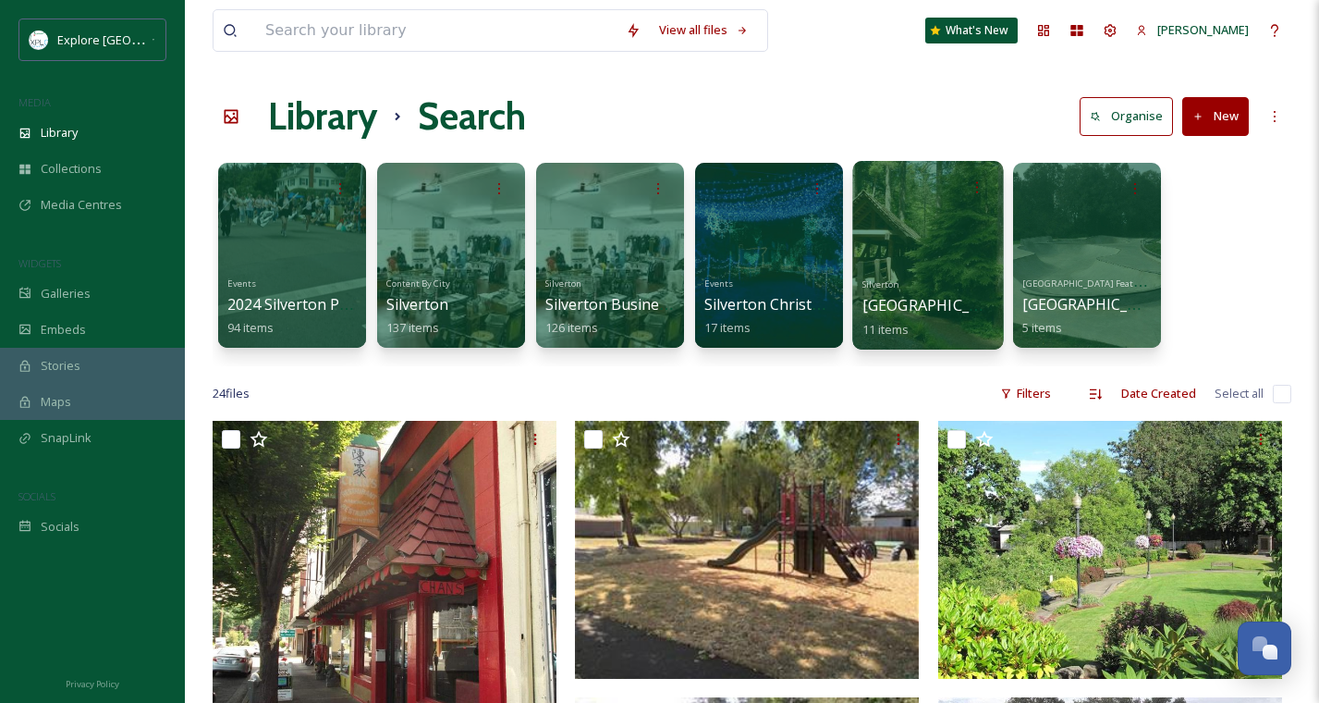
click at [917, 292] on div "Silverton Silverton City Features 11 items" at bounding box center [929, 305] width 132 height 68
click at [924, 243] on div at bounding box center [927, 255] width 151 height 189
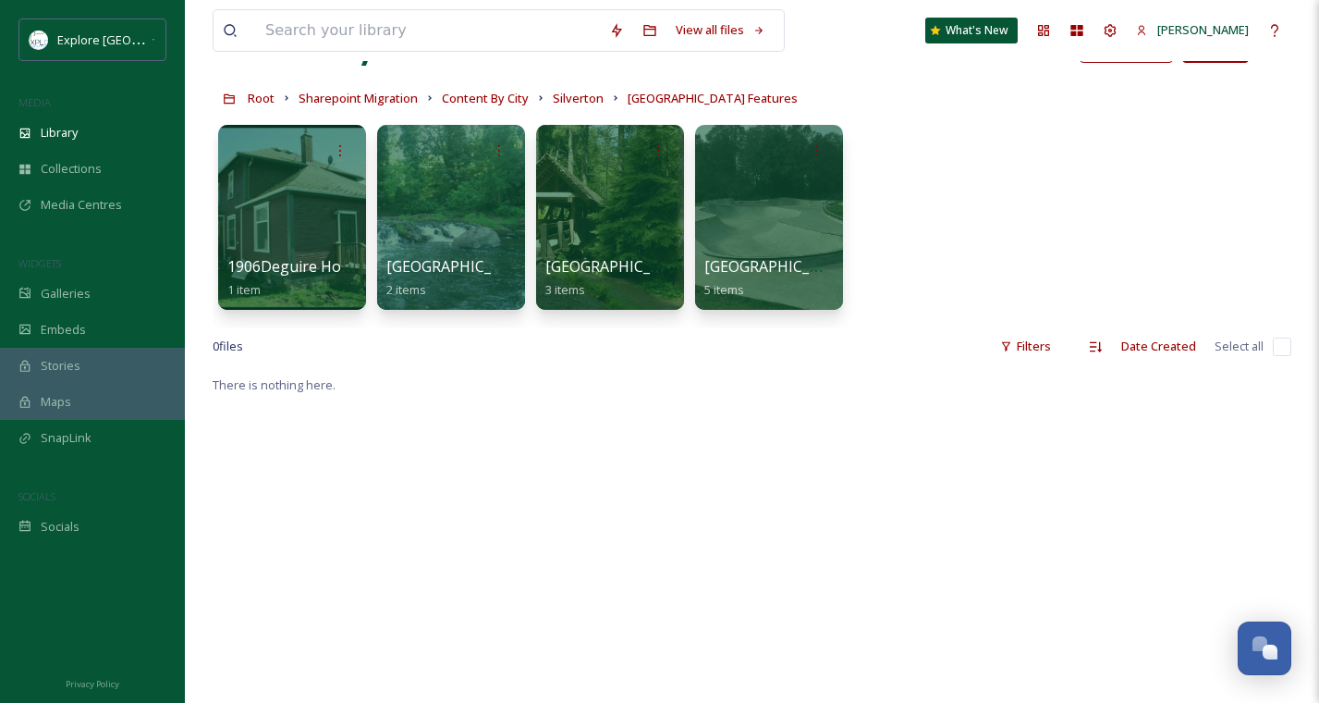
scroll to position [60, 0]
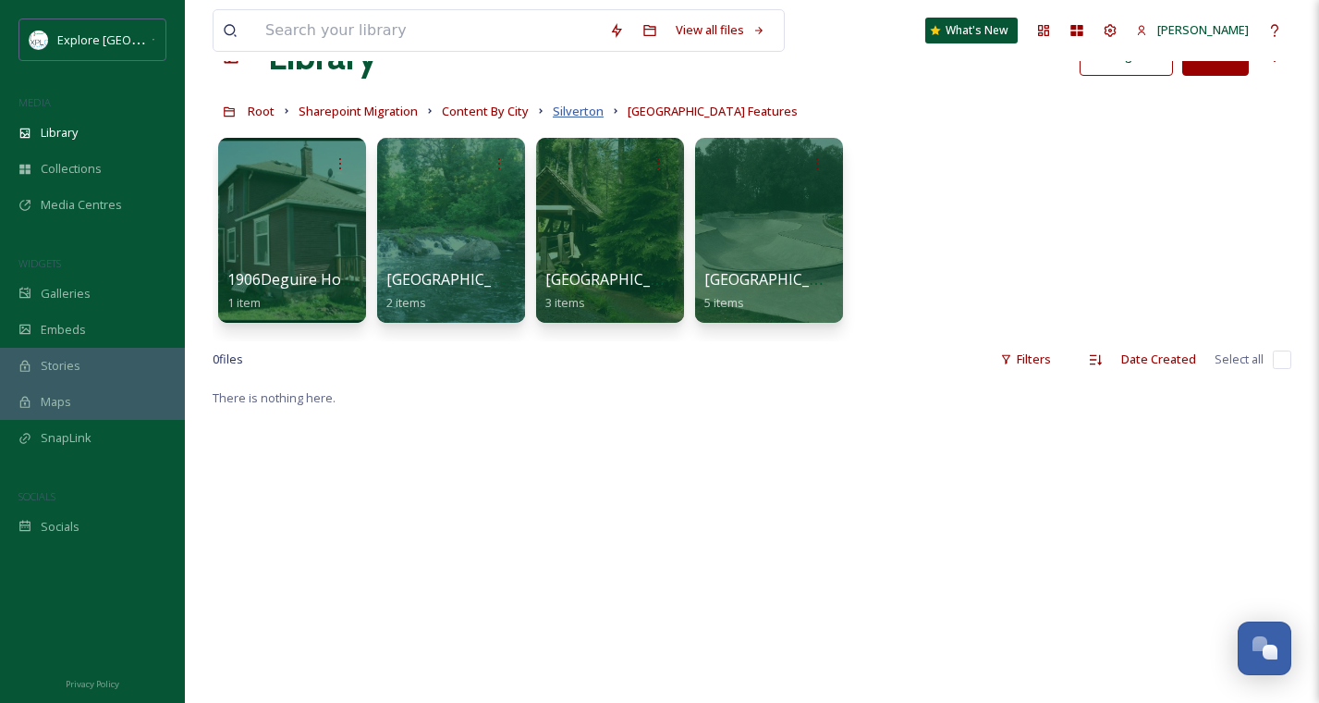
click at [578, 111] on span "Silverton" at bounding box center [578, 111] width 51 height 17
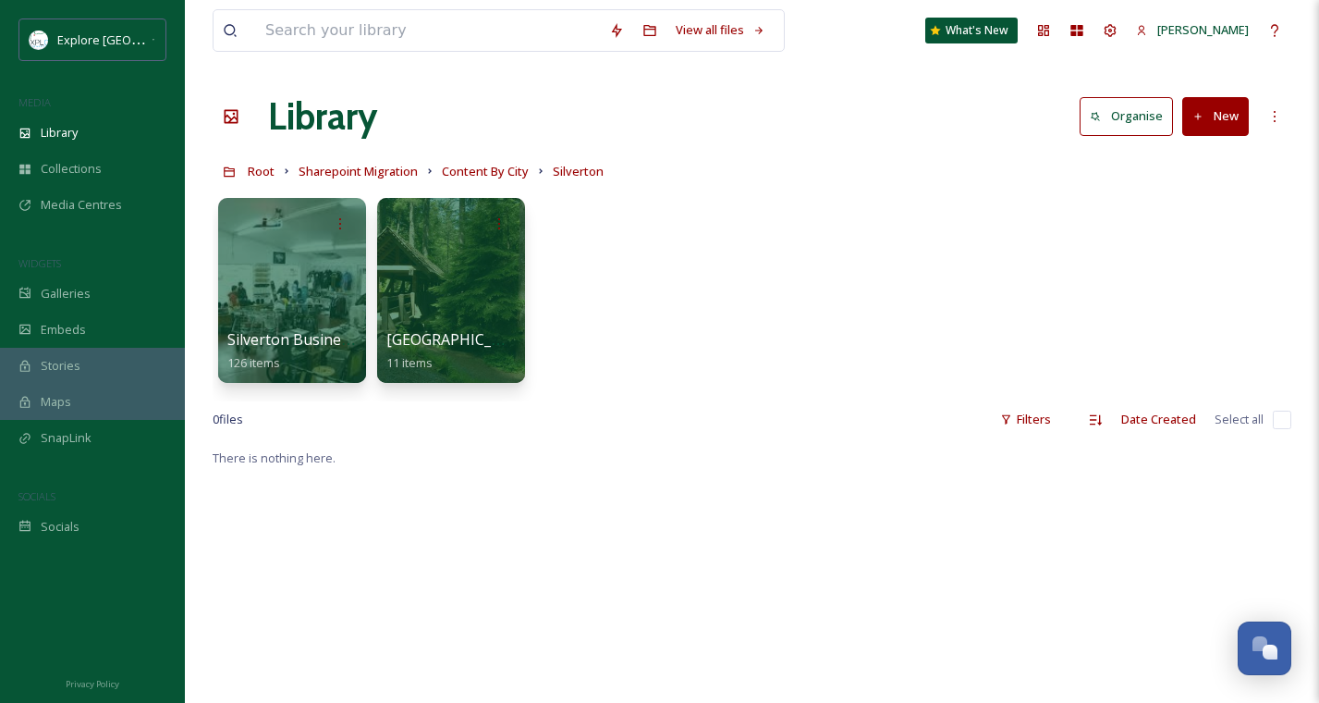
click at [572, 180] on link "Silverton" at bounding box center [578, 171] width 51 height 22
click at [302, 318] on div at bounding box center [291, 290] width 151 height 189
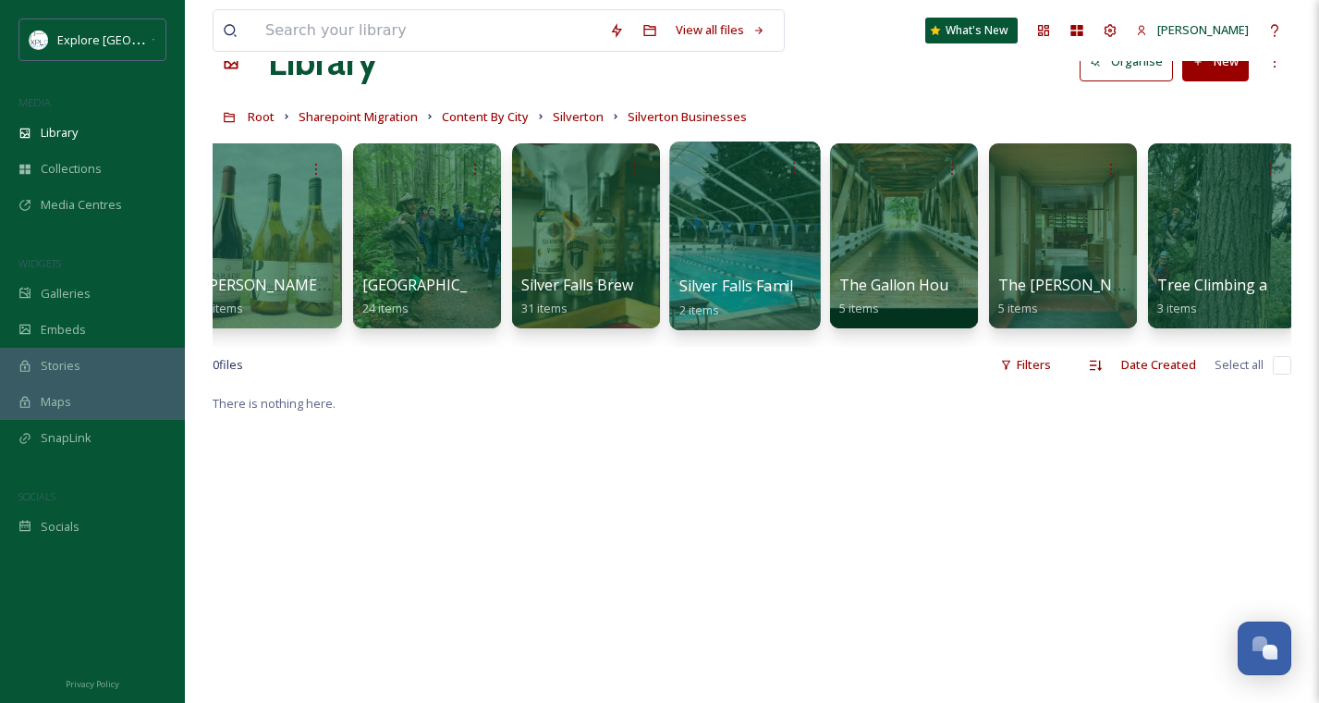
scroll to position [0, 1624]
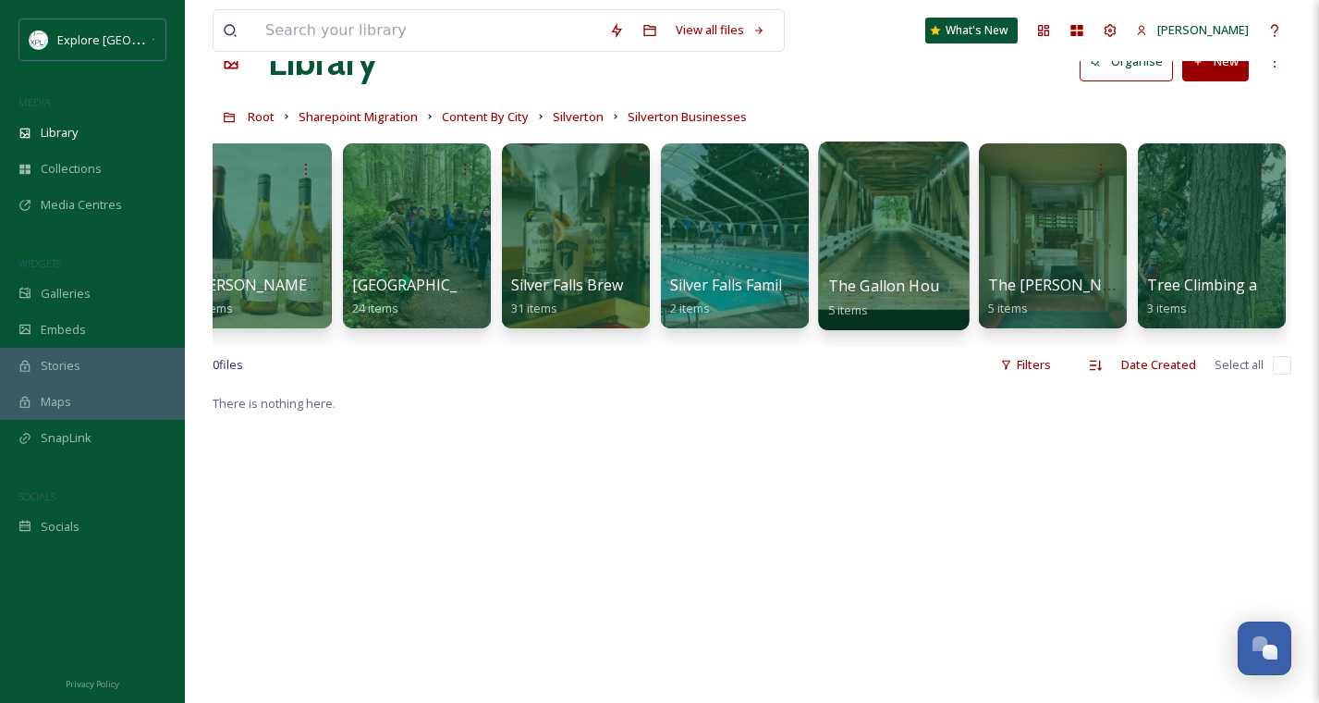
click at [915, 260] on div at bounding box center [893, 235] width 151 height 189
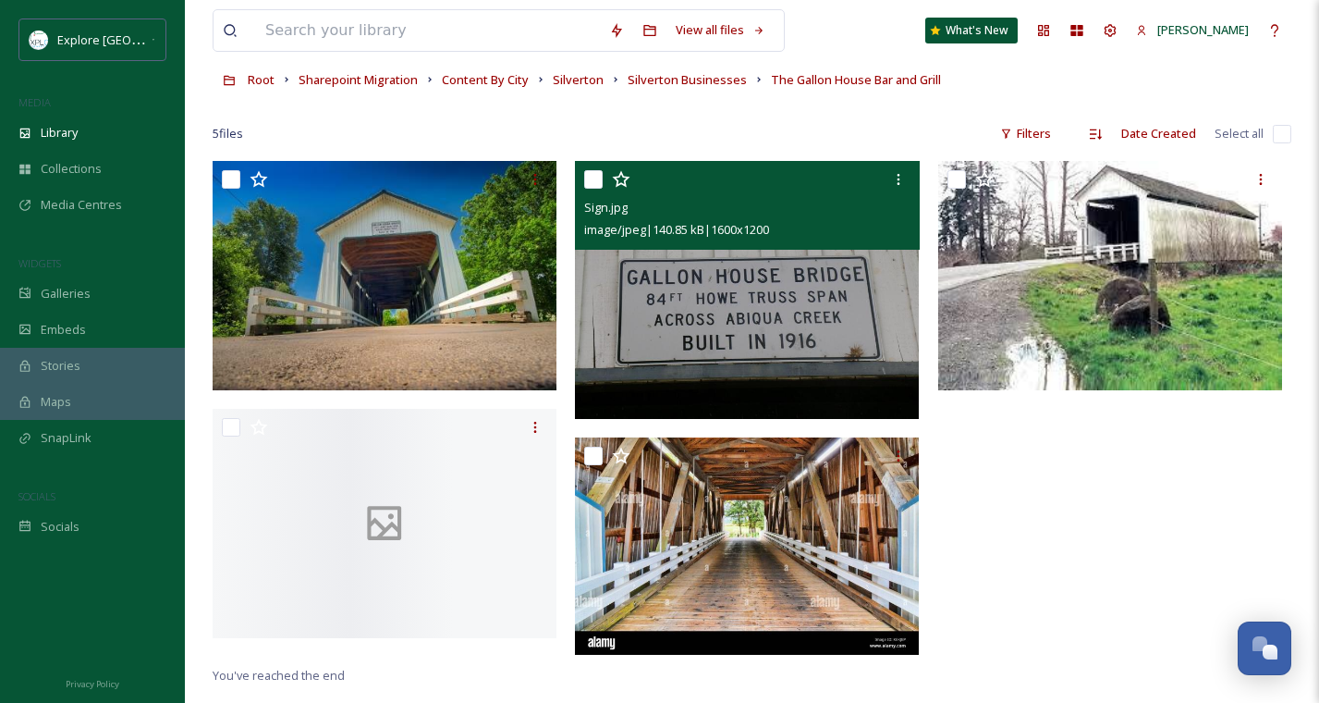
scroll to position [123, 0]
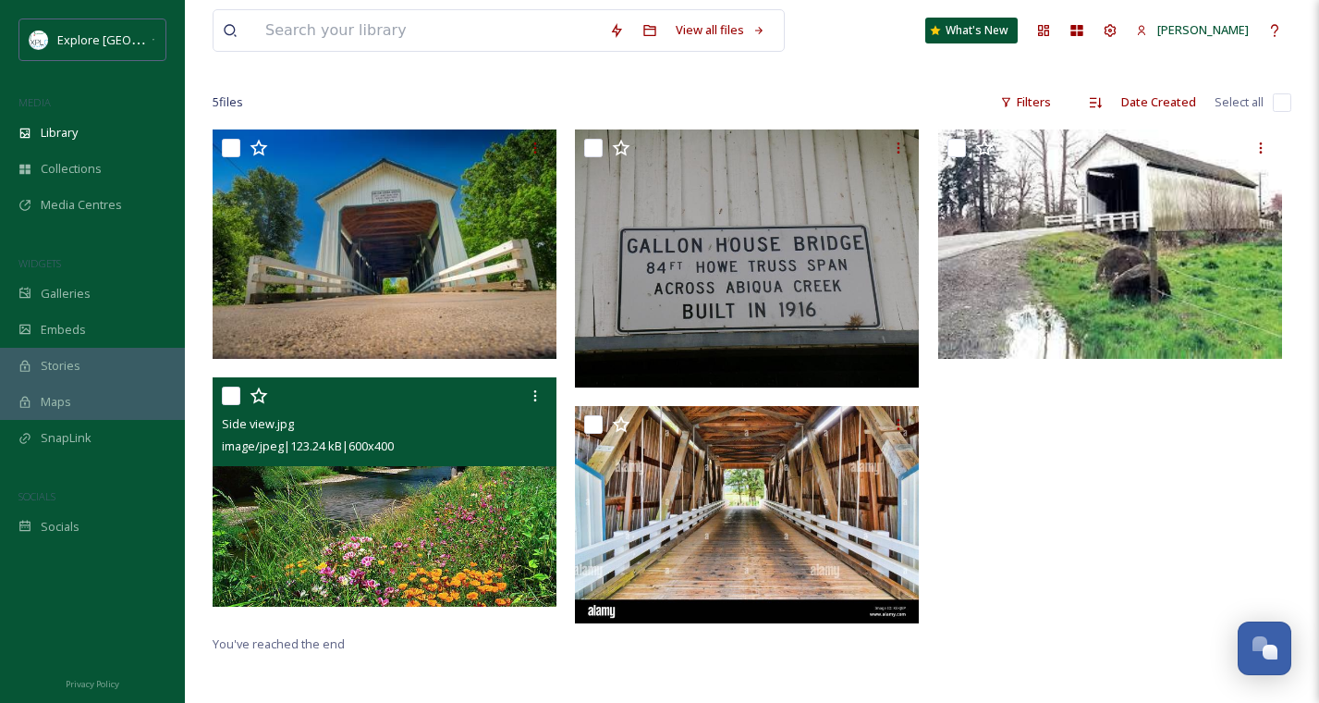
click at [451, 521] on img at bounding box center [385, 491] width 344 height 229
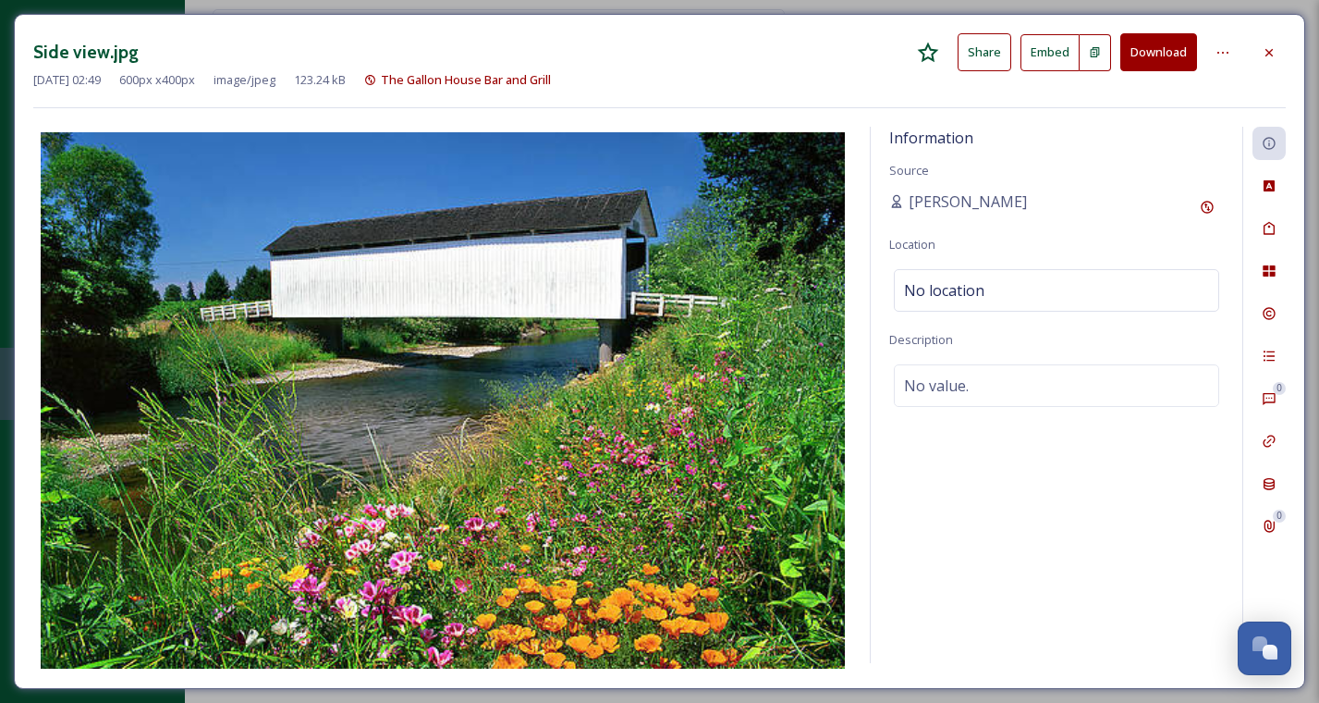
click at [1278, 43] on div at bounding box center [1269, 52] width 33 height 33
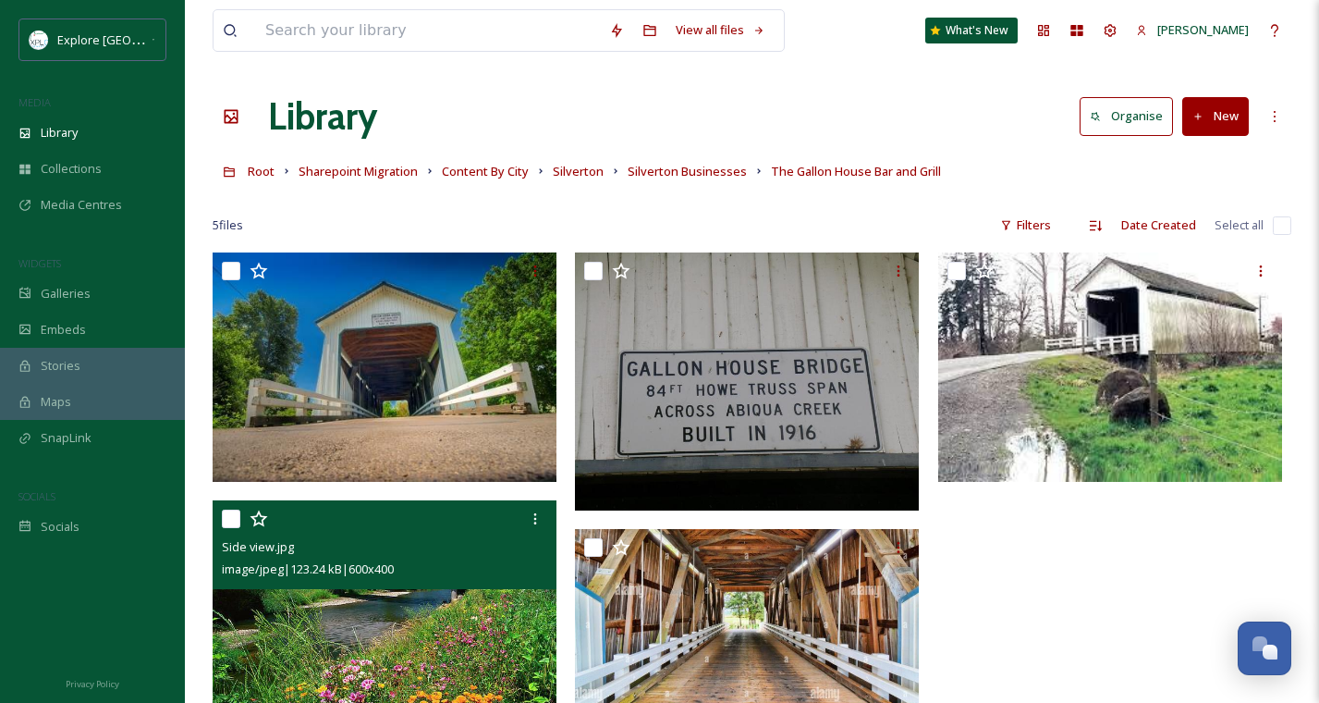
click at [685, 182] on div "Root Sharepoint Migration Content By City Silverton Silverton Businesses The Ga…" at bounding box center [752, 170] width 1079 height 35
click at [585, 176] on span "Silverton" at bounding box center [578, 171] width 51 height 17
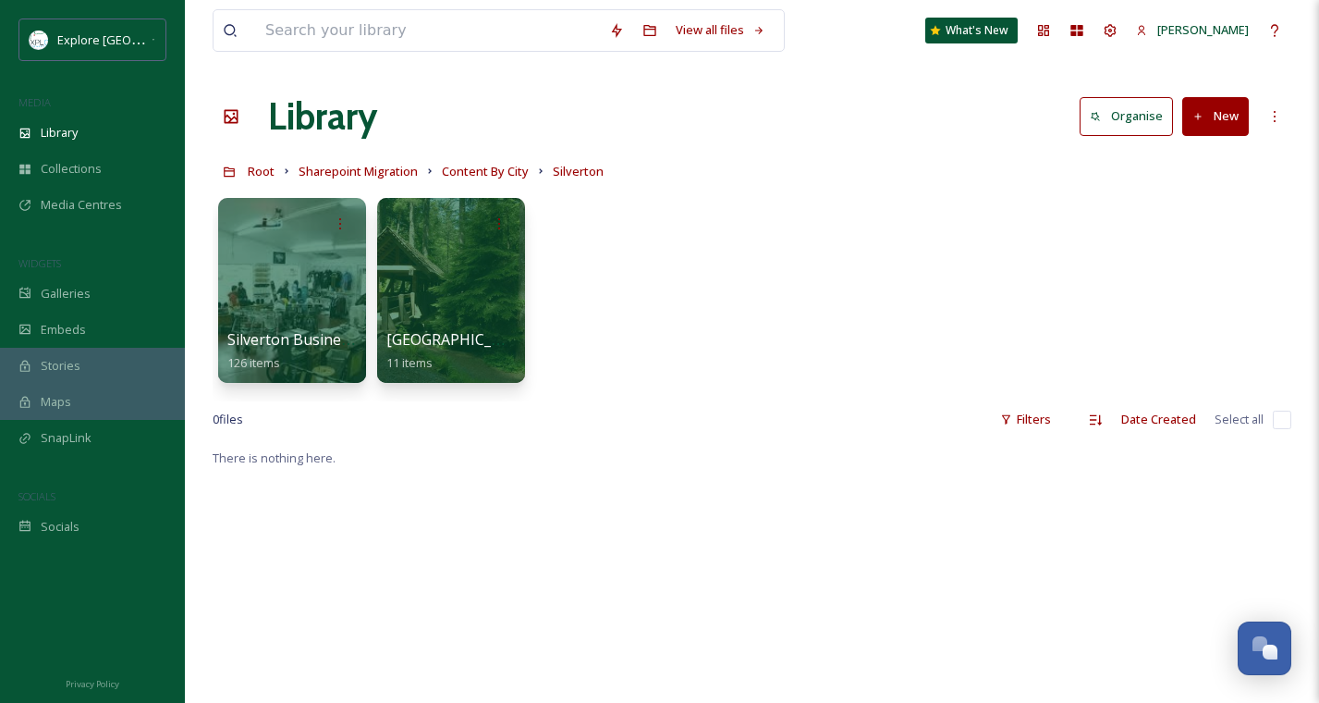
click at [559, 181] on link "Silverton" at bounding box center [578, 171] width 51 height 22
click at [495, 166] on span "Content By City" at bounding box center [485, 171] width 87 height 17
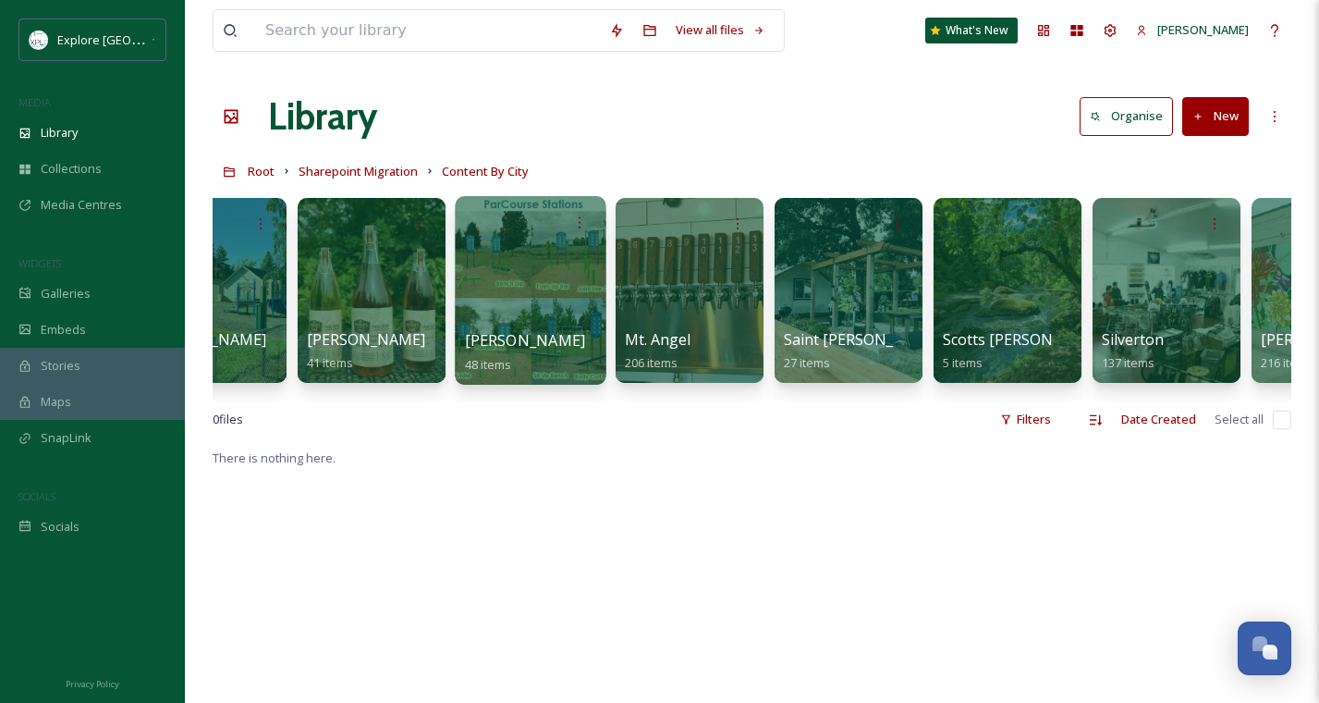
scroll to position [0, 511]
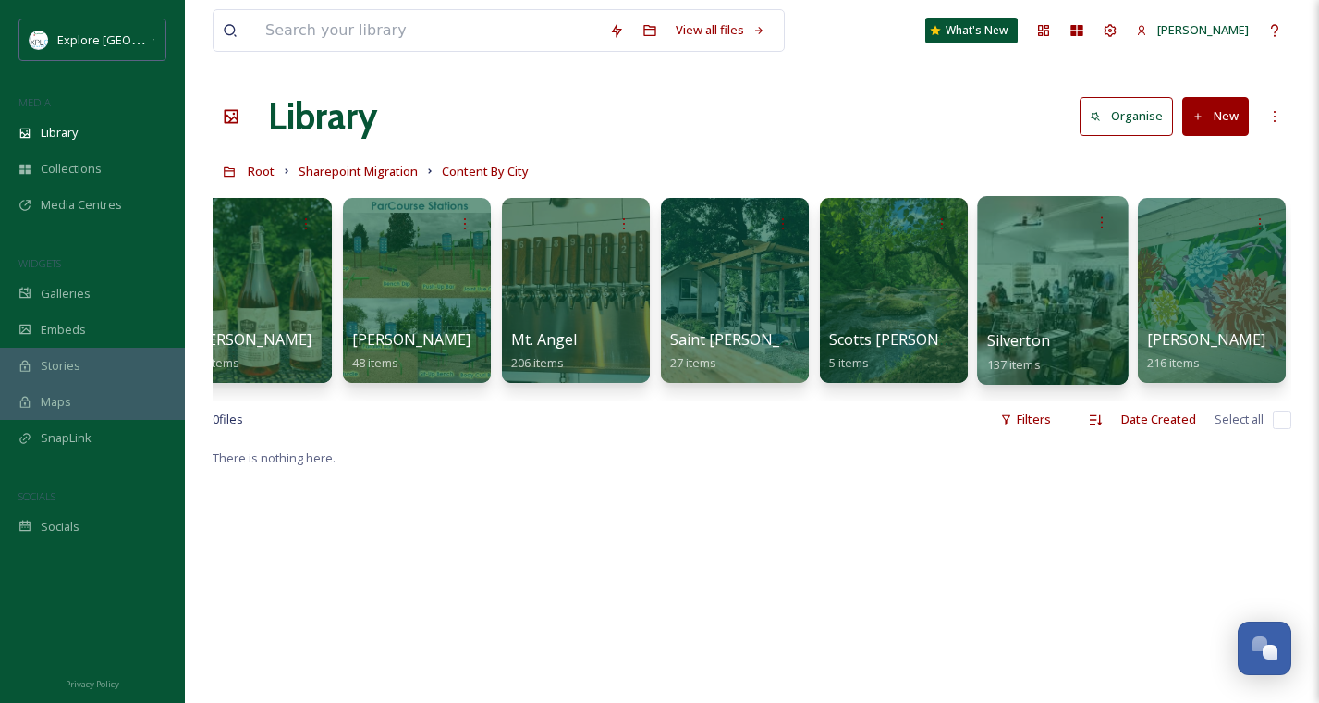
click at [1057, 269] on div at bounding box center [1052, 290] width 151 height 189
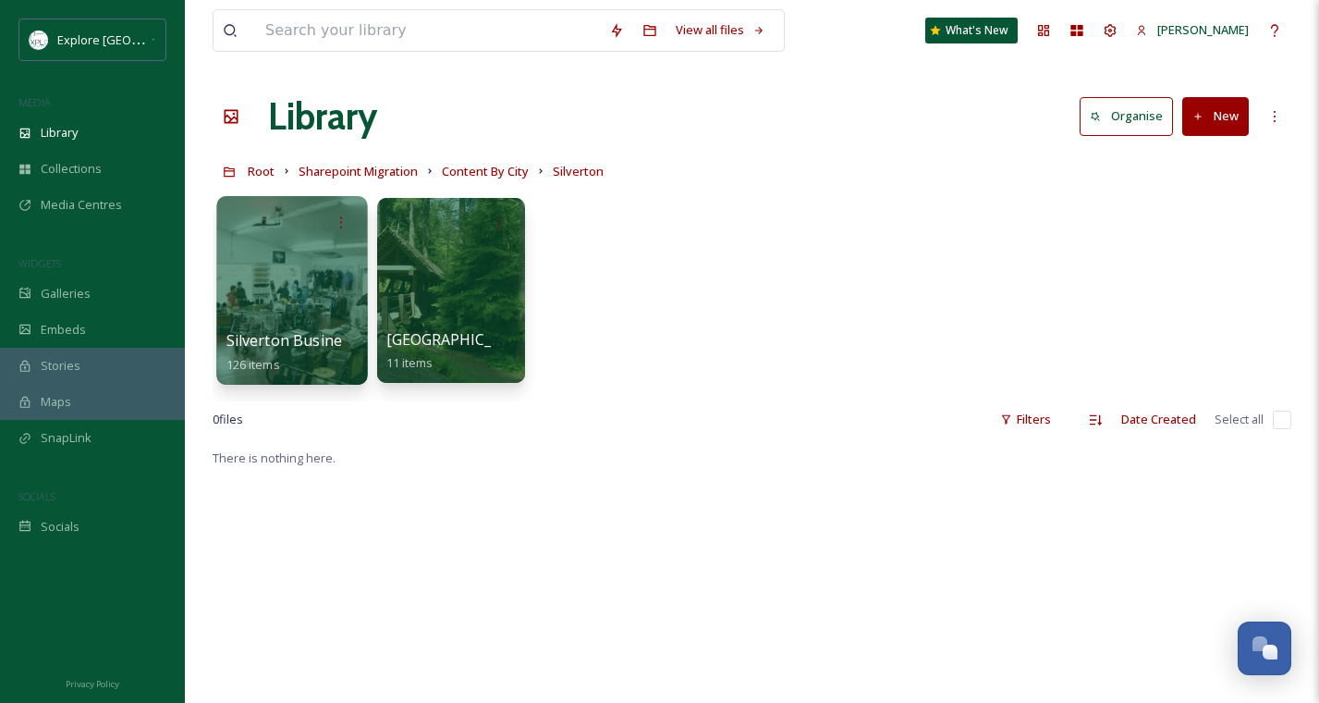
click at [296, 365] on div "Silverton Businesses 126 items" at bounding box center [293, 352] width 132 height 46
click at [300, 314] on div at bounding box center [291, 290] width 151 height 189
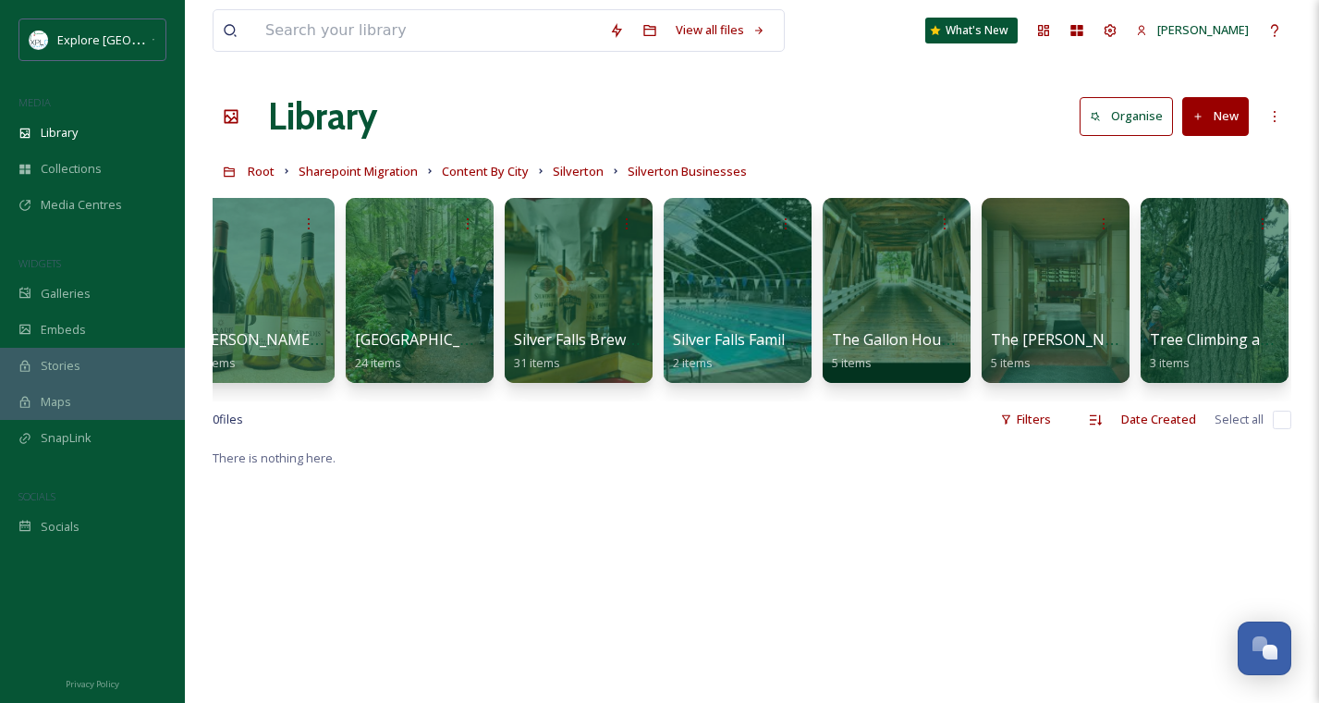
scroll to position [0, 1624]
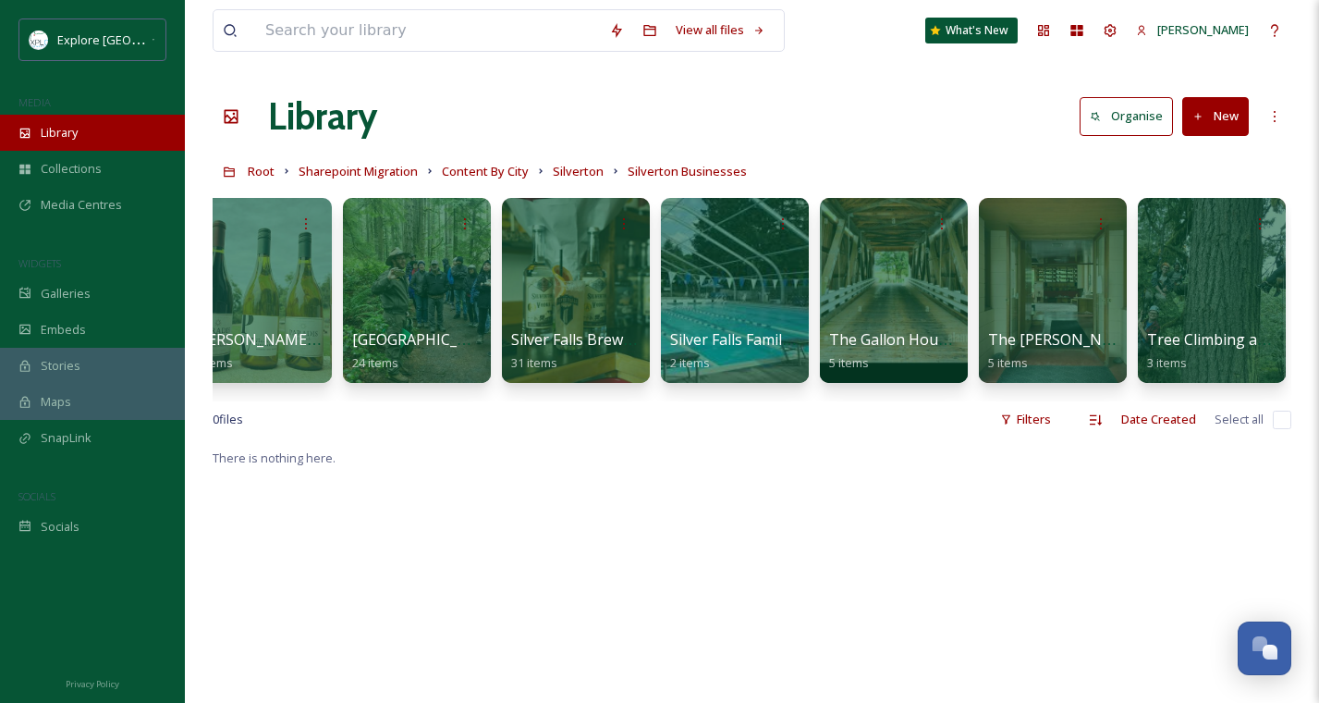
click at [75, 135] on span "Library" at bounding box center [59, 133] width 37 height 18
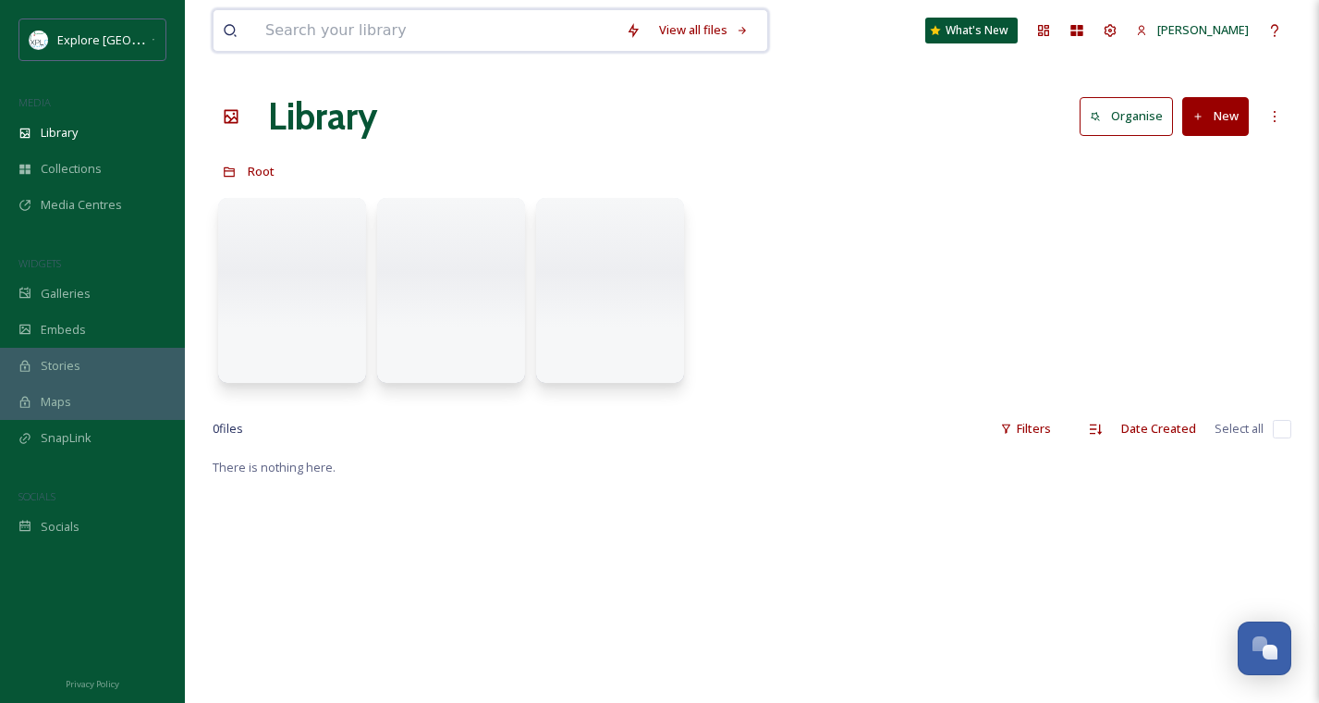
click at [329, 28] on input at bounding box center [436, 30] width 361 height 41
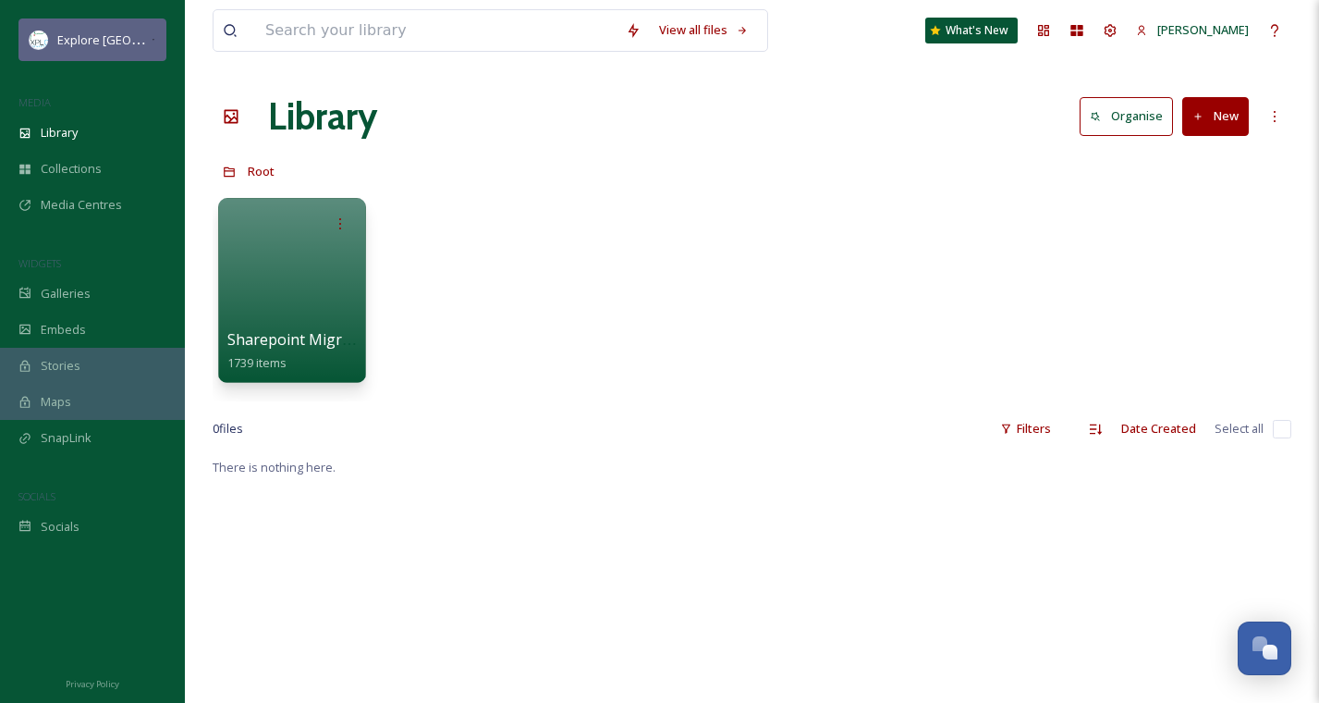
click at [129, 45] on span "Explore North Marion" at bounding box center [184, 40] width 254 height 18
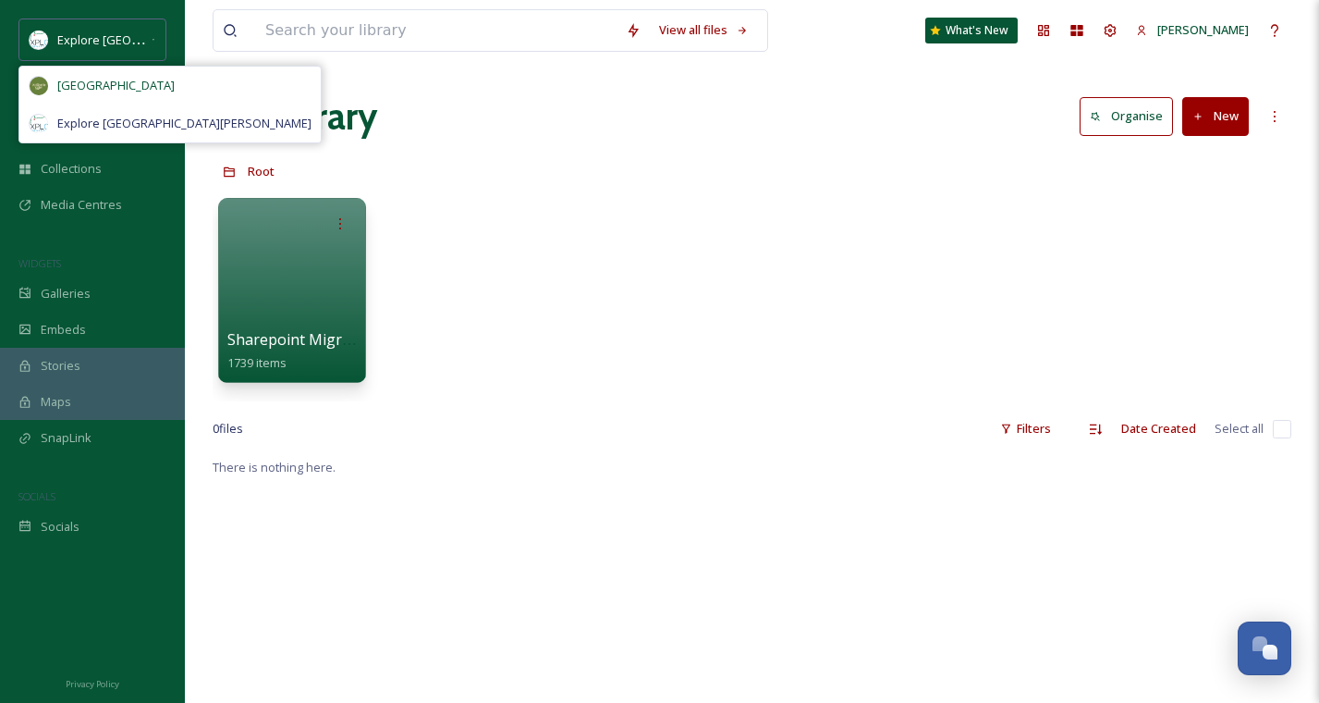
click at [132, 77] on span "Willamette Valley" at bounding box center [115, 86] width 117 height 18
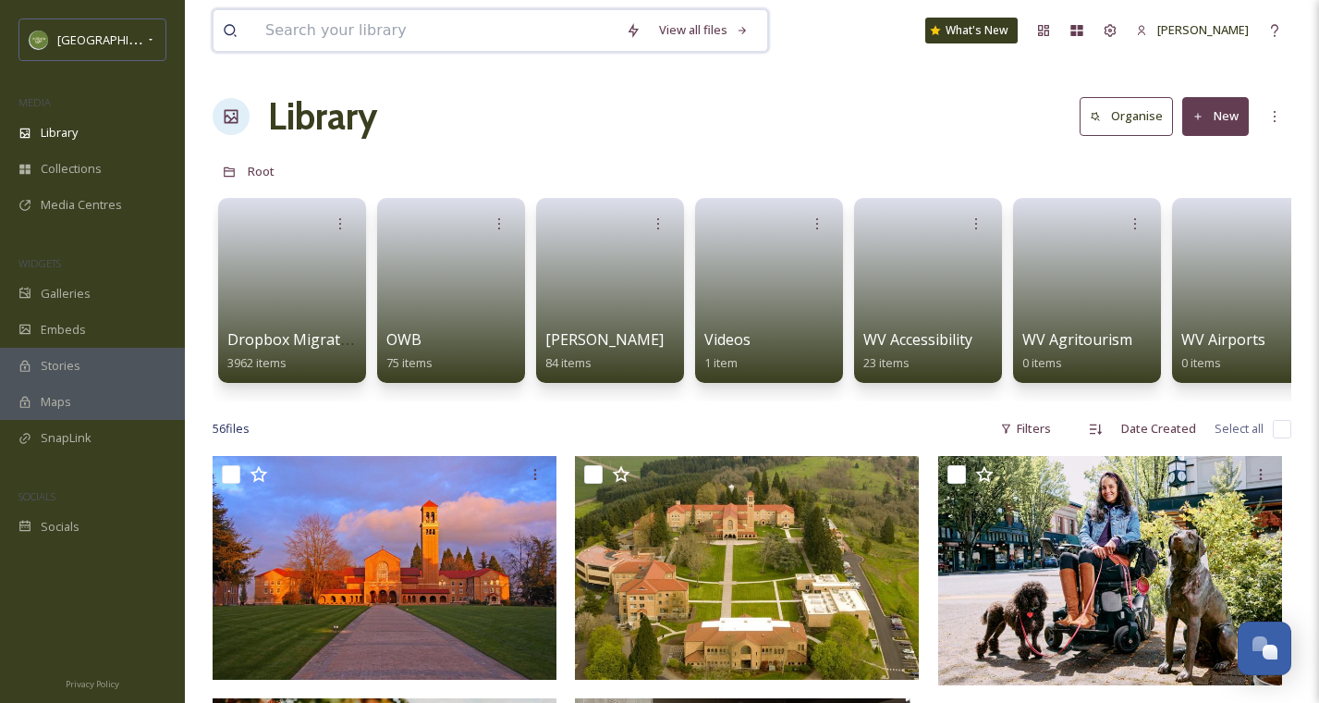
click at [288, 27] on input at bounding box center [436, 30] width 361 height 41
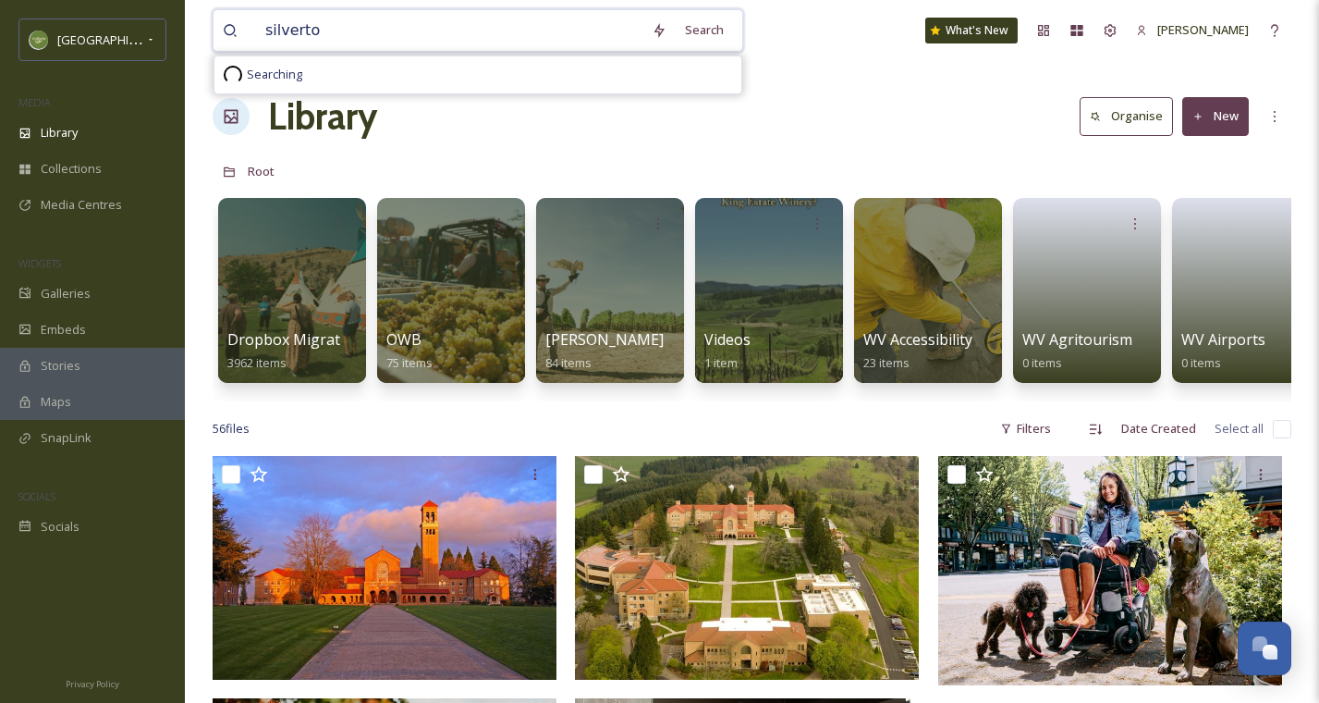
type input "silverton"
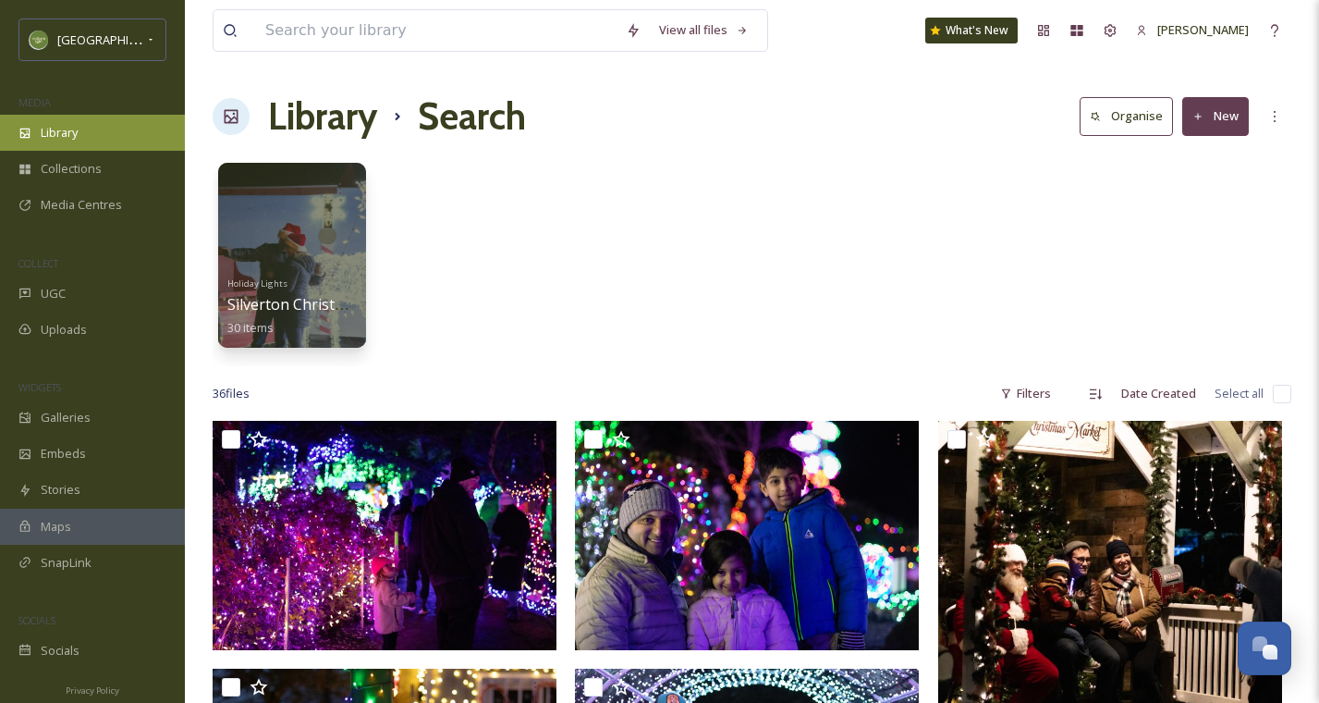
click at [89, 141] on div "Library" at bounding box center [92, 133] width 185 height 36
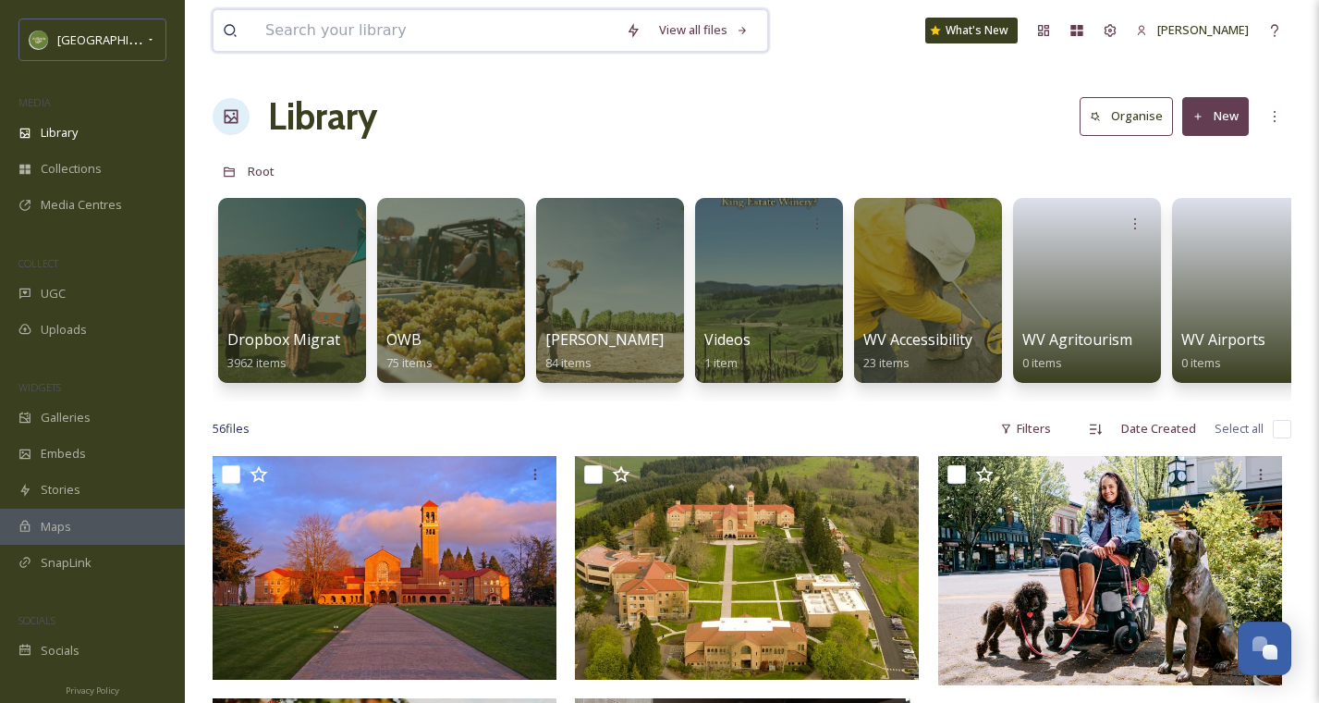
click at [544, 35] on input at bounding box center [436, 30] width 361 height 41
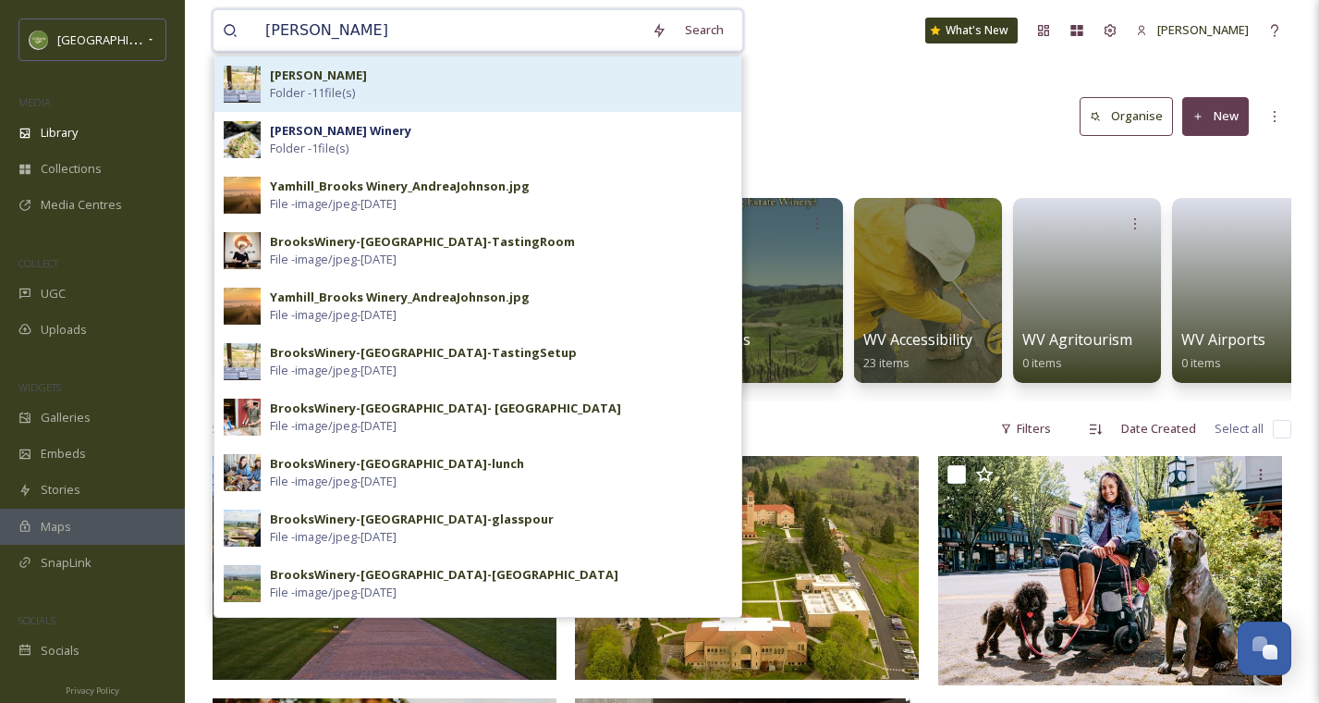
type input "brooks"
click at [484, 69] on div "Brooks Vineyard Folder - 11 file(s)" at bounding box center [501, 84] width 462 height 35
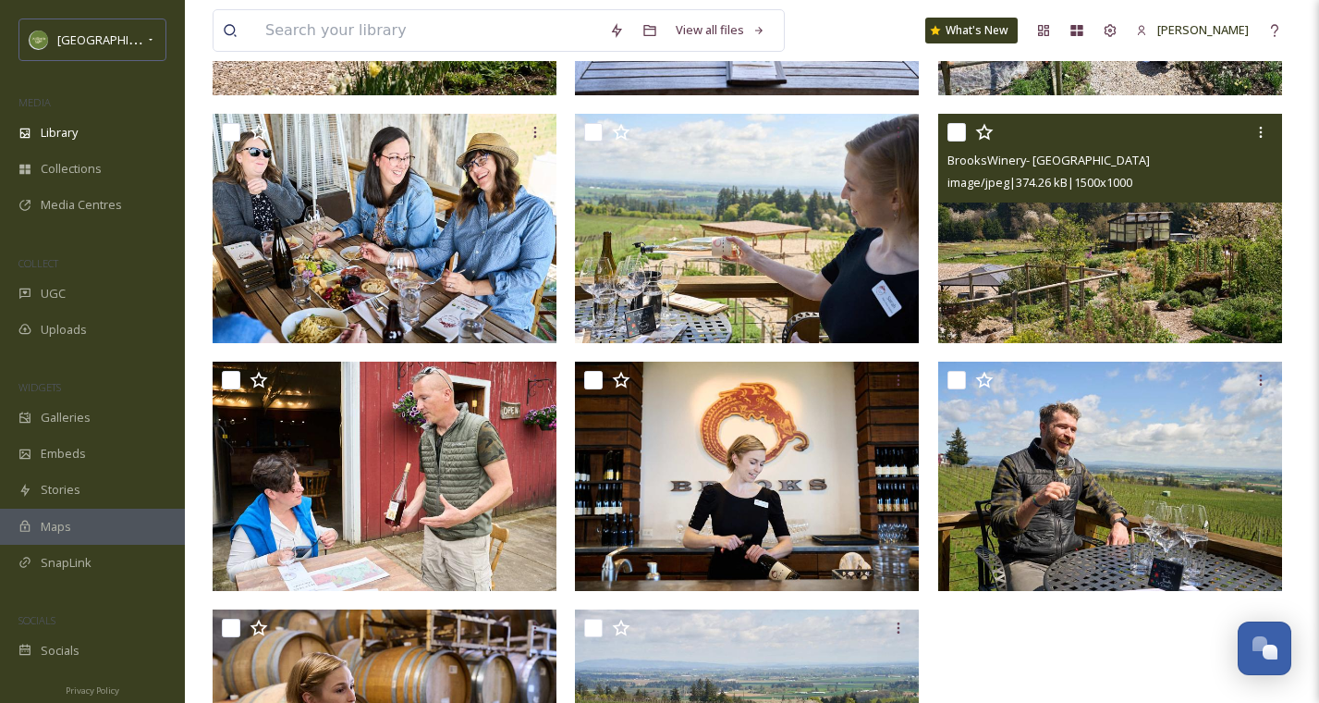
scroll to position [383, 0]
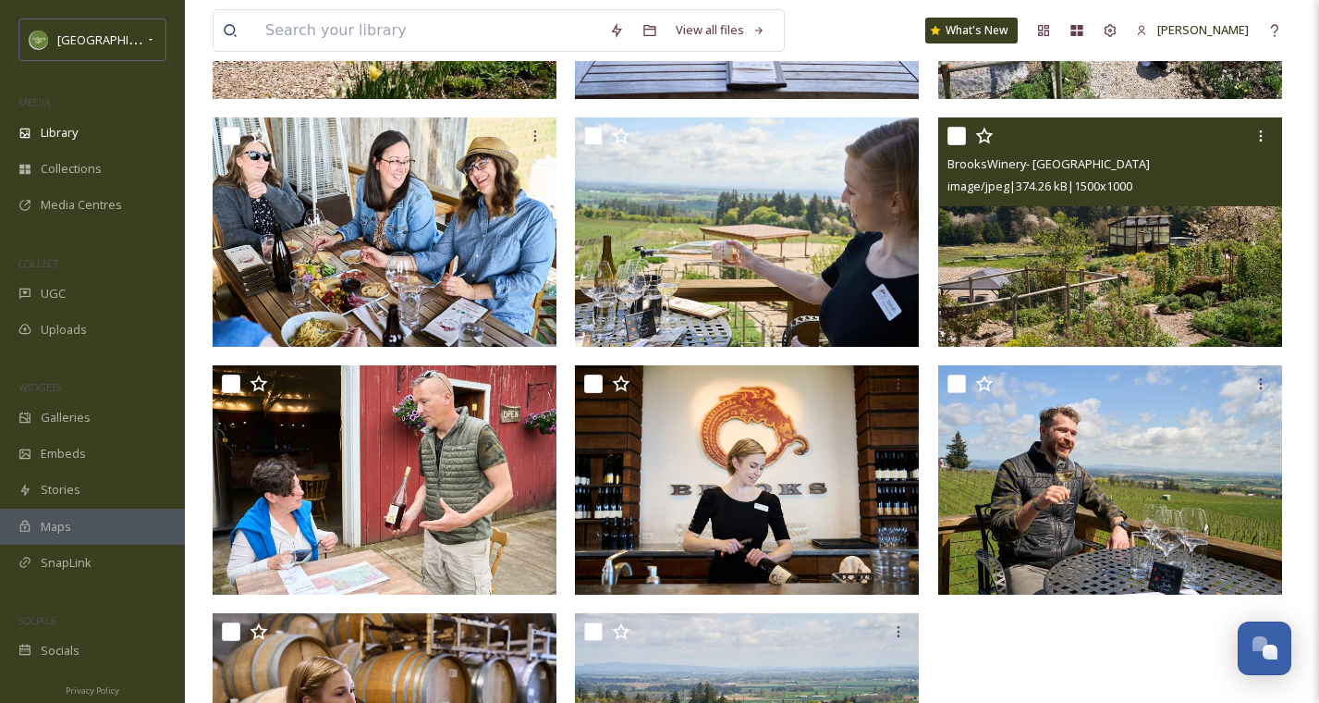
click at [953, 133] on input "checkbox" at bounding box center [957, 136] width 18 height 18
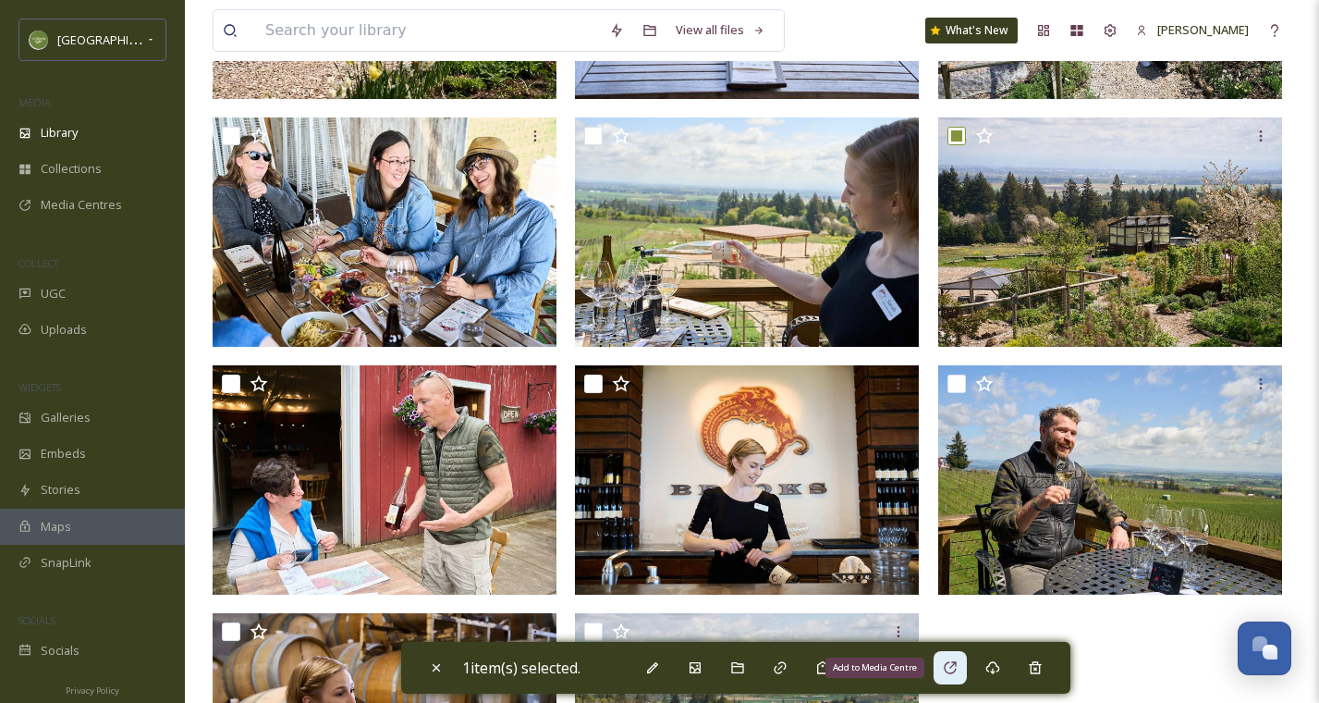
click at [951, 672] on icon at bounding box center [950, 667] width 15 height 15
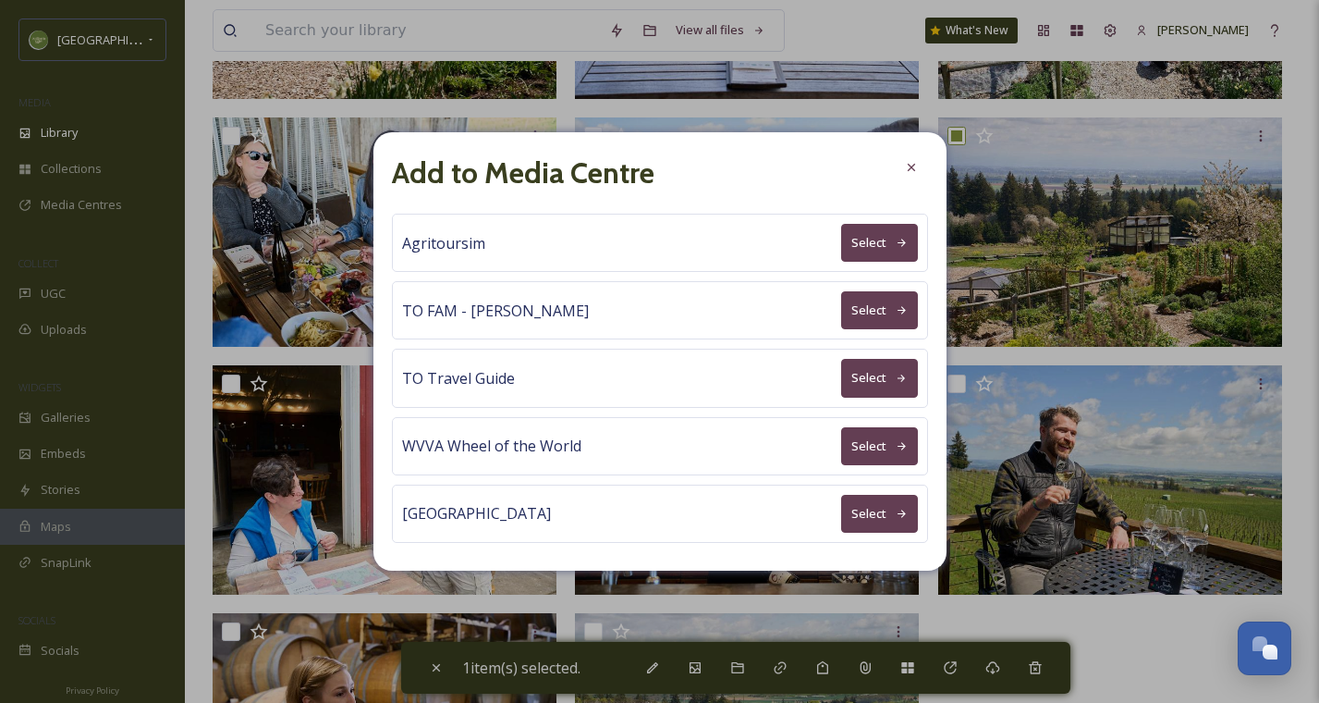
click at [905, 313] on icon at bounding box center [902, 310] width 12 height 12
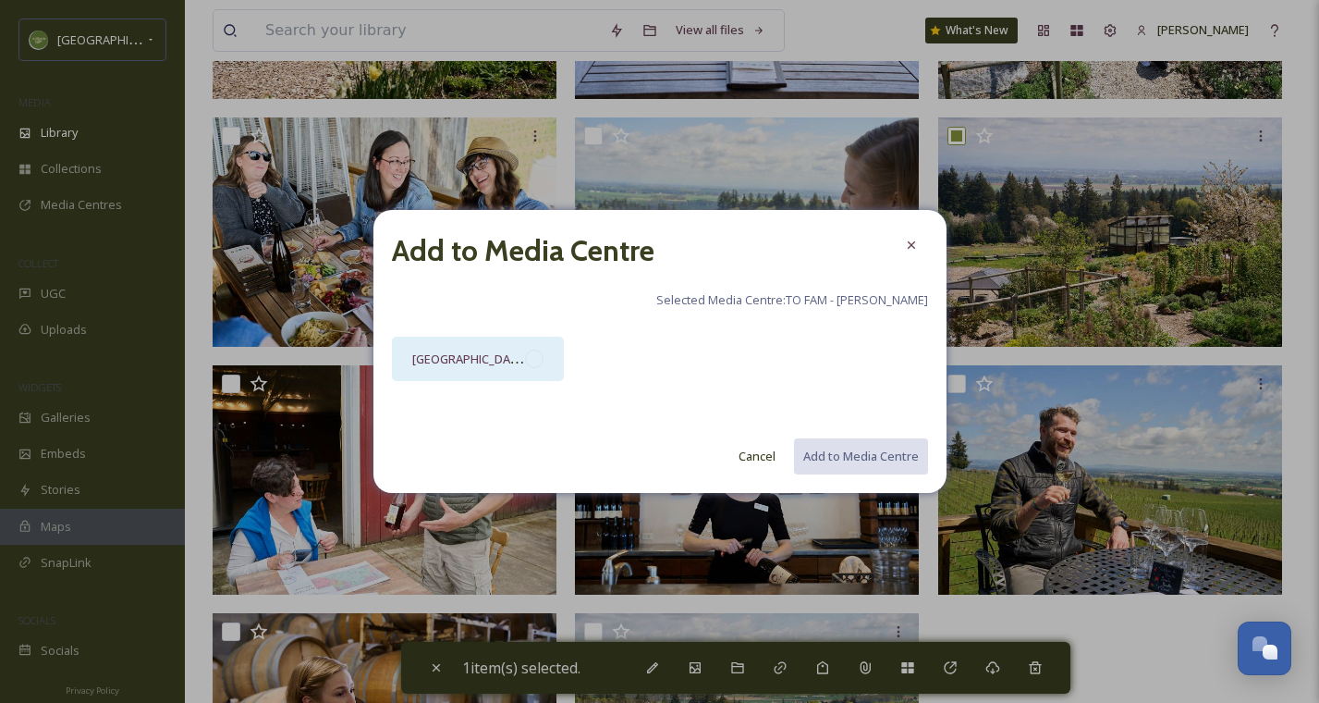
click at [536, 351] on div at bounding box center [534, 358] width 18 height 18
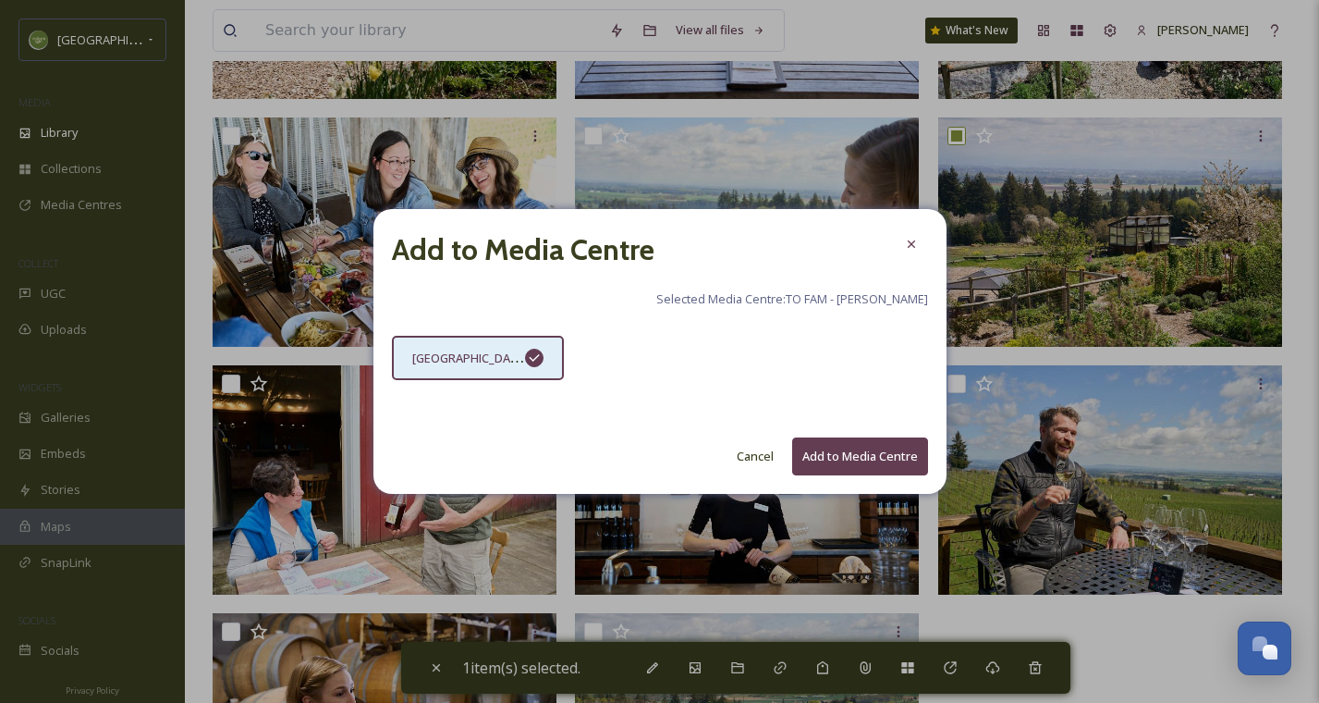
click at [809, 456] on button "Add to Media Centre" at bounding box center [860, 456] width 136 height 38
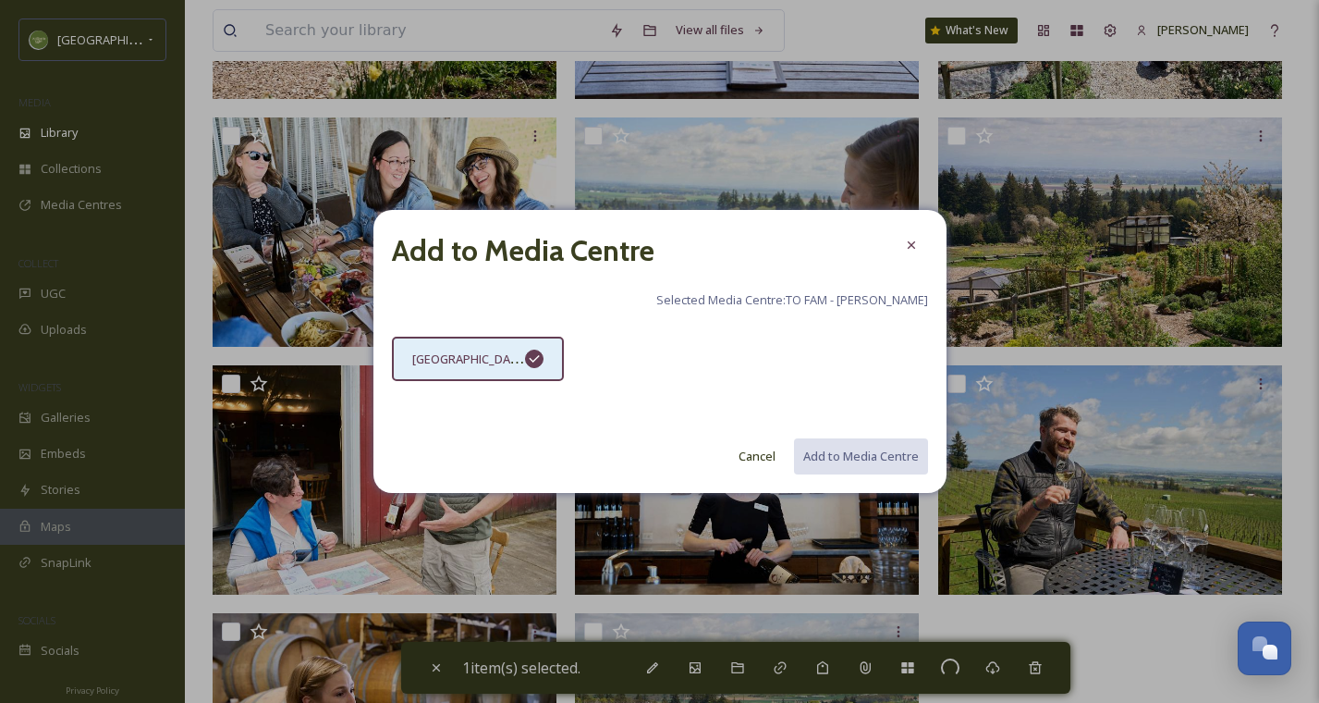
checkbox input "false"
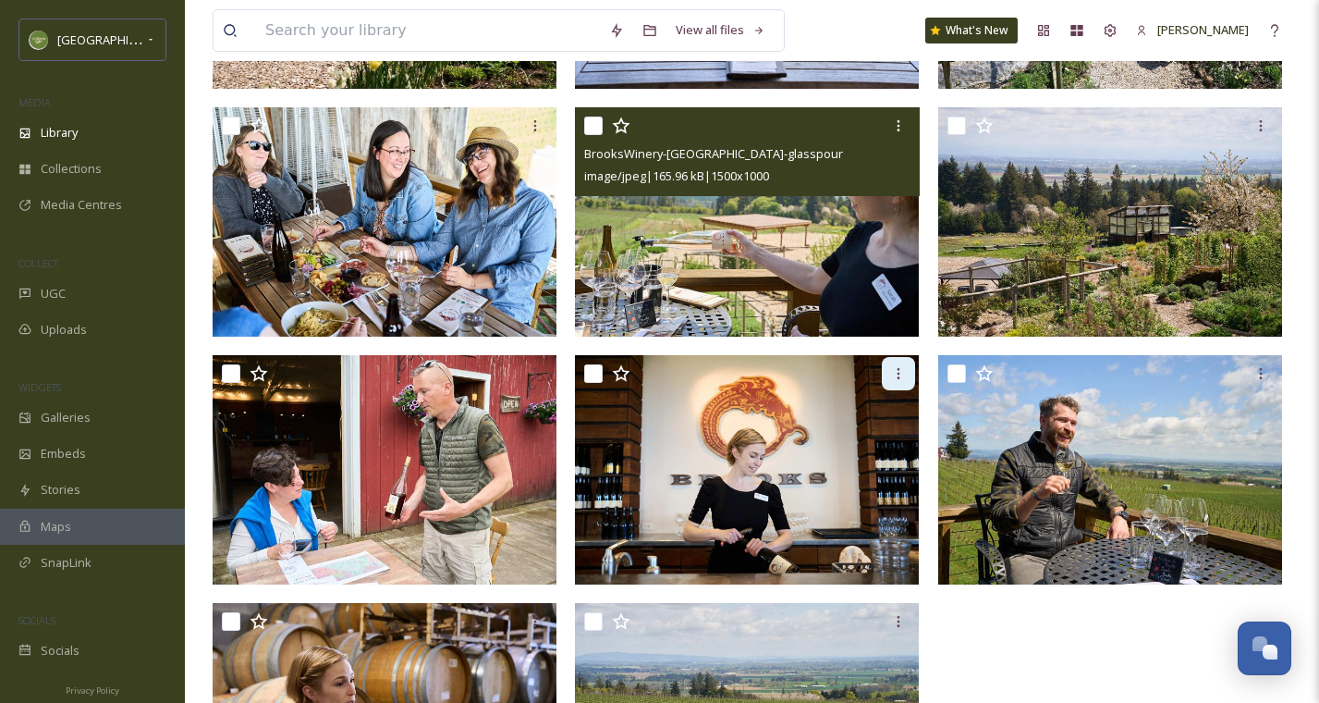
scroll to position [338, 0]
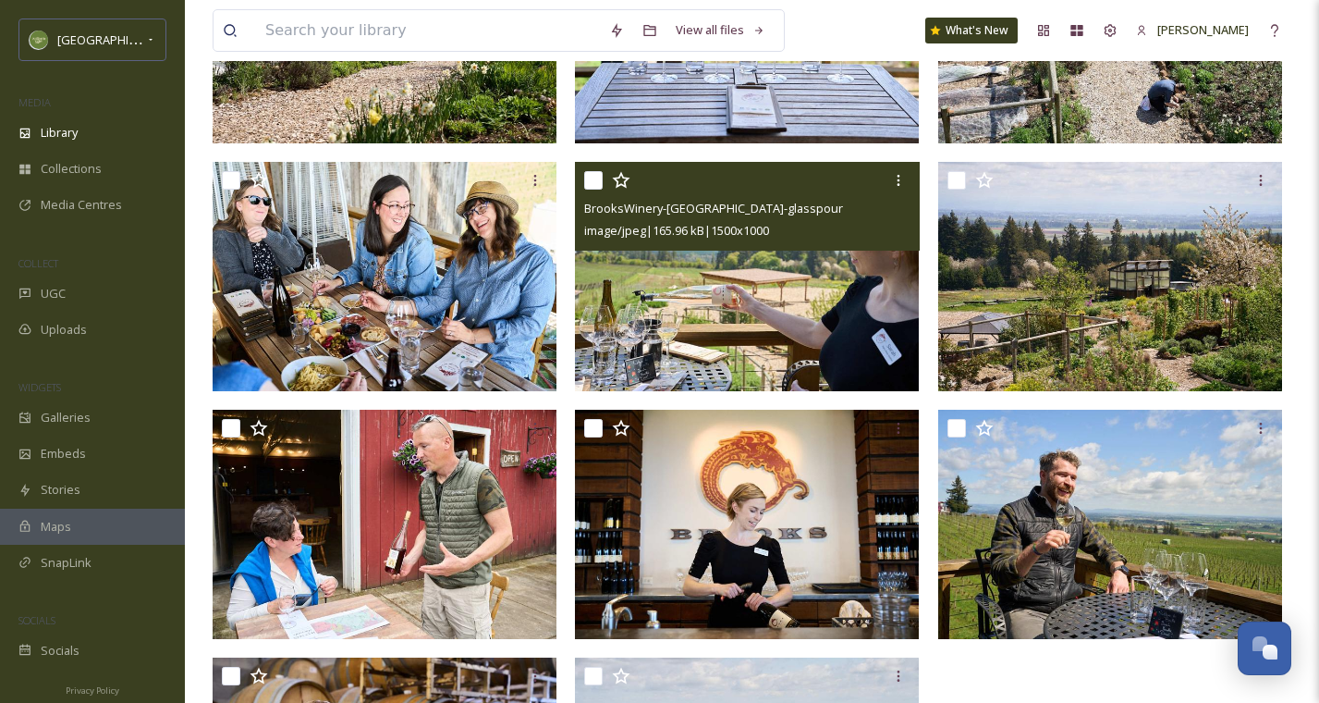
click at [598, 178] on input "checkbox" at bounding box center [593, 180] width 18 height 18
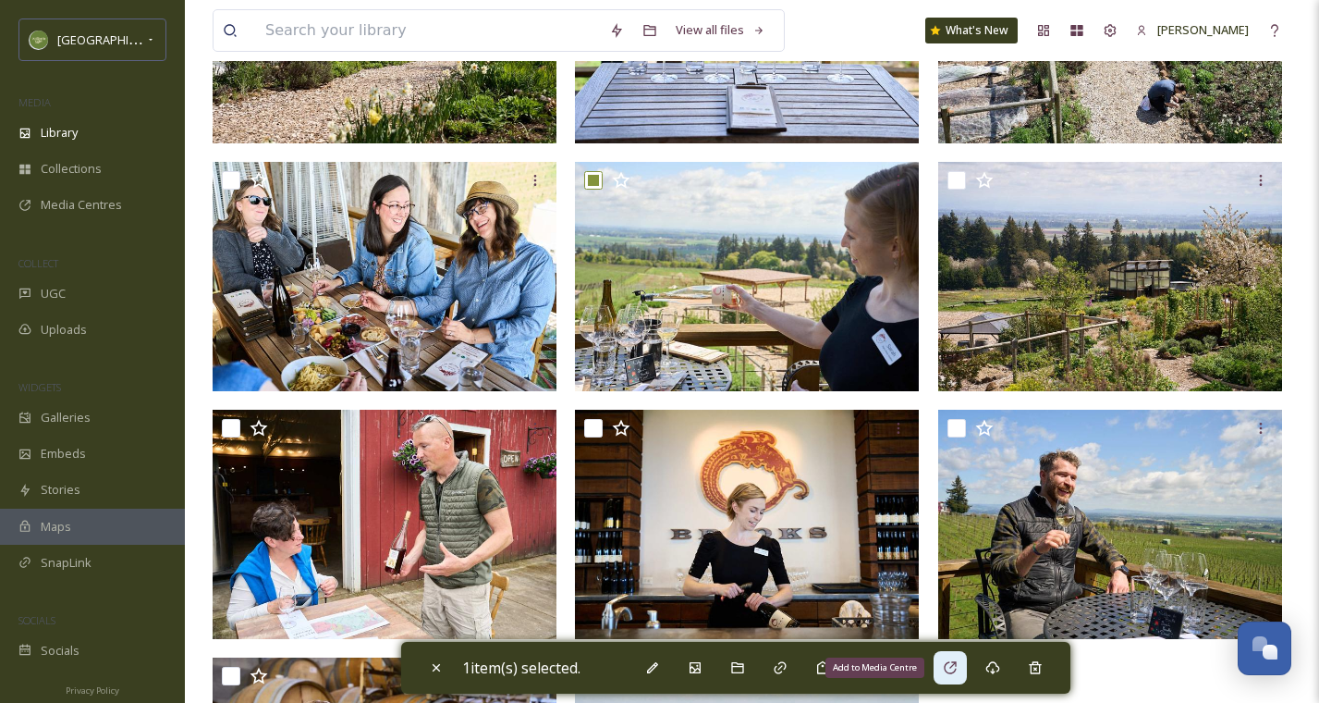
click at [952, 664] on icon at bounding box center [950, 667] width 15 height 15
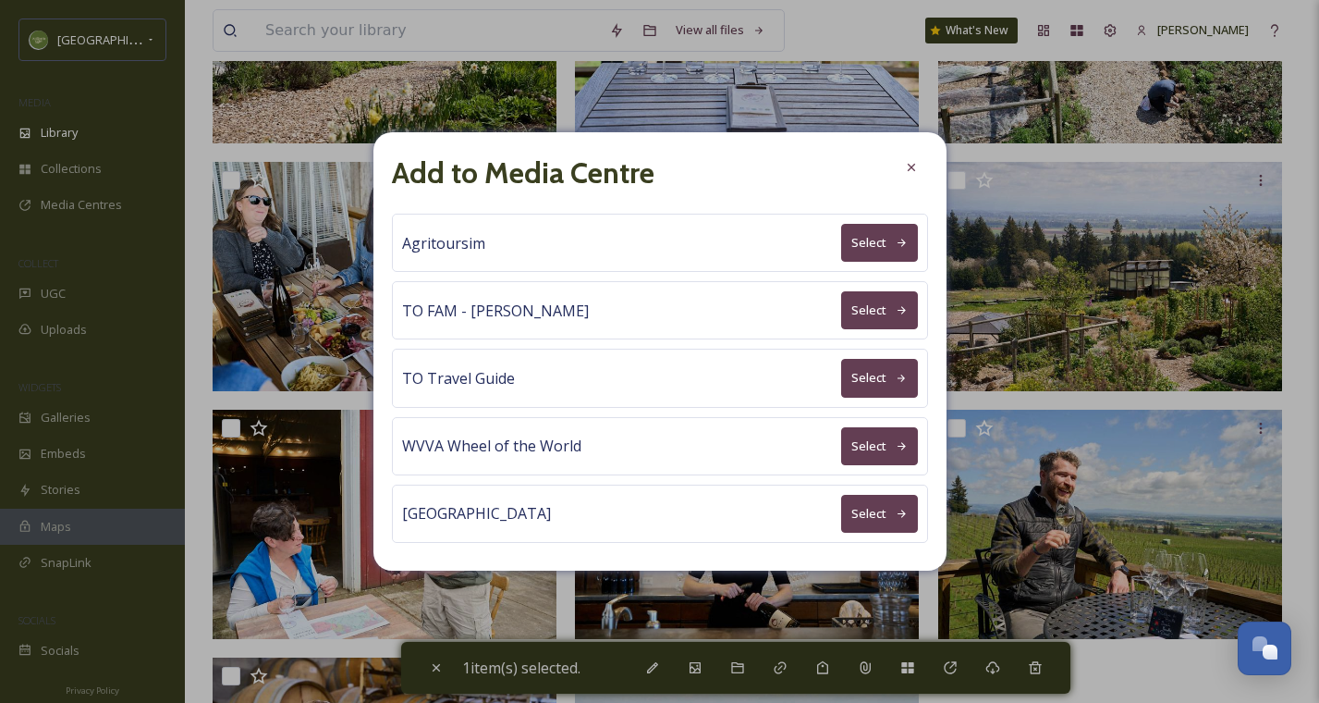
click at [883, 300] on button "Select" at bounding box center [879, 310] width 77 height 38
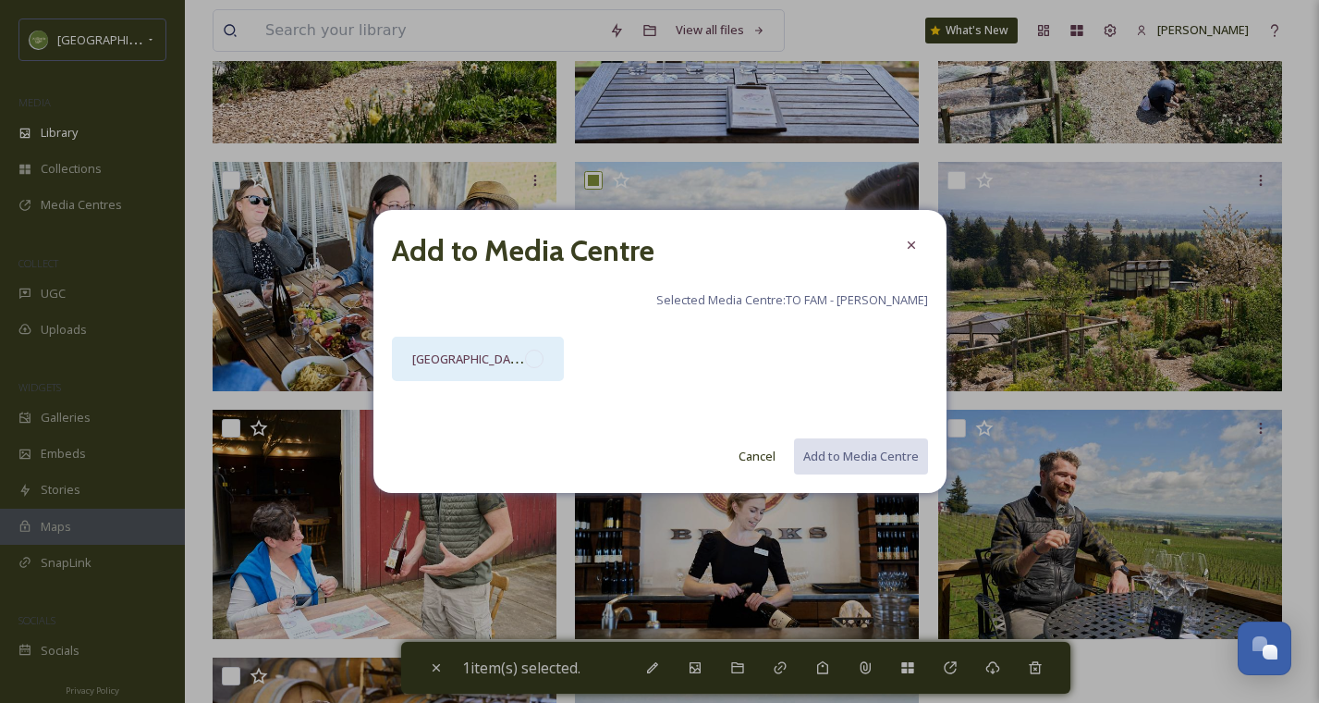
click at [531, 367] on div at bounding box center [534, 358] width 18 height 18
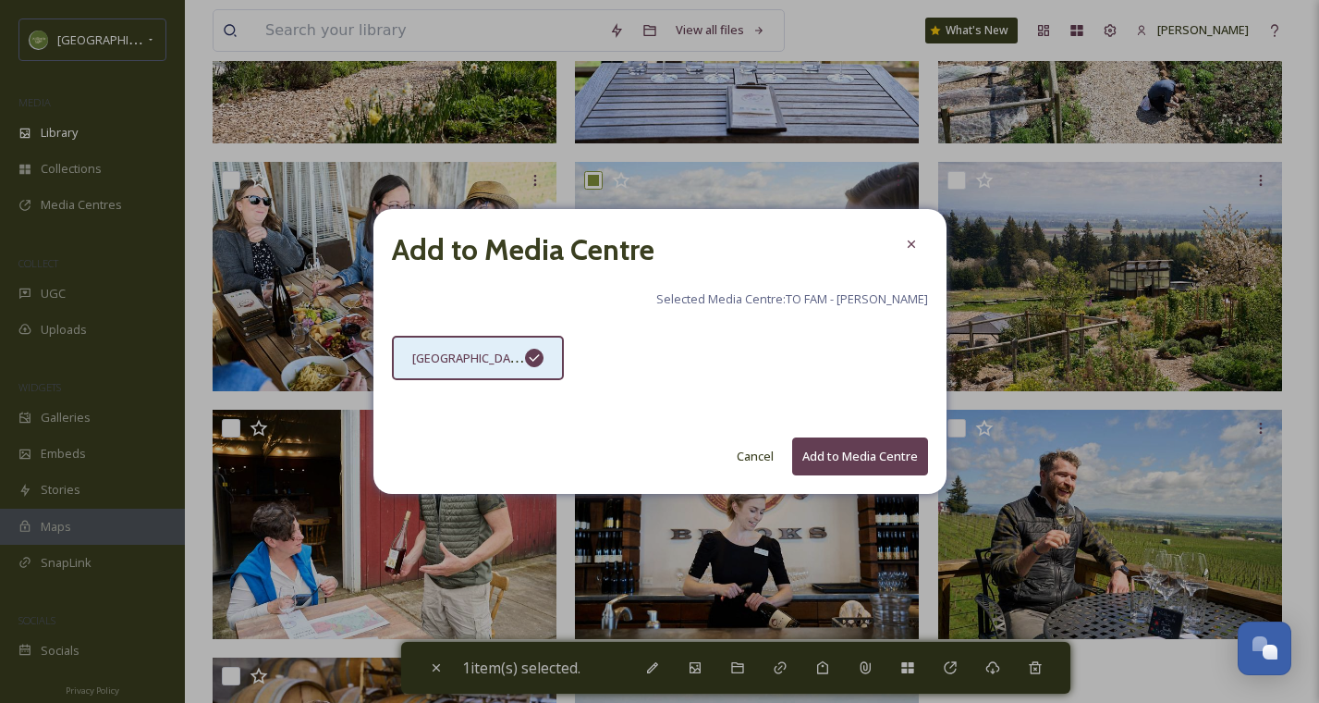
click at [844, 464] on button "Add to Media Centre" at bounding box center [860, 456] width 136 height 38
checkbox input "false"
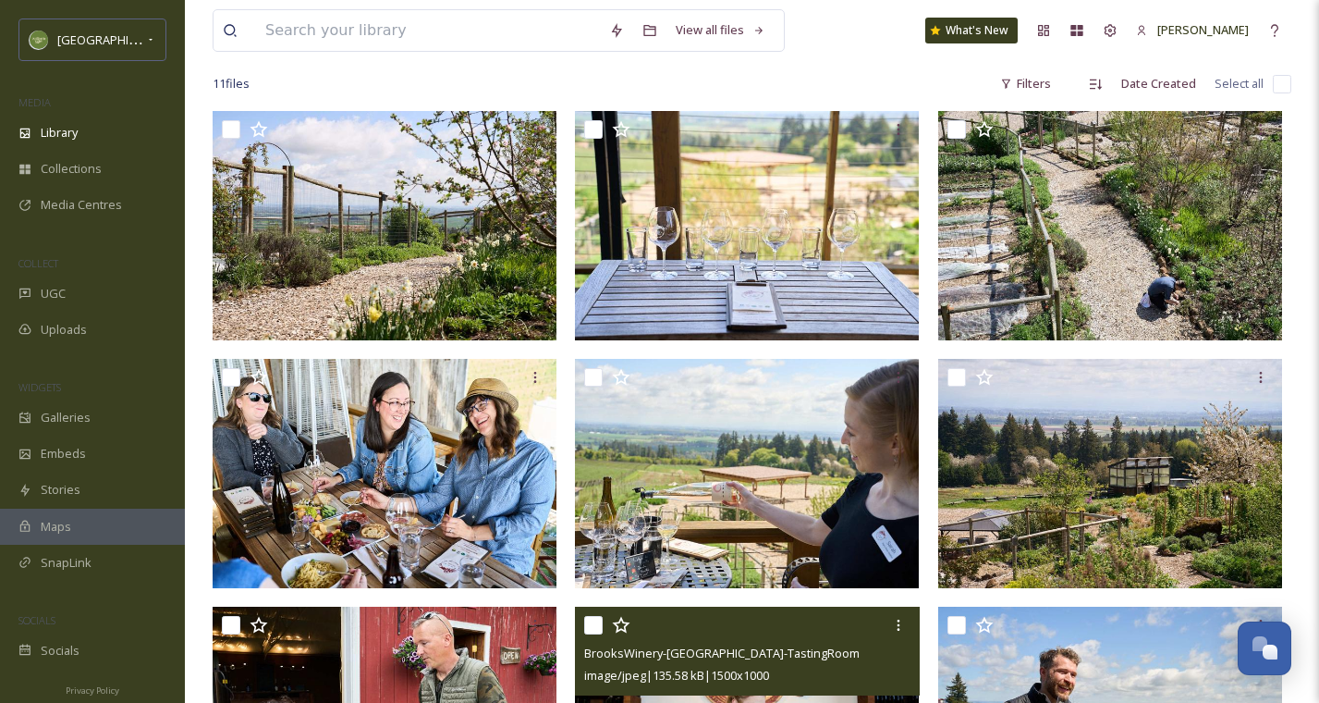
scroll to position [0, 0]
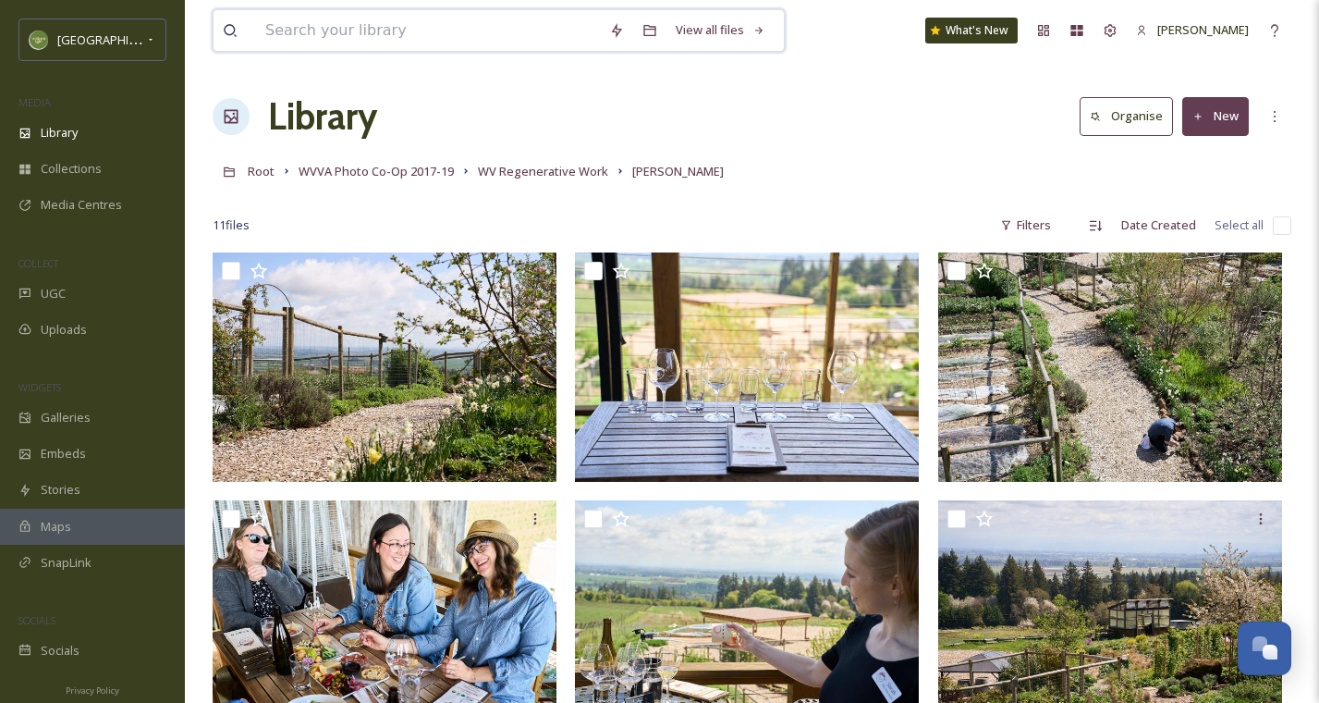
click at [512, 10] on input at bounding box center [428, 30] width 344 height 41
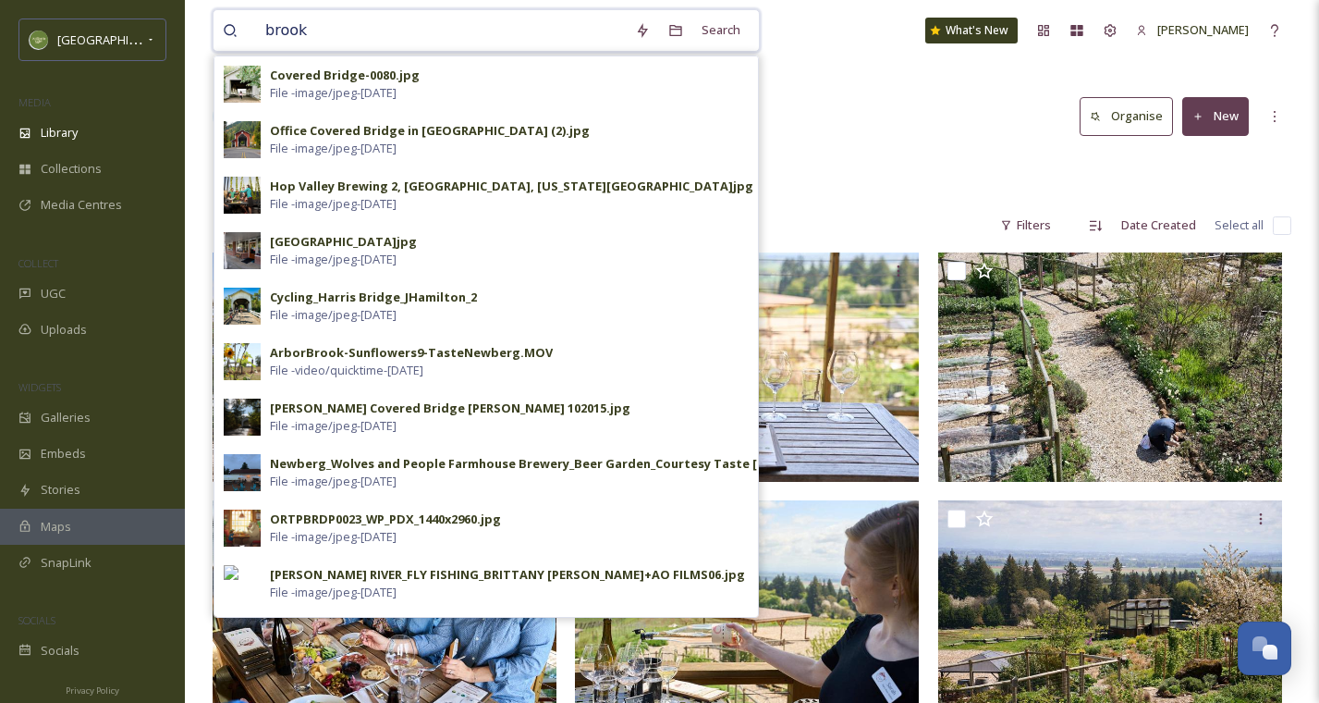
type input "brooks"
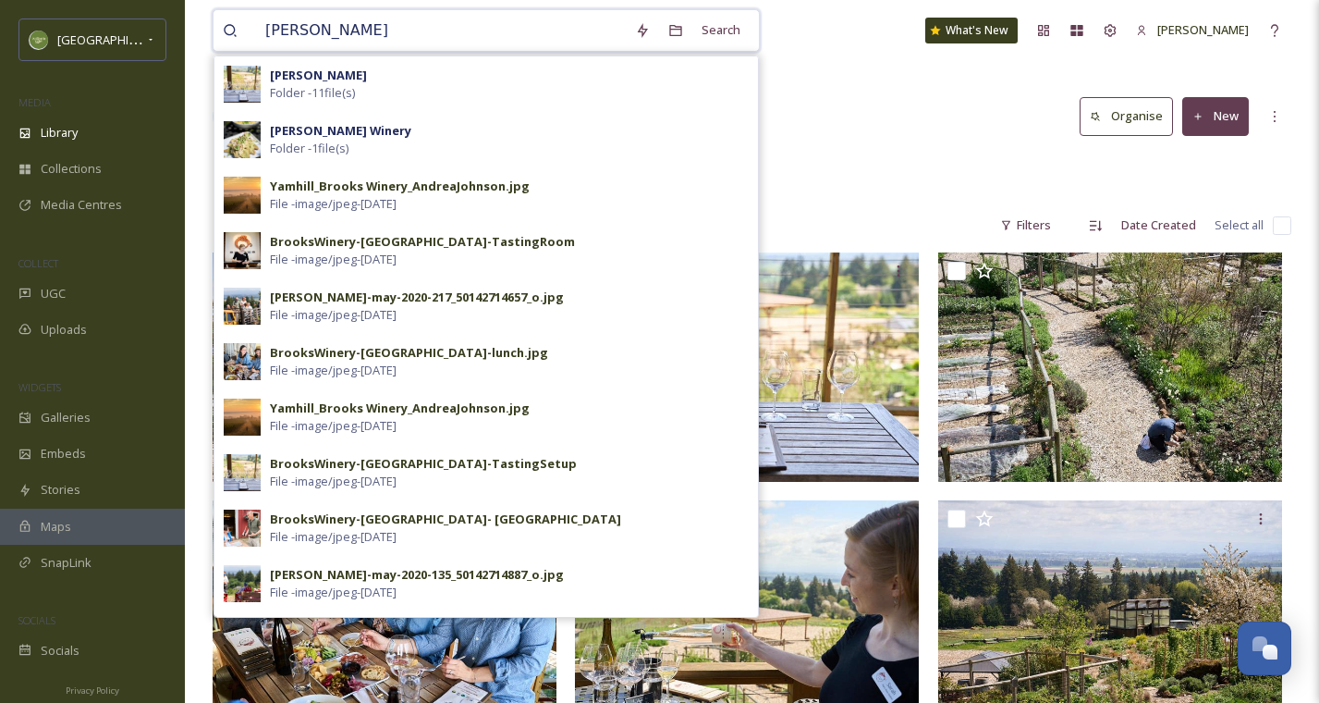
click at [444, 31] on input "brooks" at bounding box center [441, 30] width 370 height 41
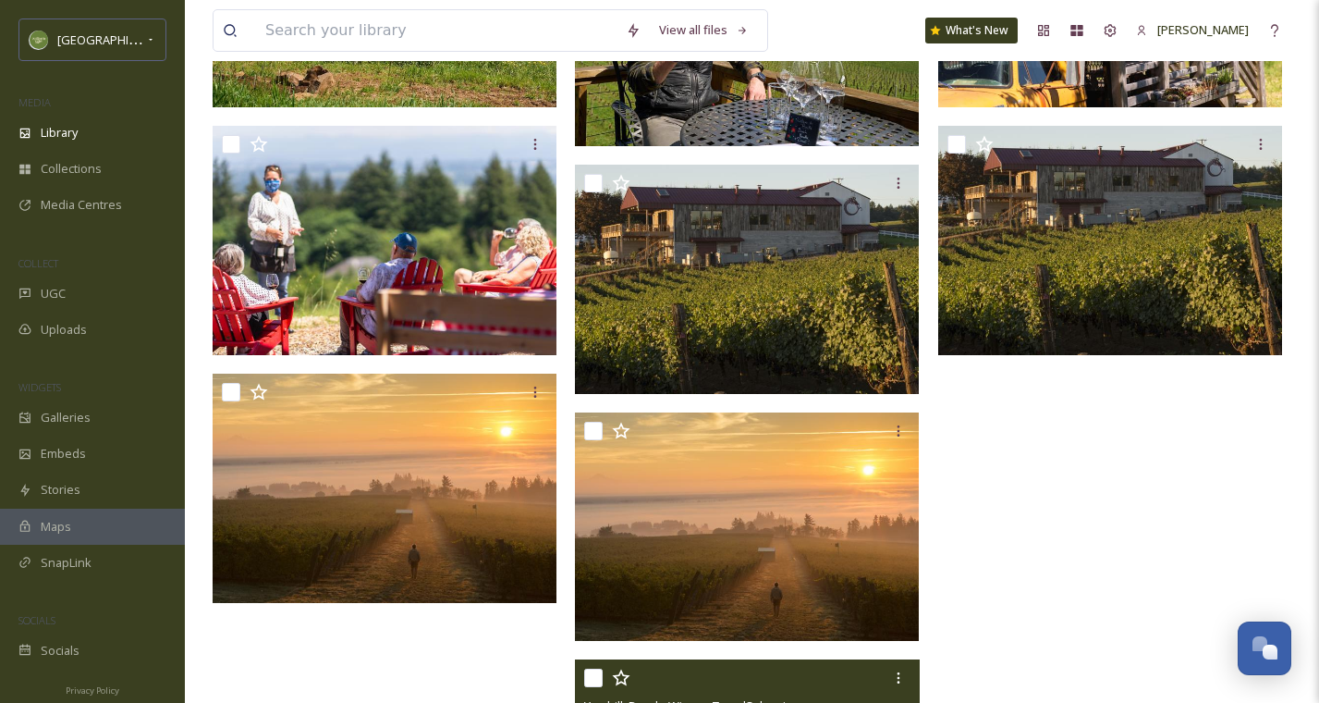
scroll to position [1529, 0]
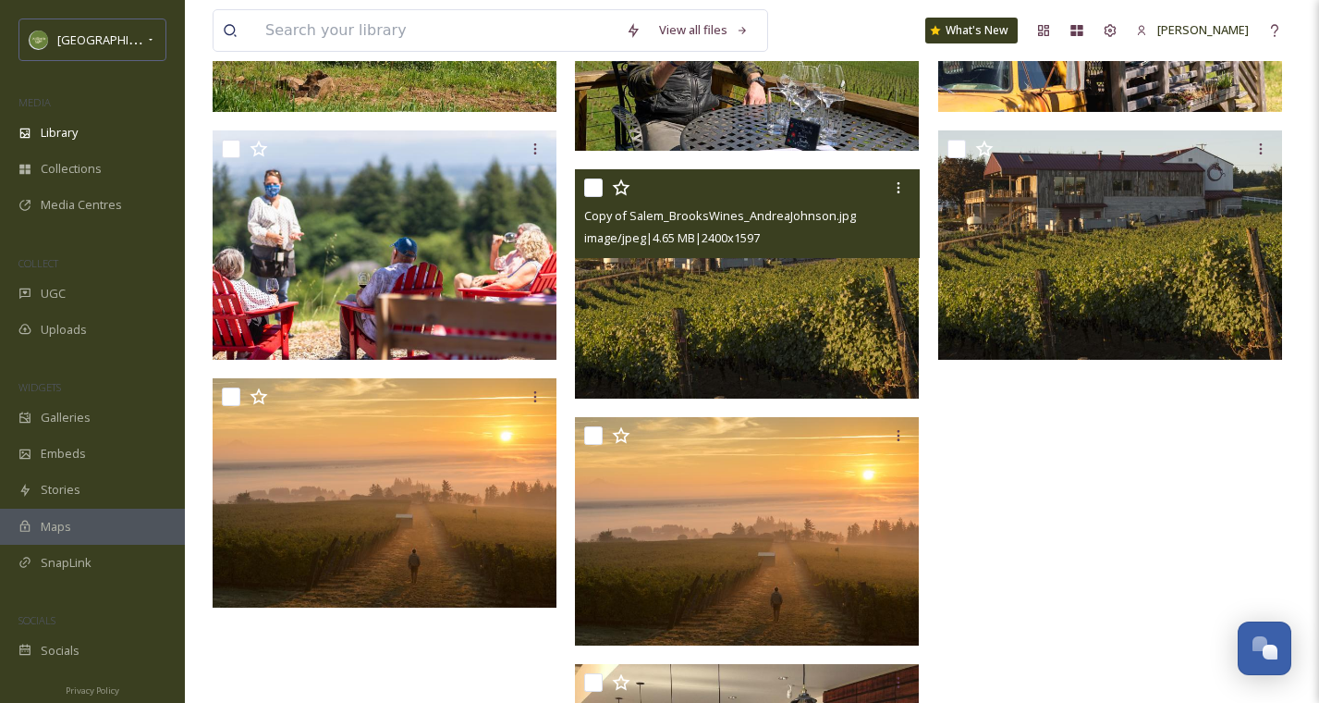
click at [595, 190] on input "checkbox" at bounding box center [593, 187] width 18 height 18
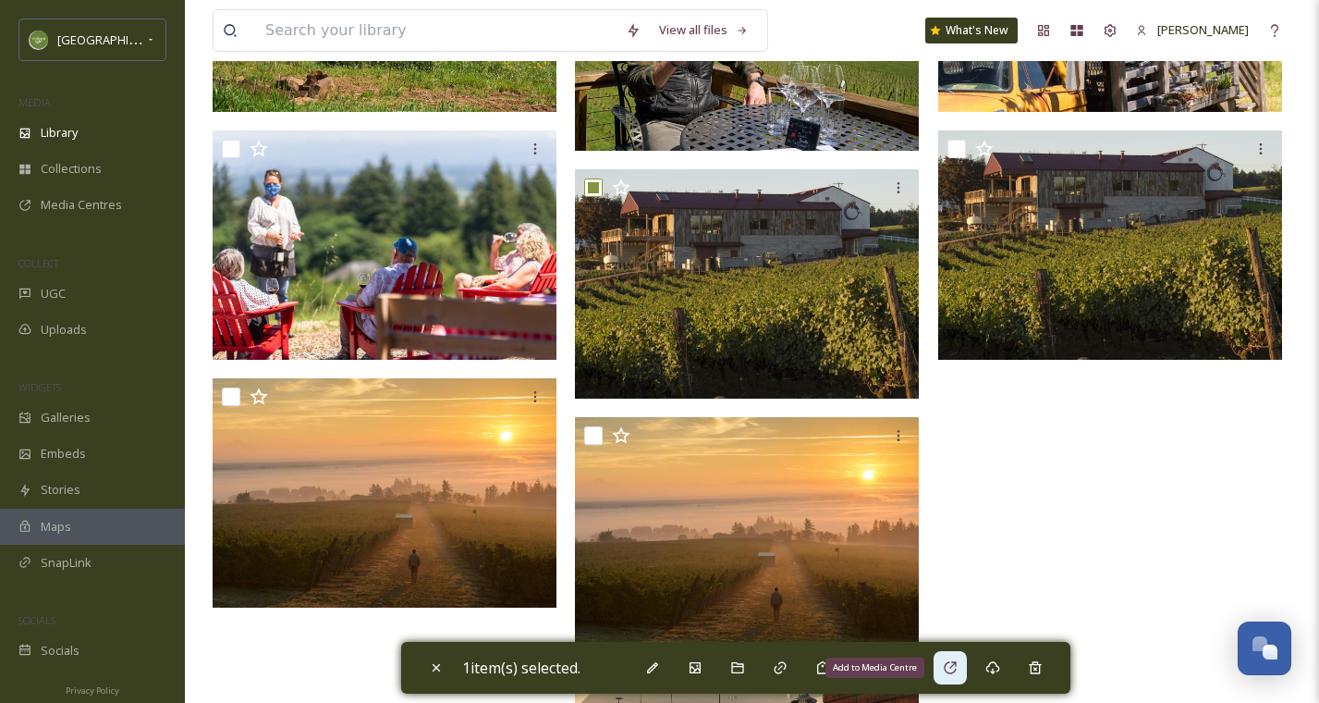
click at [957, 667] on icon at bounding box center [950, 667] width 15 height 15
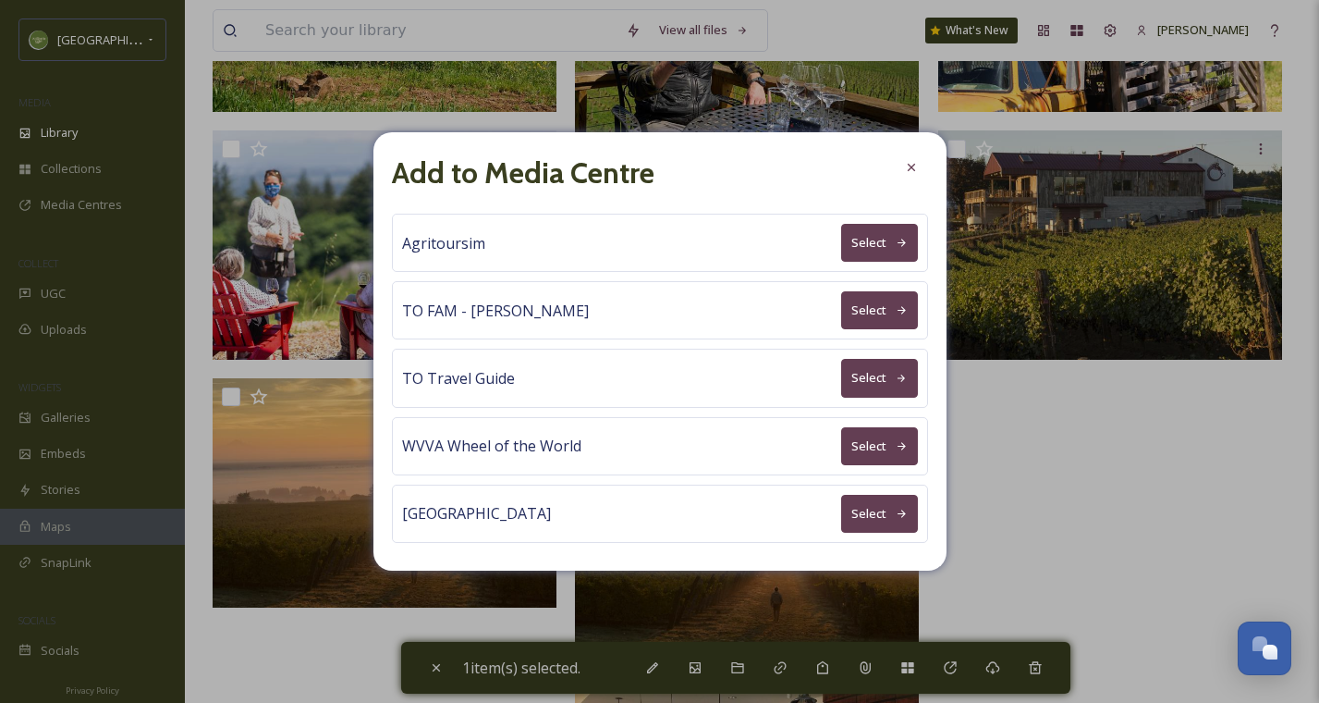
click at [867, 310] on button "Select" at bounding box center [879, 310] width 77 height 38
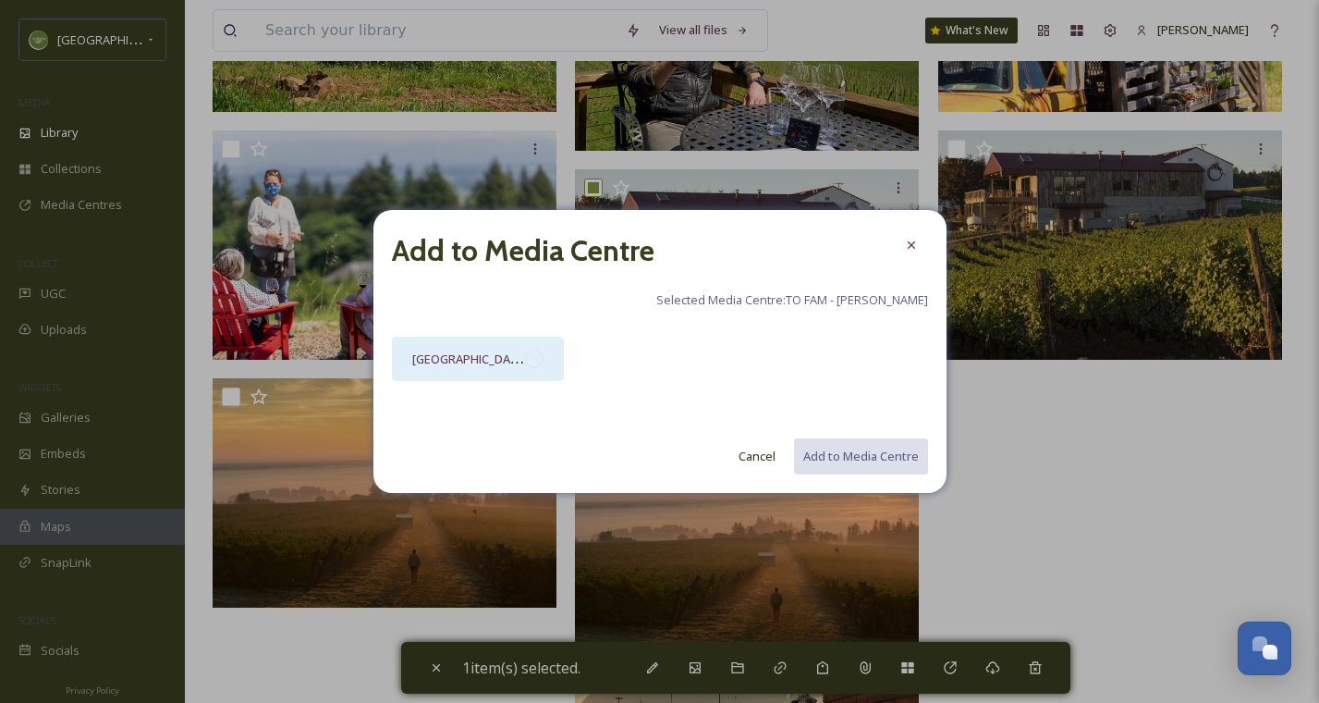
click at [524, 347] on div "Willamette Valley" at bounding box center [478, 359] width 173 height 44
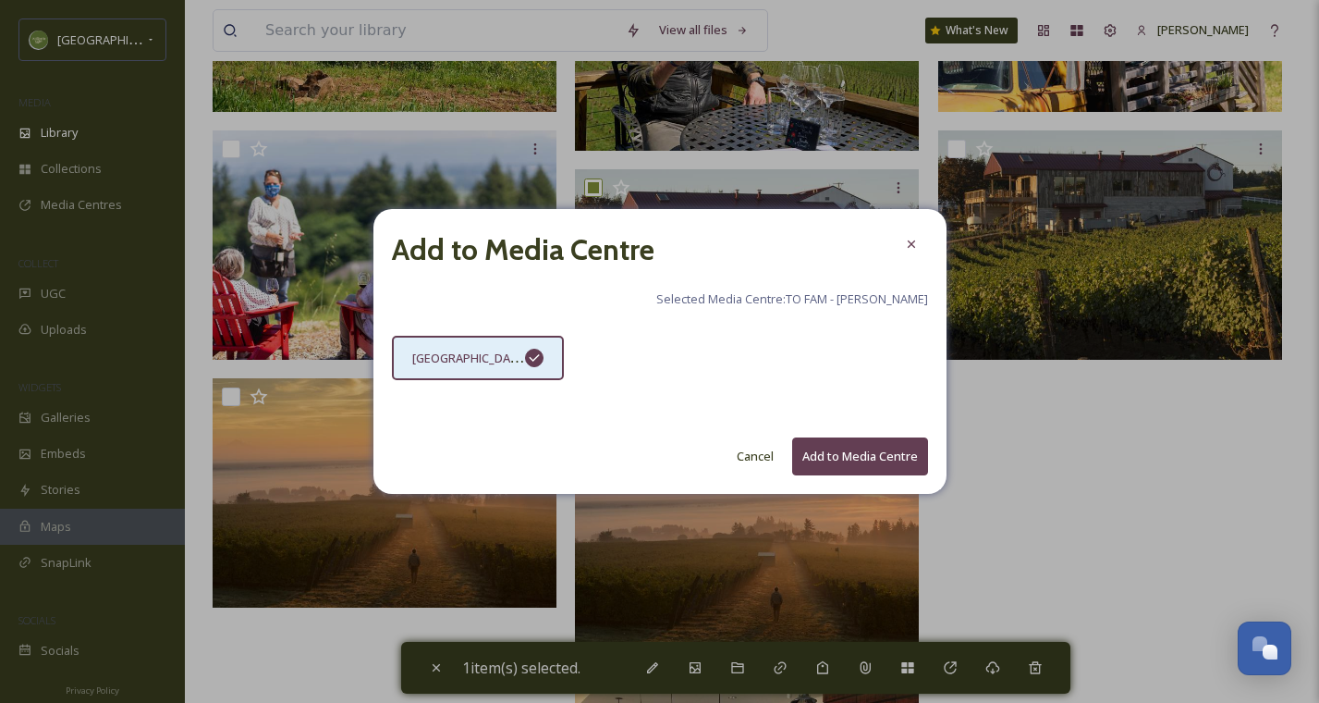
click at [814, 447] on button "Add to Media Centre" at bounding box center [860, 456] width 136 height 38
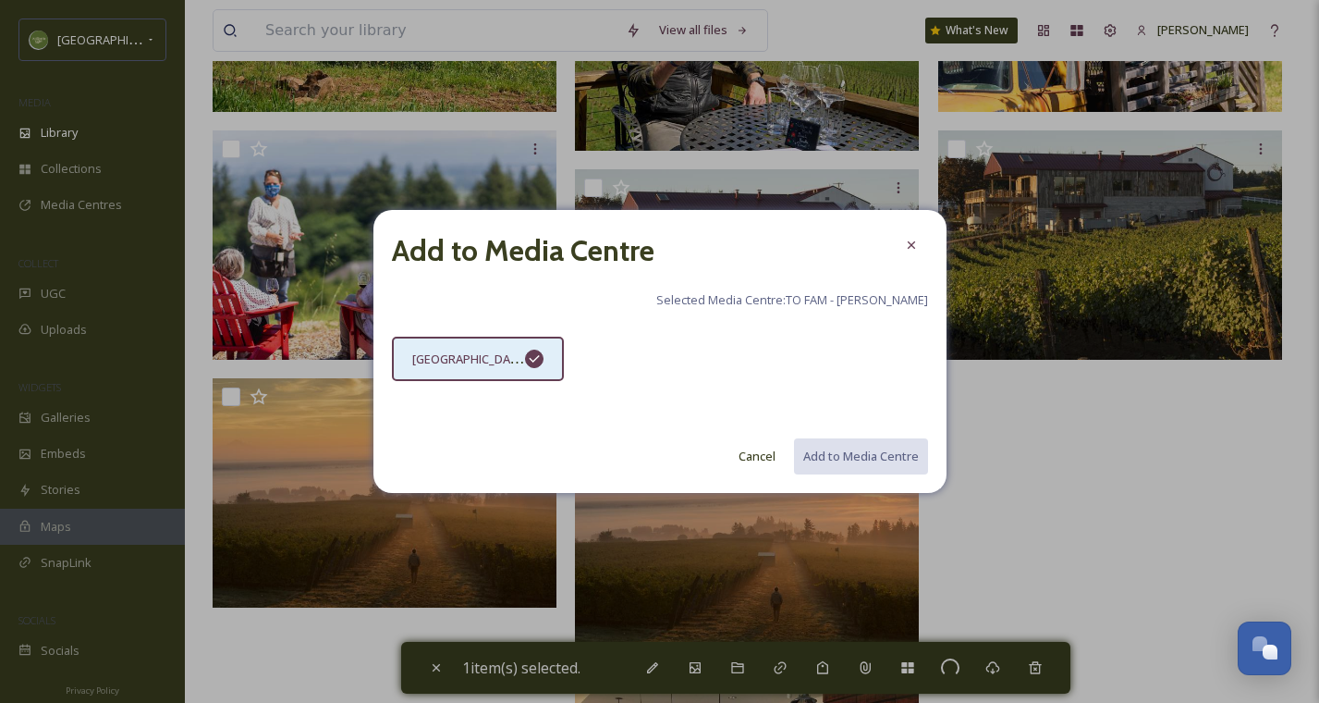
checkbox input "false"
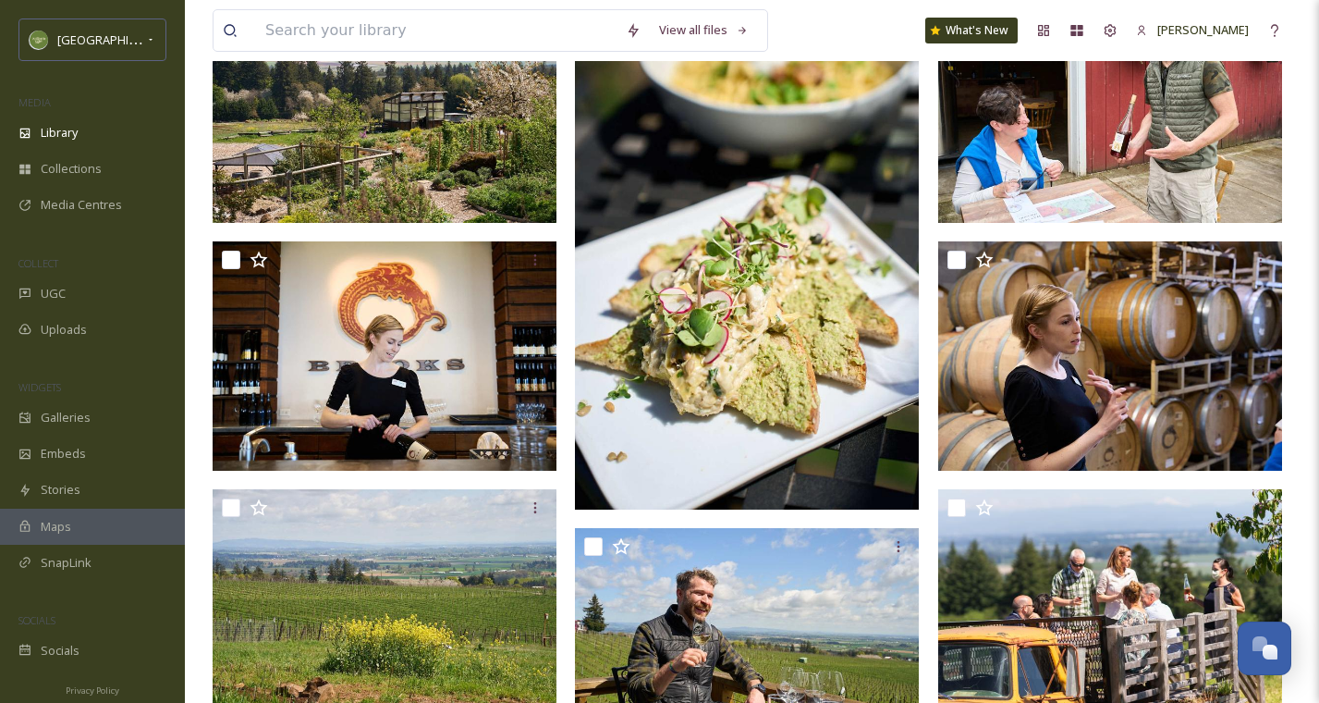
scroll to position [766, 0]
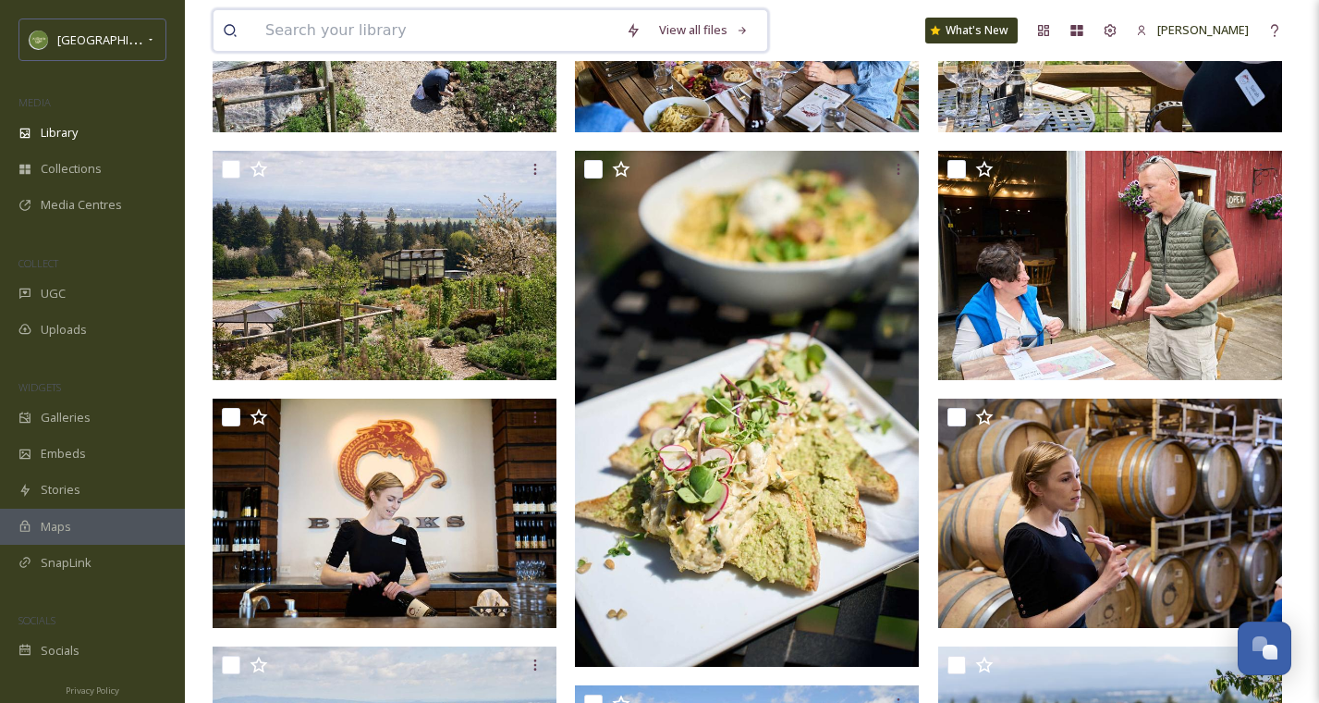
click at [388, 40] on input at bounding box center [436, 30] width 361 height 41
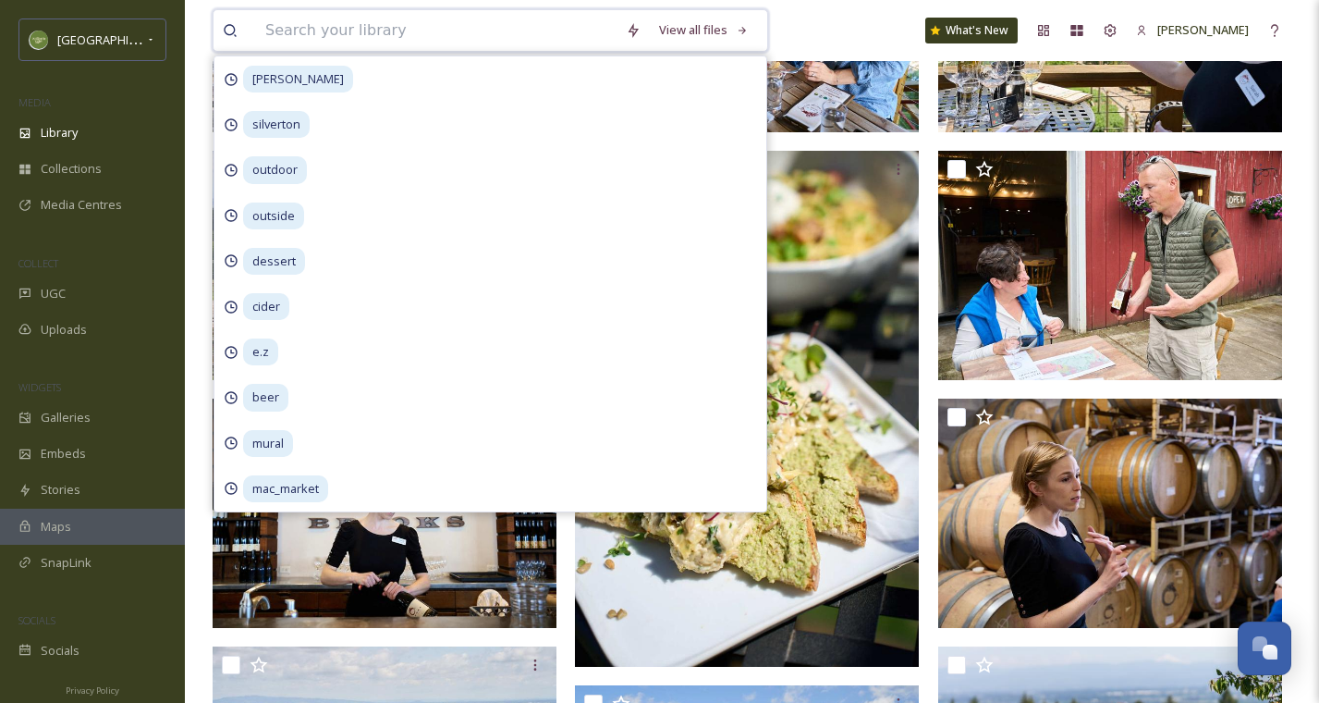
type input "o"
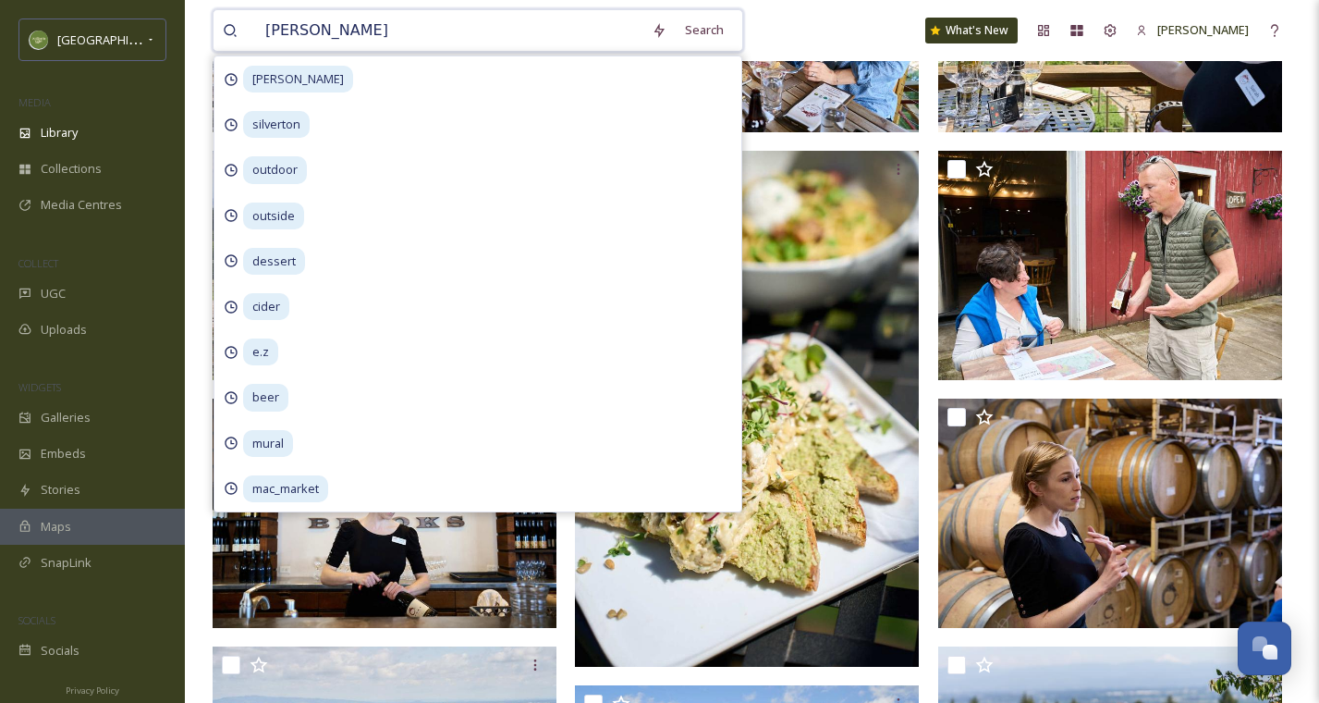
type input "eola hills"
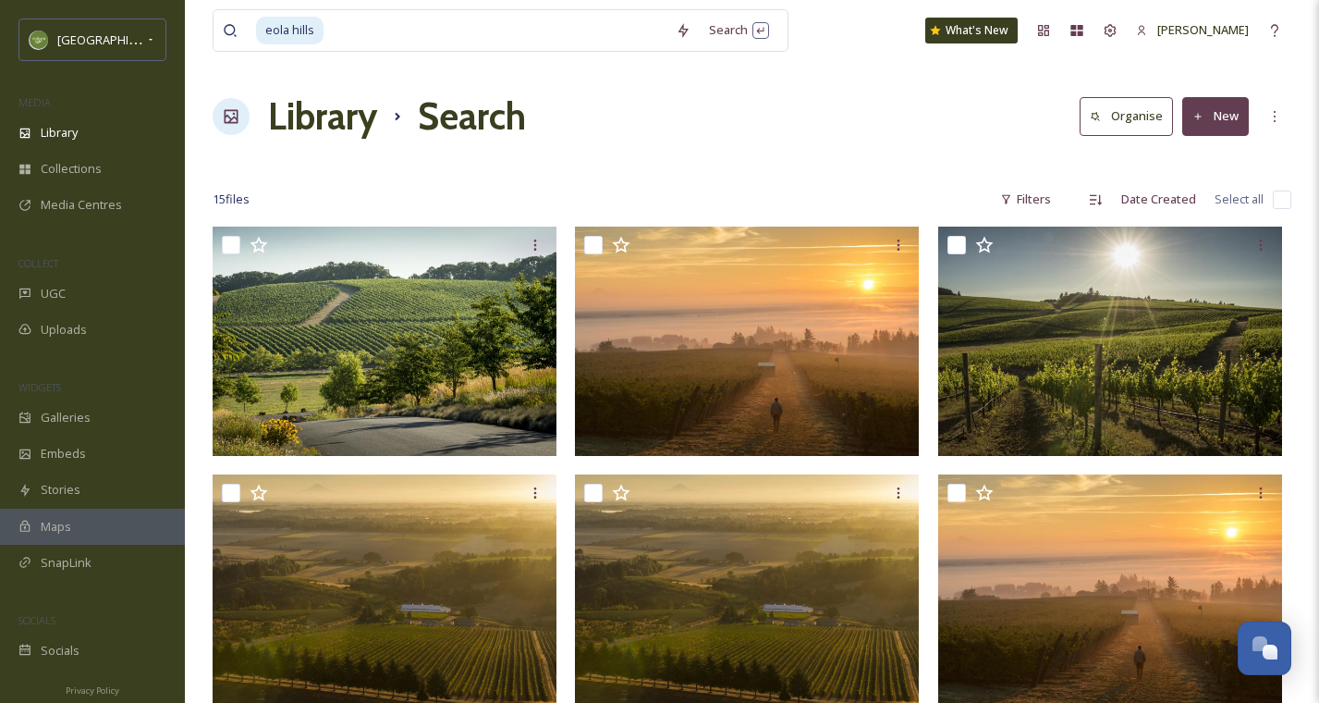
click at [855, 186] on div "15 file s Filters Date Created Select all" at bounding box center [752, 199] width 1079 height 36
click at [626, 37] on input at bounding box center [495, 30] width 341 height 41
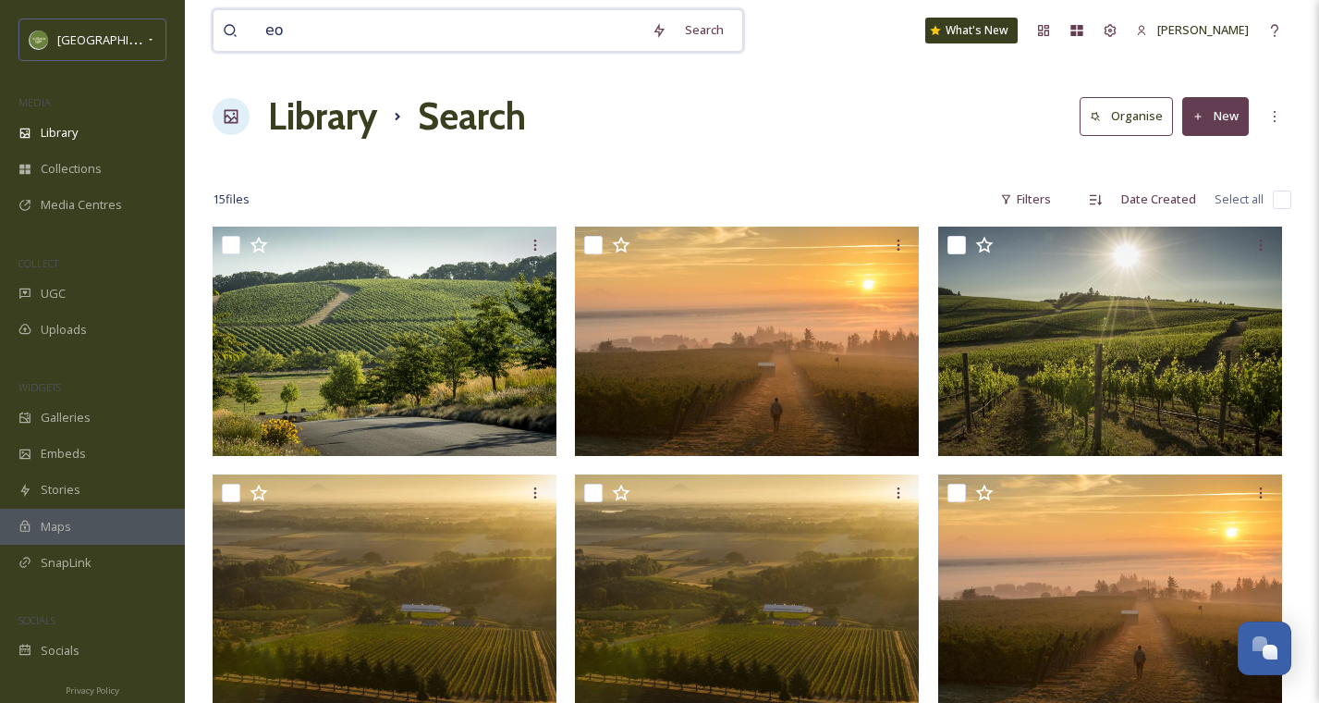
type input "e"
type input "bethel"
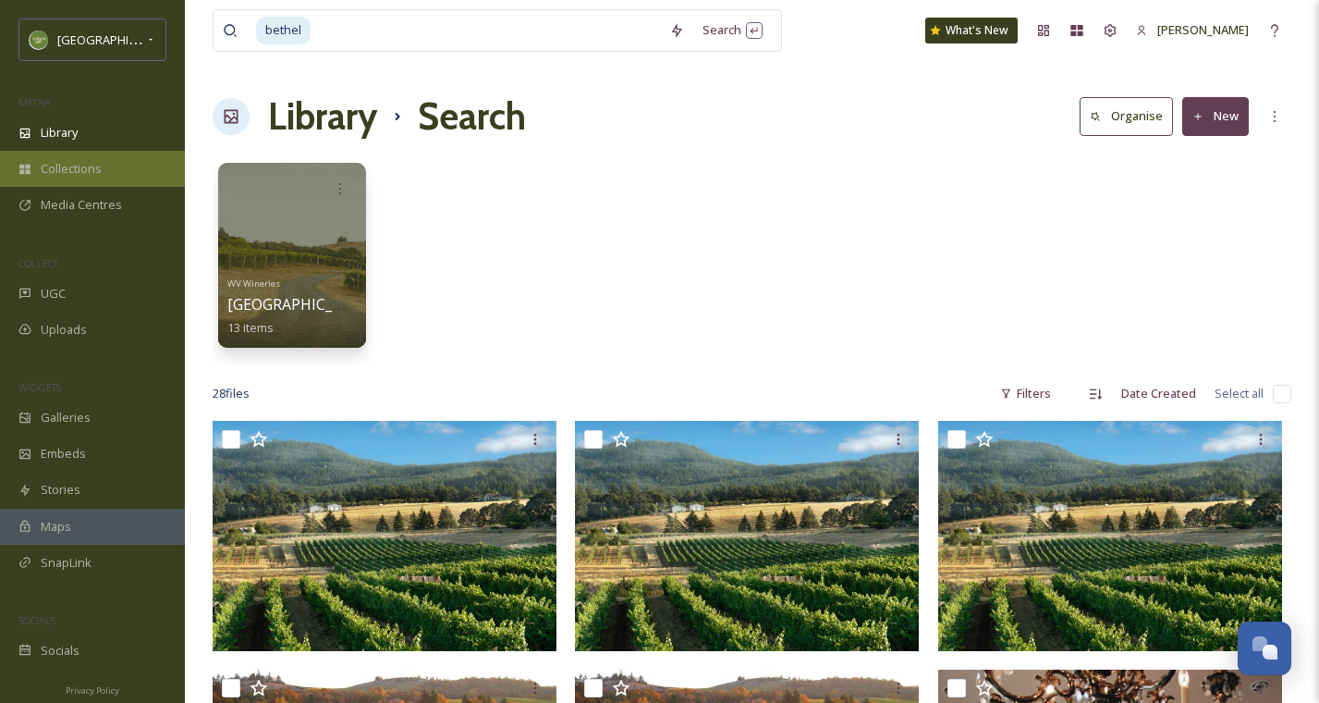
click at [61, 162] on span "Collections" at bounding box center [71, 169] width 61 height 18
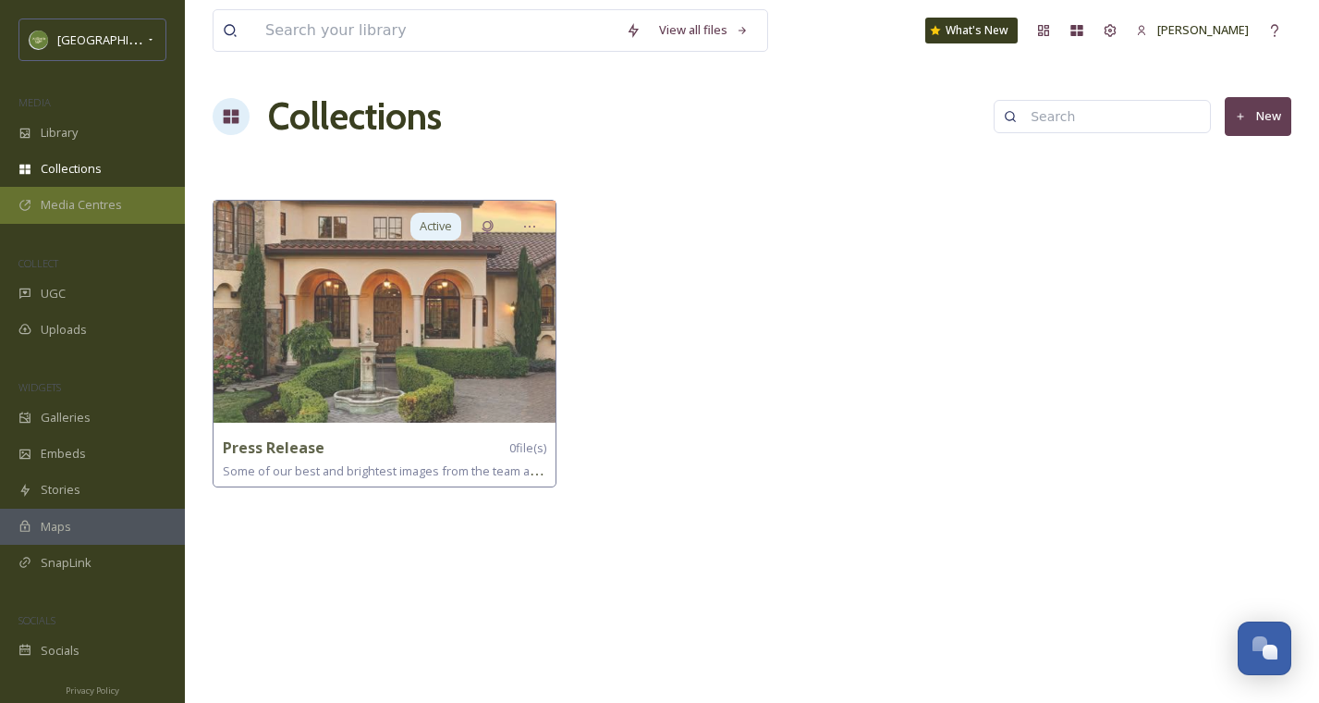
click at [82, 204] on span "Media Centres" at bounding box center [81, 205] width 81 height 18
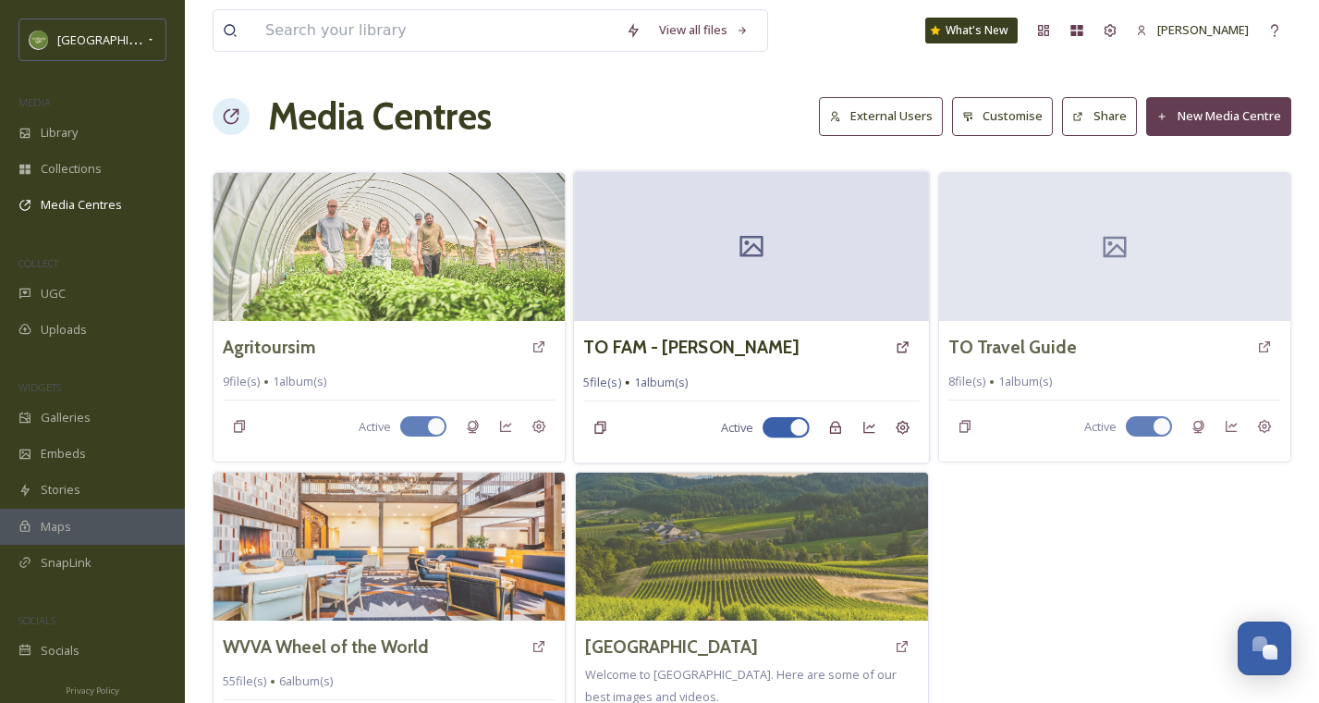
click at [786, 352] on div "TO FAM - Lauren Kramer" at bounding box center [752, 346] width 337 height 33
click at [844, 331] on div "TO FAM - Lauren Kramer" at bounding box center [752, 346] width 337 height 33
click at [901, 350] on icon at bounding box center [903, 346] width 15 height 15
click at [897, 426] on icon at bounding box center [903, 427] width 15 height 15
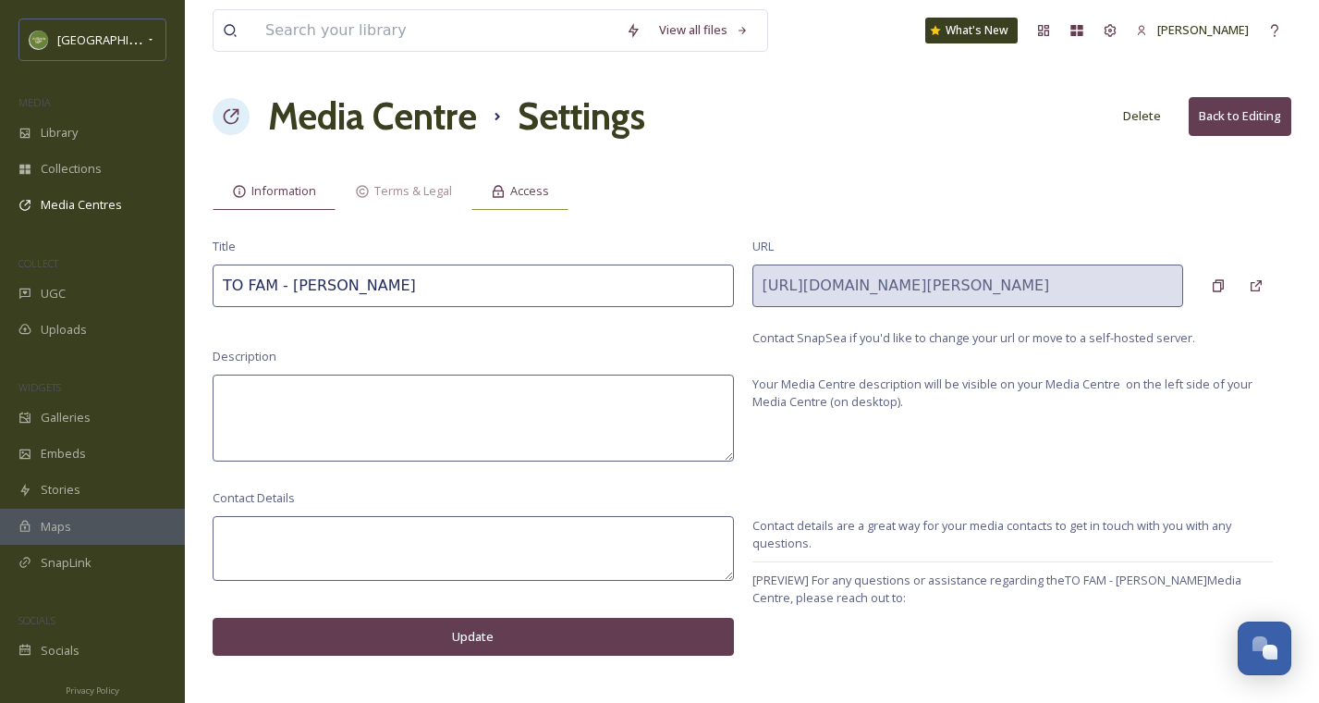
click at [536, 184] on span "Access" at bounding box center [529, 191] width 39 height 18
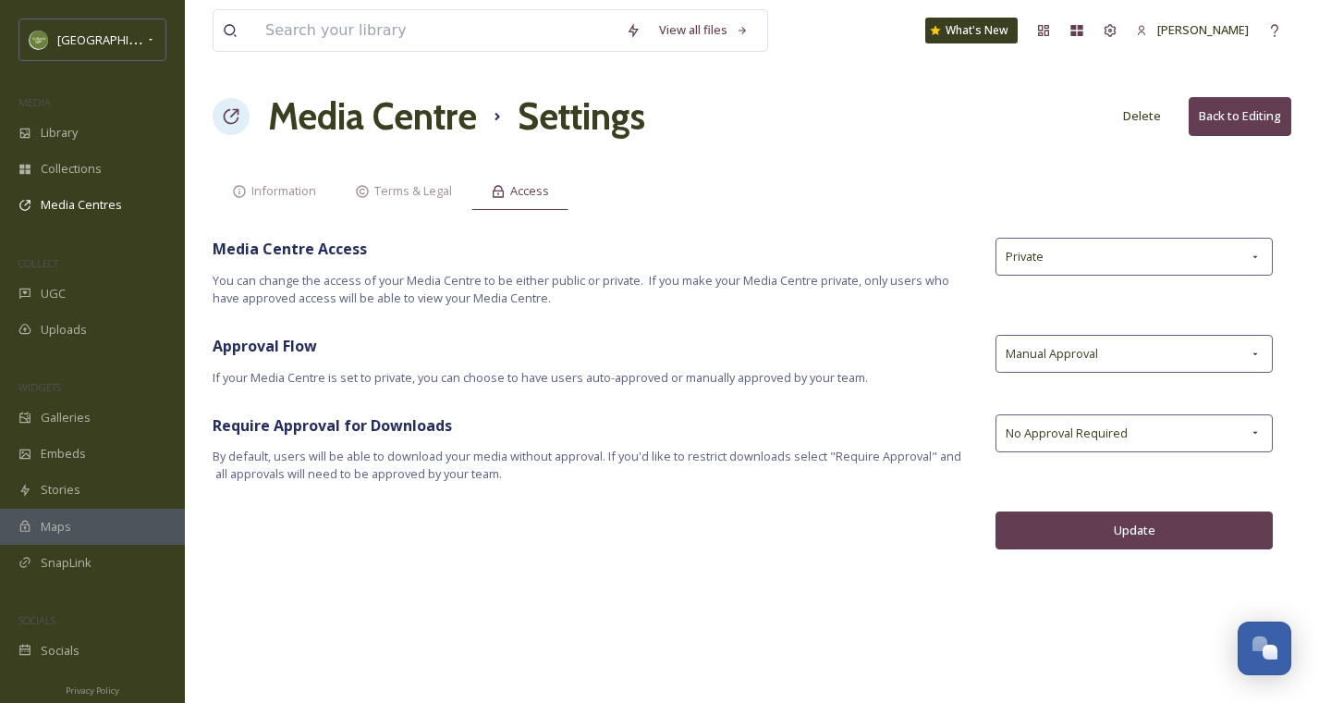
click at [1036, 233] on div "View all files What's New Melissa Sanchez Media Centre Settings Delete Back to …" at bounding box center [752, 351] width 1134 height 703
click at [1036, 251] on span "Private" at bounding box center [1025, 257] width 38 height 18
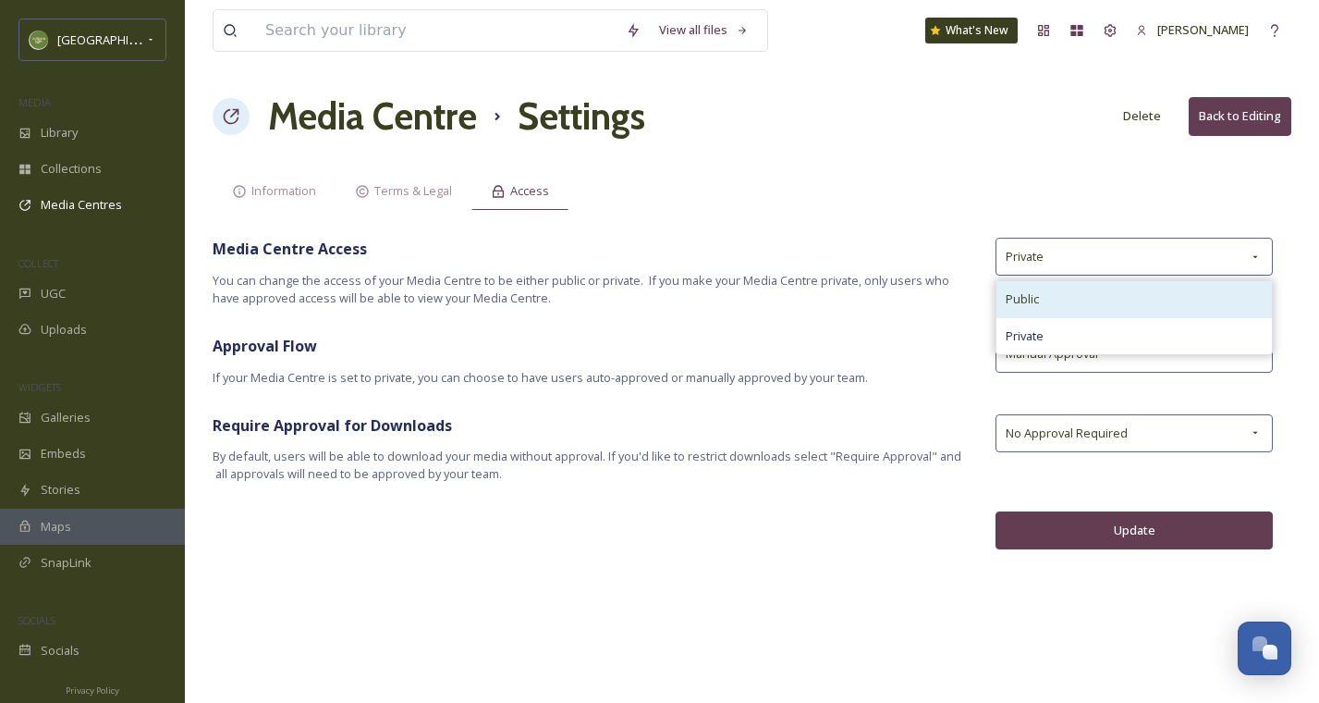
click at [1036, 301] on span "Public" at bounding box center [1022, 299] width 33 height 18
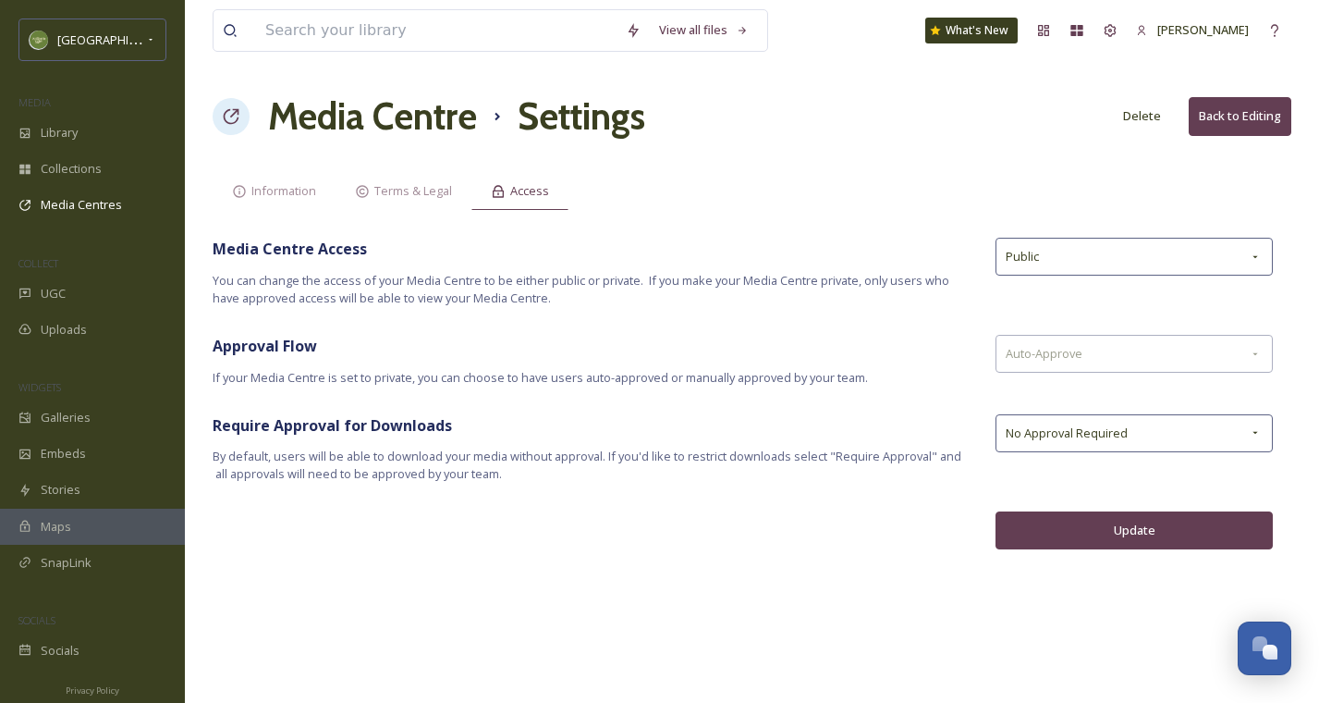
click at [1031, 526] on button "Update" at bounding box center [1134, 530] width 277 height 38
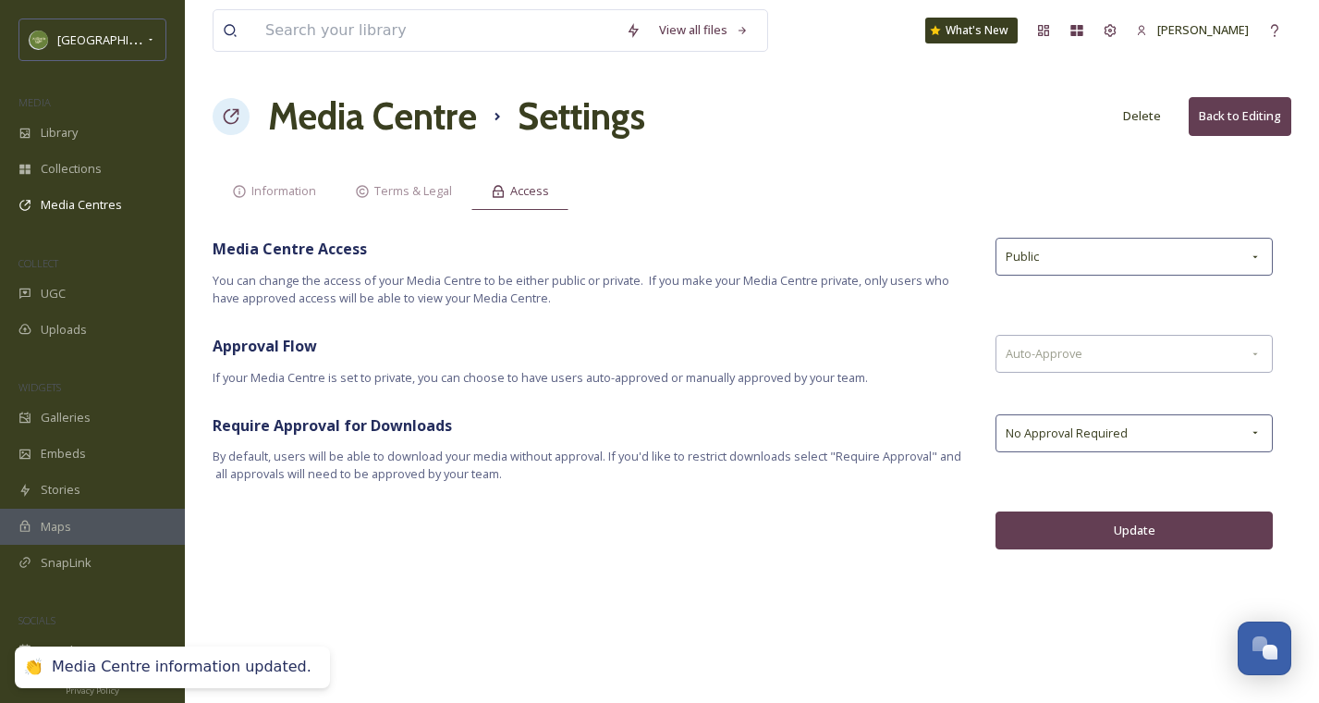
click at [1059, 538] on button "Update" at bounding box center [1134, 530] width 277 height 38
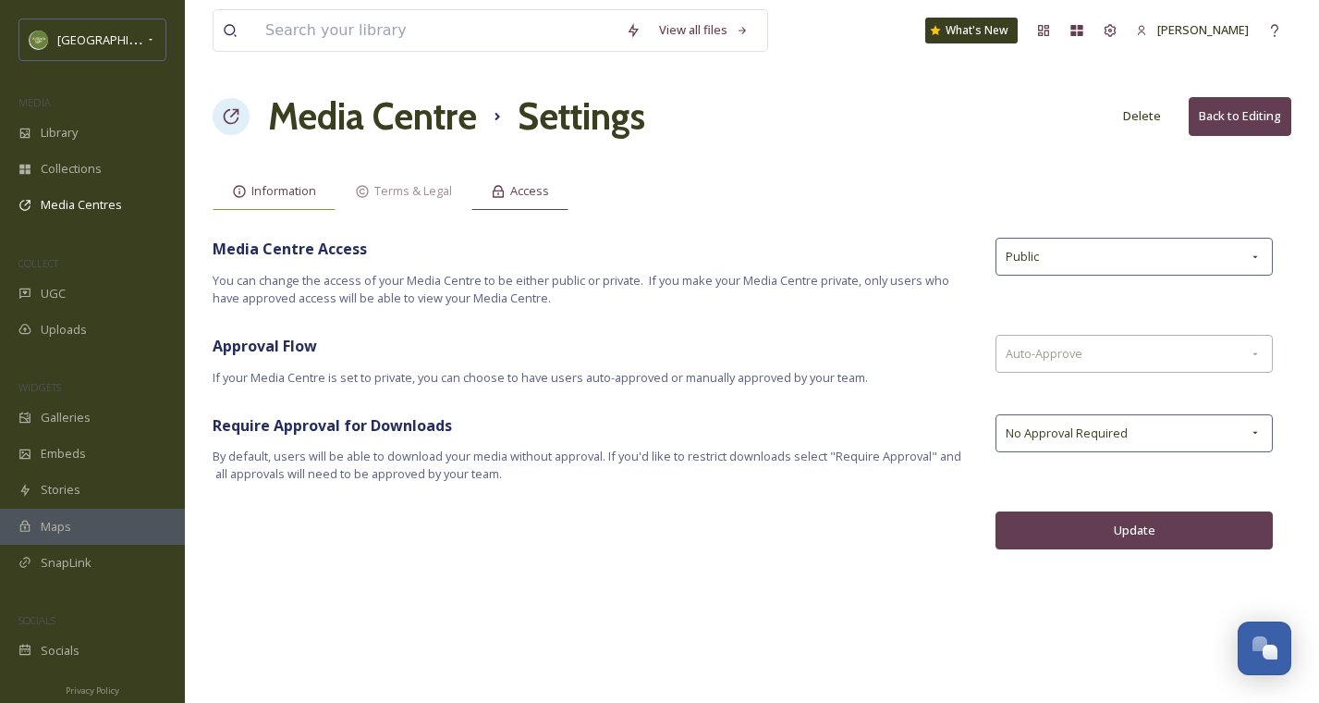
click at [270, 192] on span "Information" at bounding box center [283, 191] width 65 height 18
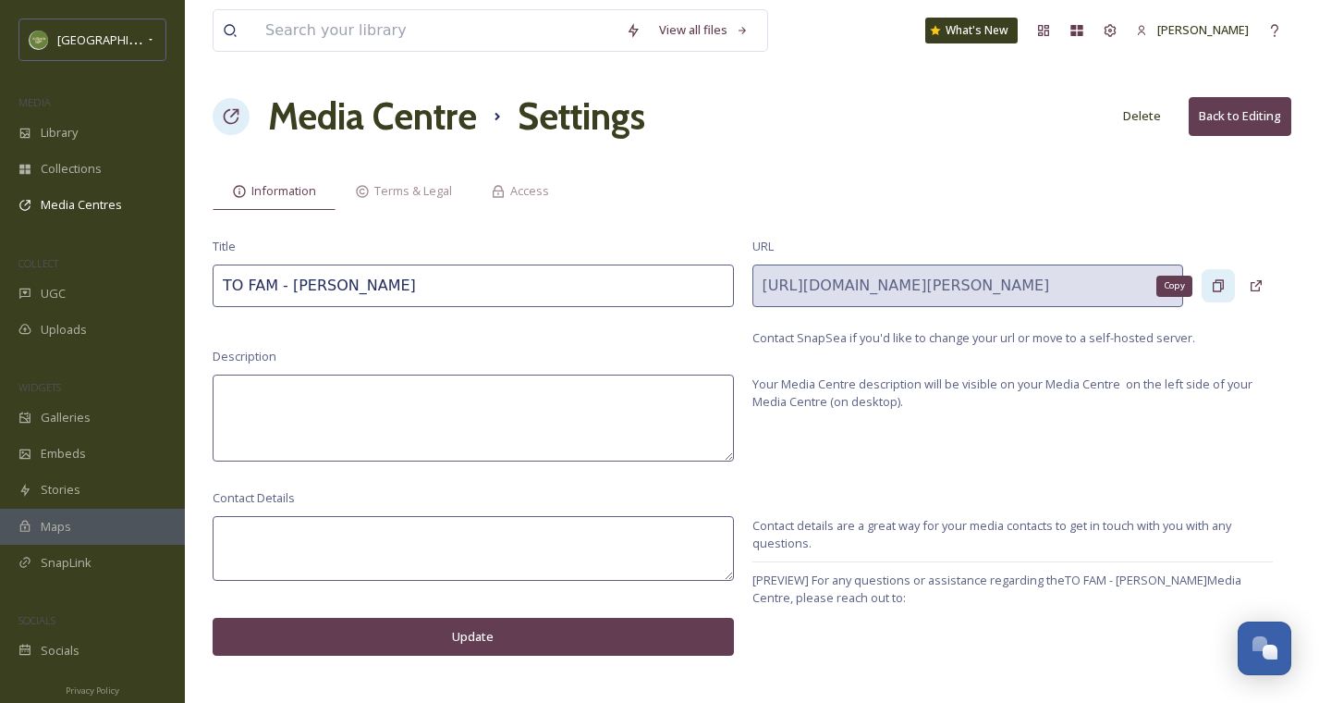
click at [1214, 284] on icon at bounding box center [1218, 285] width 15 height 15
click at [417, 182] on span "Terms & Legal" at bounding box center [413, 191] width 78 height 18
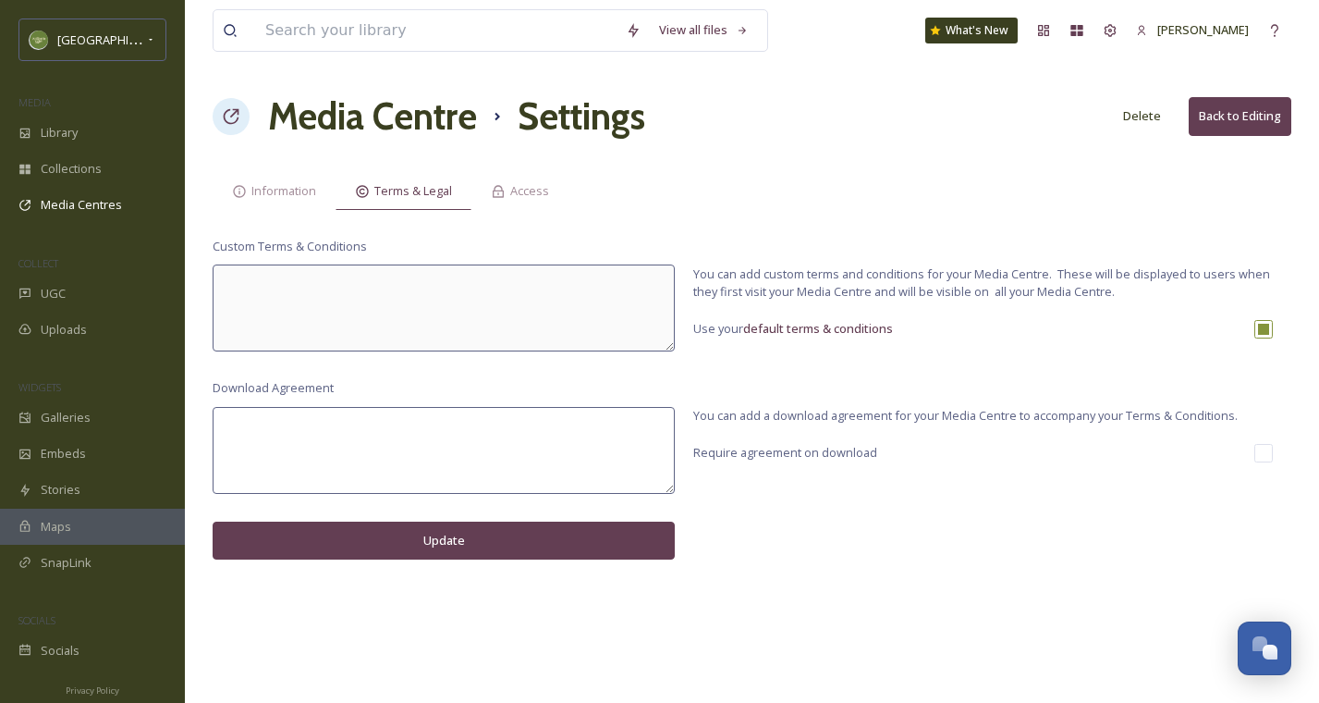
click at [767, 454] on span "Require agreement on download" at bounding box center [785, 453] width 184 height 18
click at [855, 324] on span "default terms & conditions" at bounding box center [818, 328] width 150 height 17
click at [270, 188] on span "Information" at bounding box center [283, 191] width 65 height 18
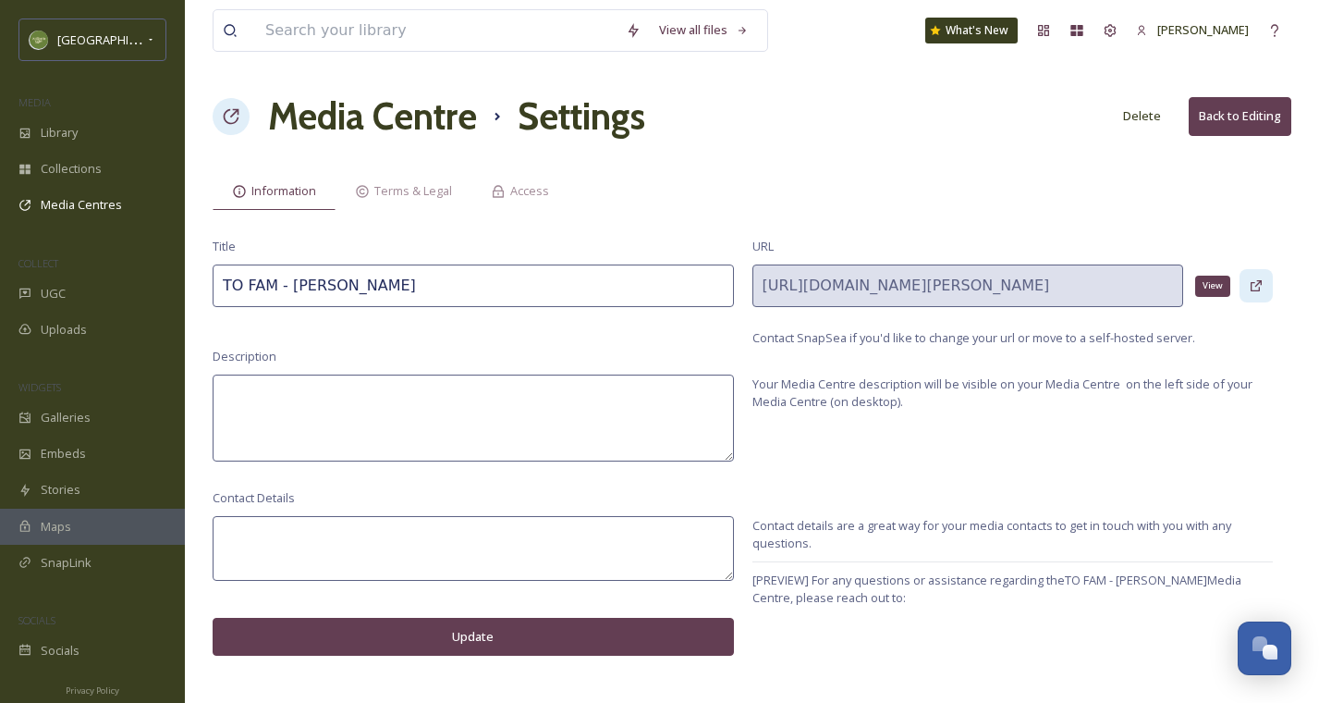
click at [1251, 284] on icon at bounding box center [1256, 285] width 11 height 11
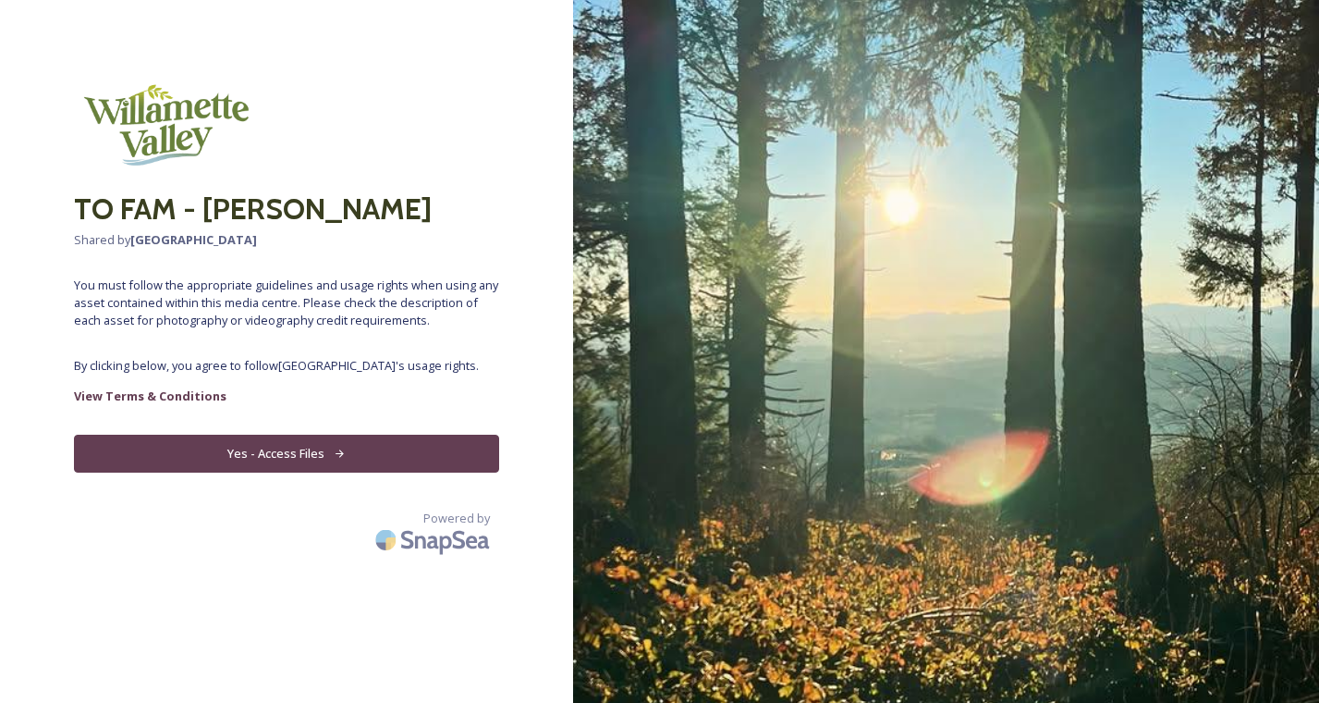
click at [322, 457] on button "Yes - Access Files" at bounding box center [286, 454] width 425 height 38
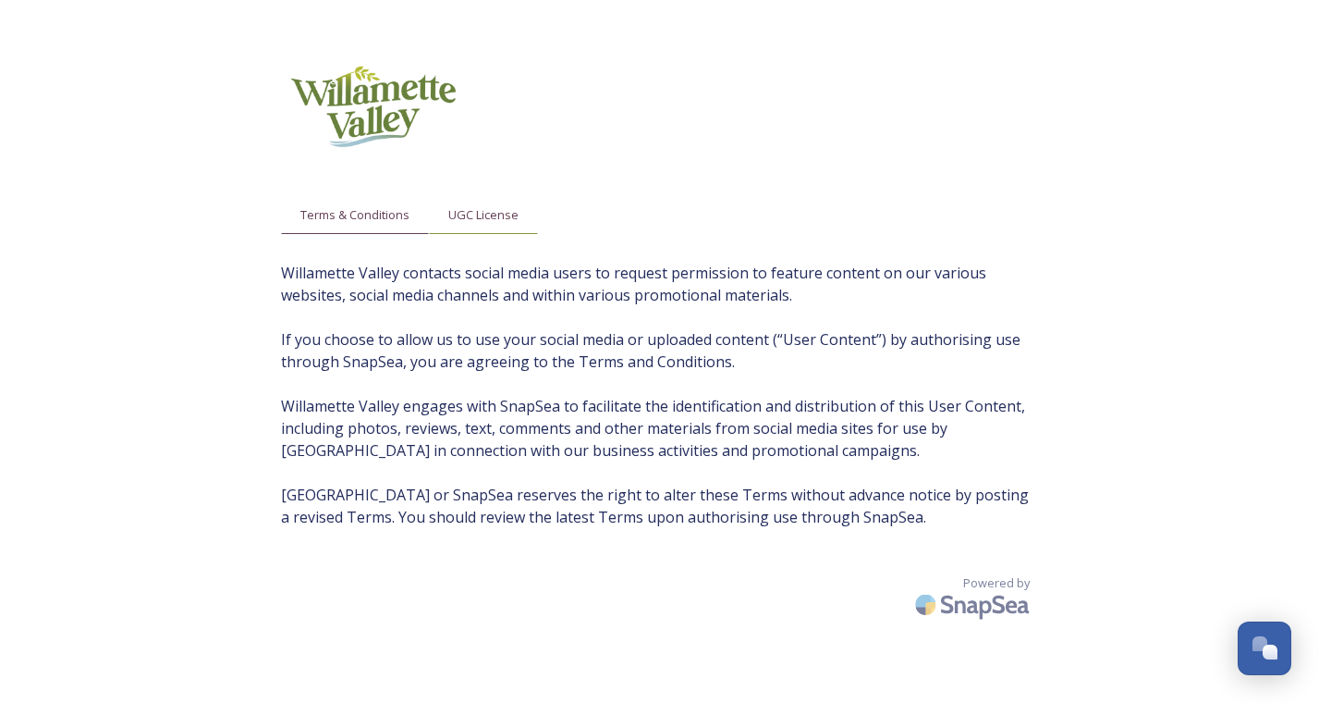
click at [484, 214] on span "UGC License" at bounding box center [483, 215] width 70 height 18
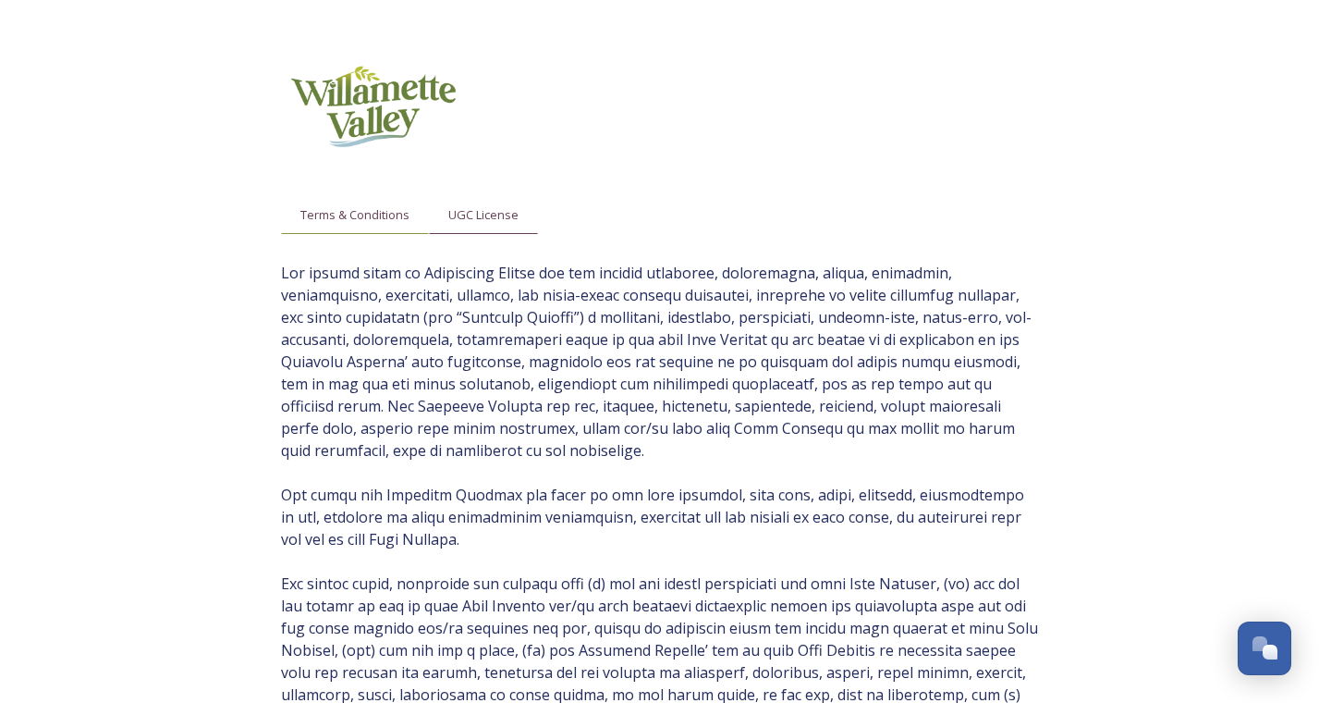
click at [355, 218] on span "Terms & Conditions" at bounding box center [354, 215] width 109 height 18
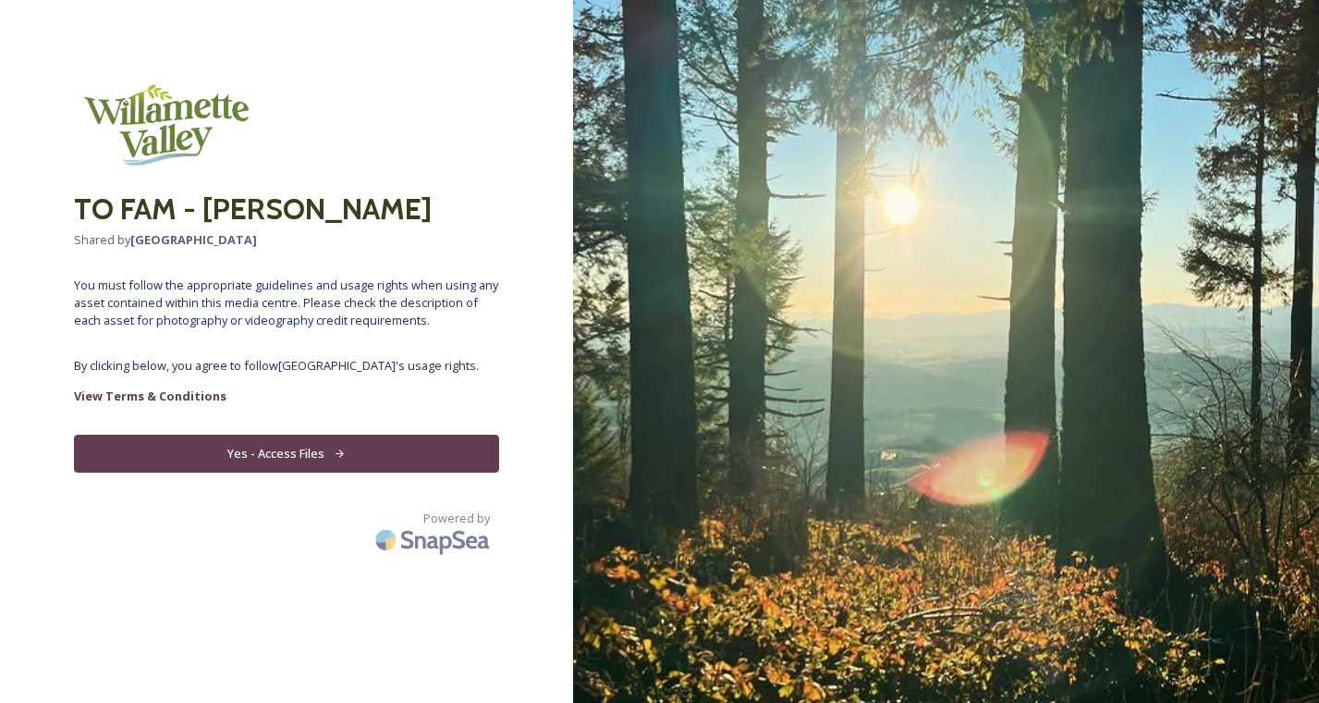
click at [177, 379] on div "TO FAM - Lauren Kramer Shared by Willamette Valley You must follow the appropri…" at bounding box center [286, 351] width 573 height 555
click at [177, 386] on link "View Terms & Conditions" at bounding box center [286, 396] width 425 height 22
